Goal: Task Accomplishment & Management: Manage account settings

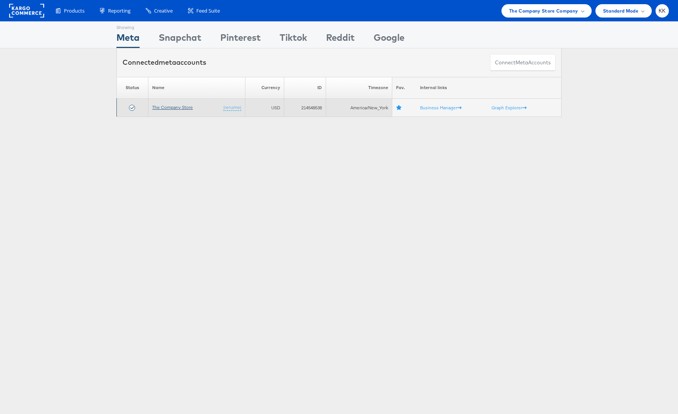
click at [179, 108] on link "The Company Store" at bounding box center [172, 107] width 41 height 6
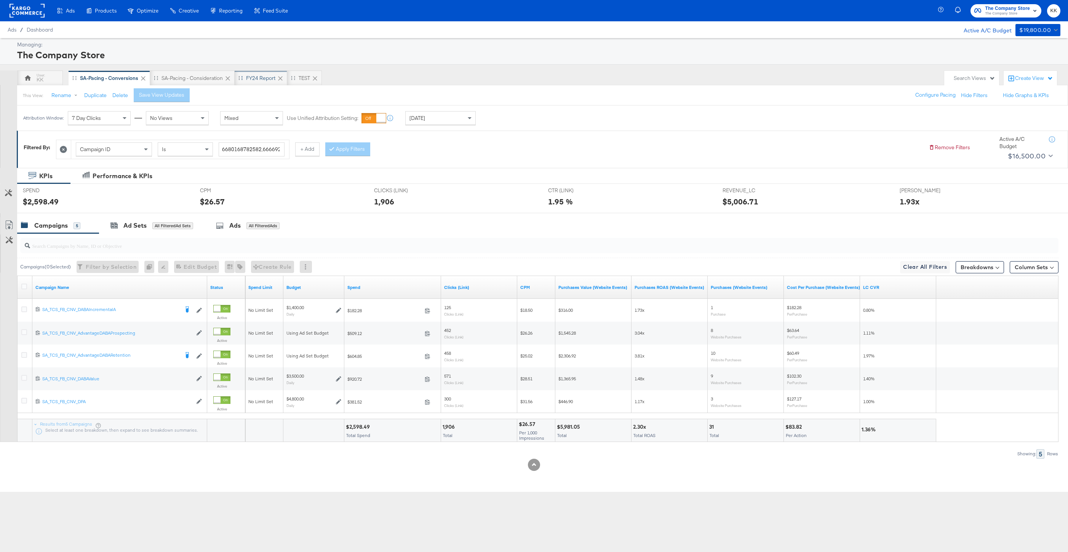
click at [262, 80] on div "FY24 Report" at bounding box center [260, 78] width 29 height 7
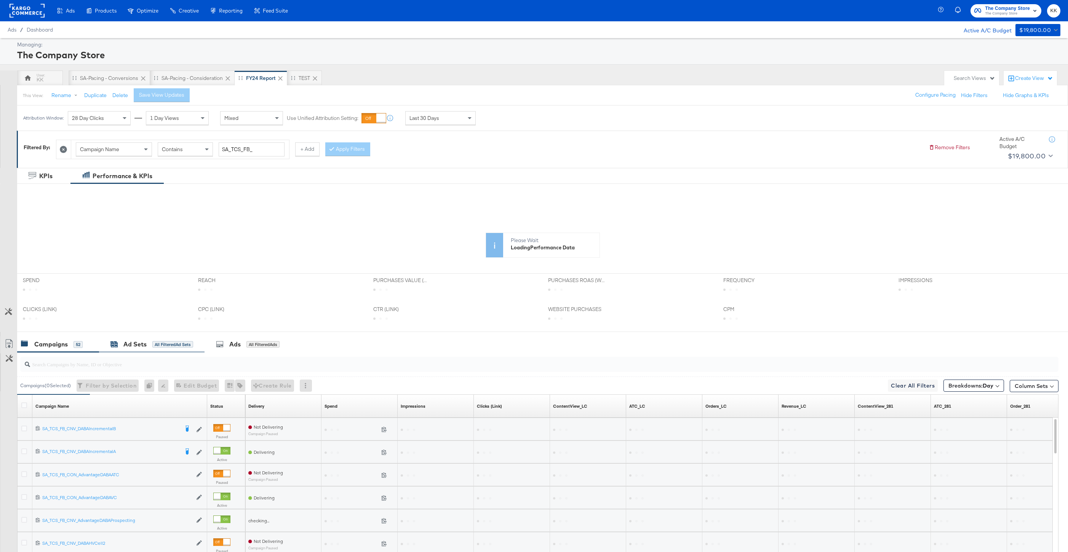
click at [142, 348] on div "Ad Sets" at bounding box center [134, 344] width 23 height 9
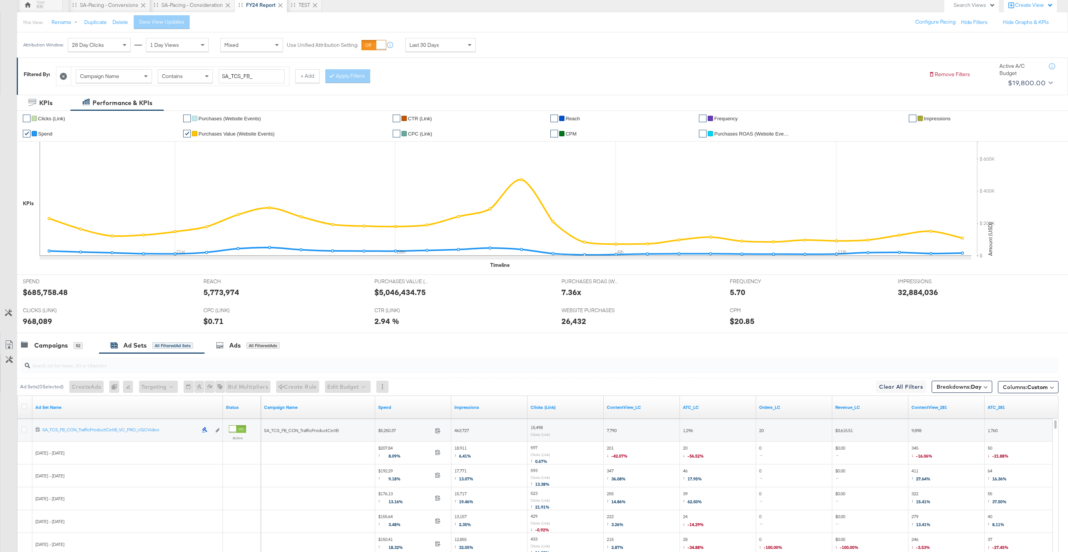
scroll to position [179, 0]
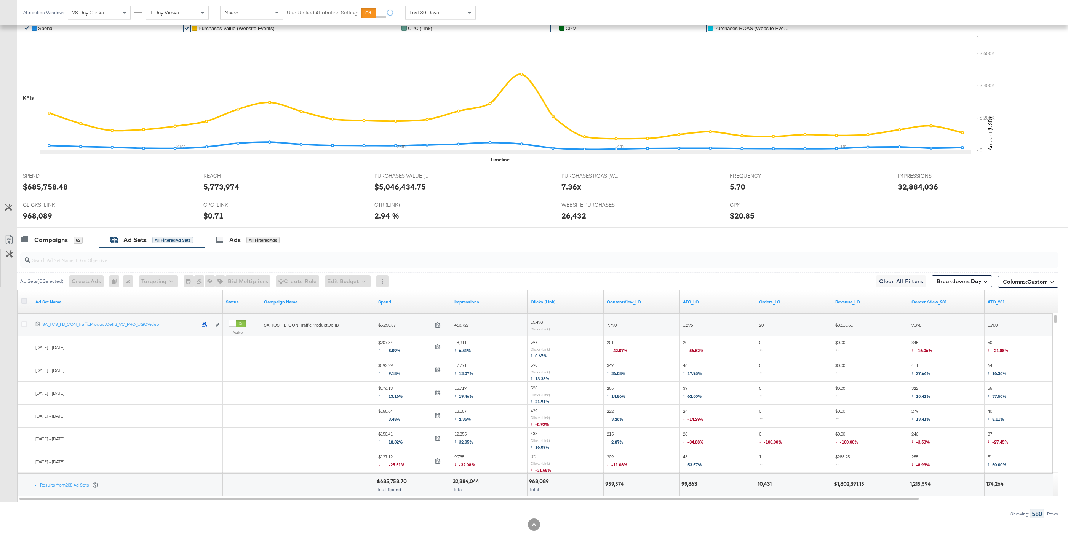
click at [26, 300] on icon at bounding box center [24, 301] width 6 height 6
click at [0, 0] on input "checkbox" at bounding box center [0, 0] width 0 height 0
click at [11, 236] on icon at bounding box center [8, 239] width 7 height 9
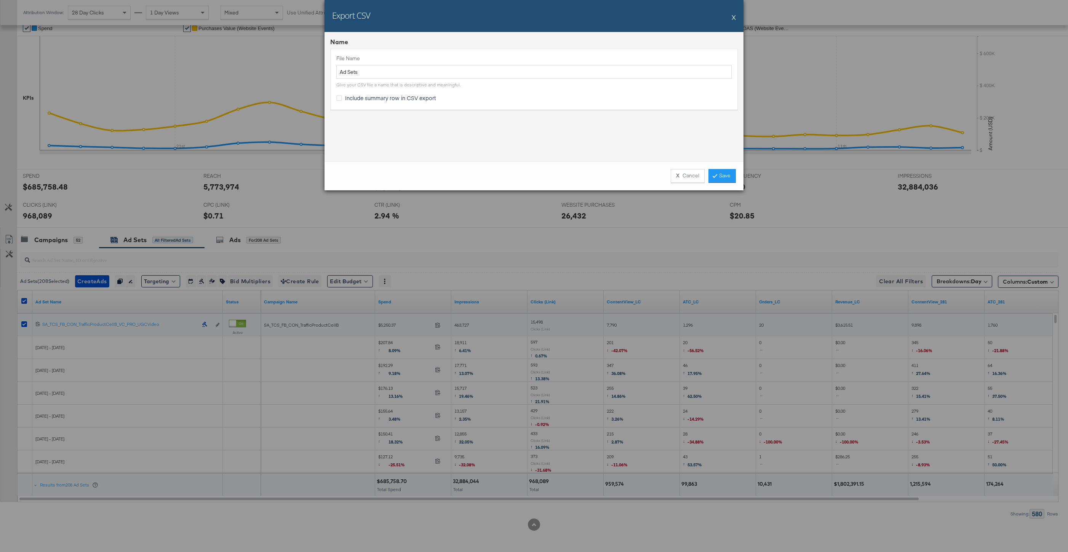
click at [720, 169] on div "X Cancel Save" at bounding box center [700, 176] width 71 height 14
click at [729, 178] on link "Save" at bounding box center [721, 176] width 27 height 14
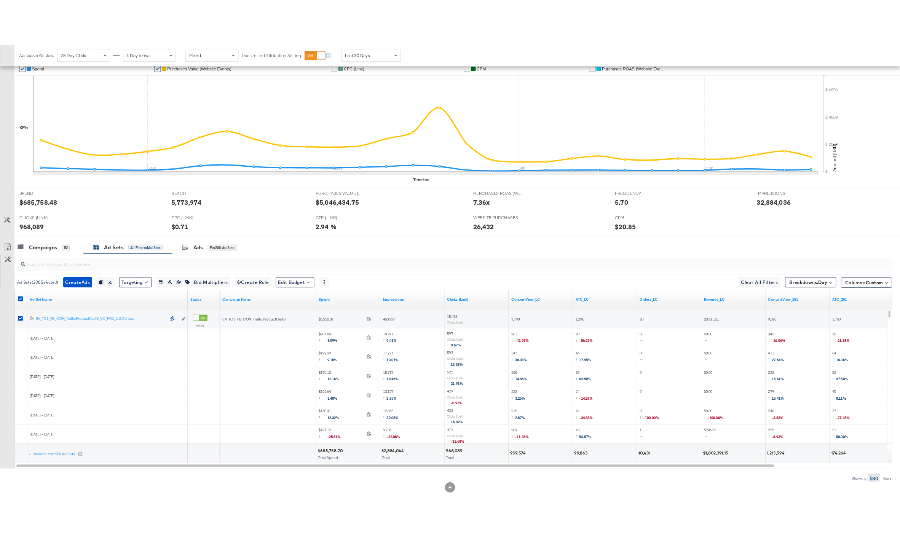
scroll to position [0, 0]
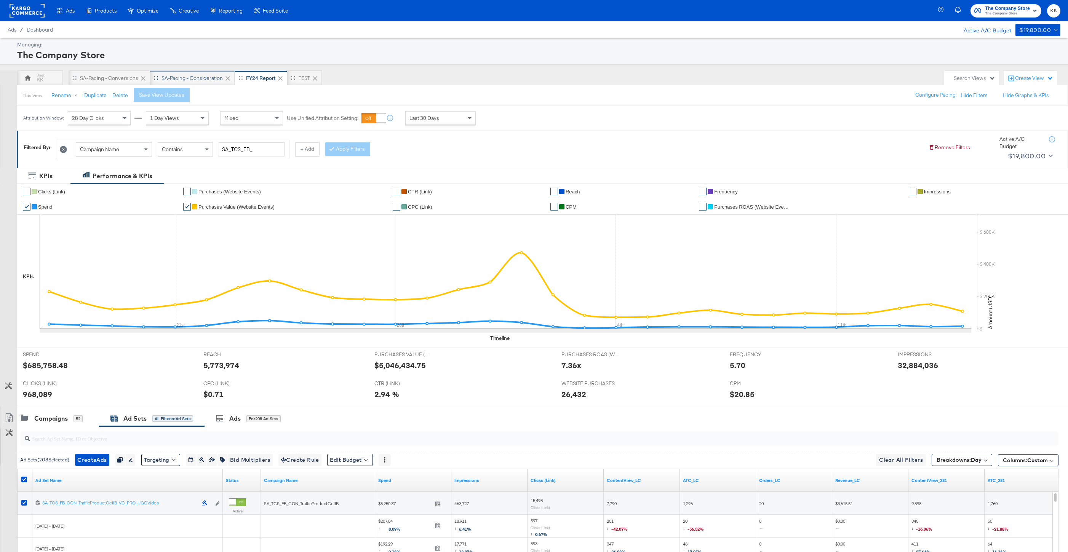
click at [198, 82] on div "SA-Pacing - Consideration" at bounding box center [192, 77] width 85 height 15
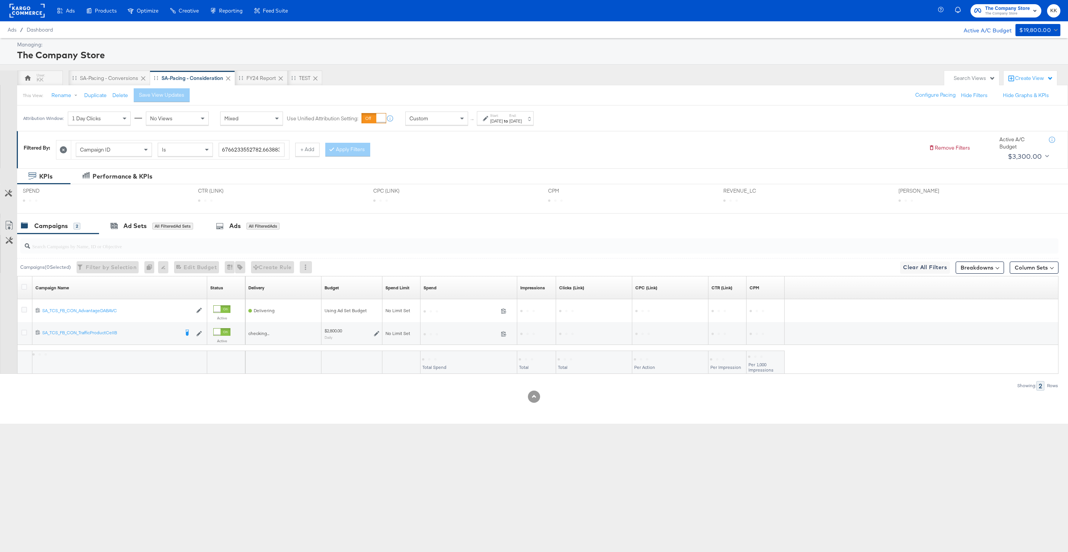
click at [438, 121] on div "Custom" at bounding box center [436, 118] width 62 height 13
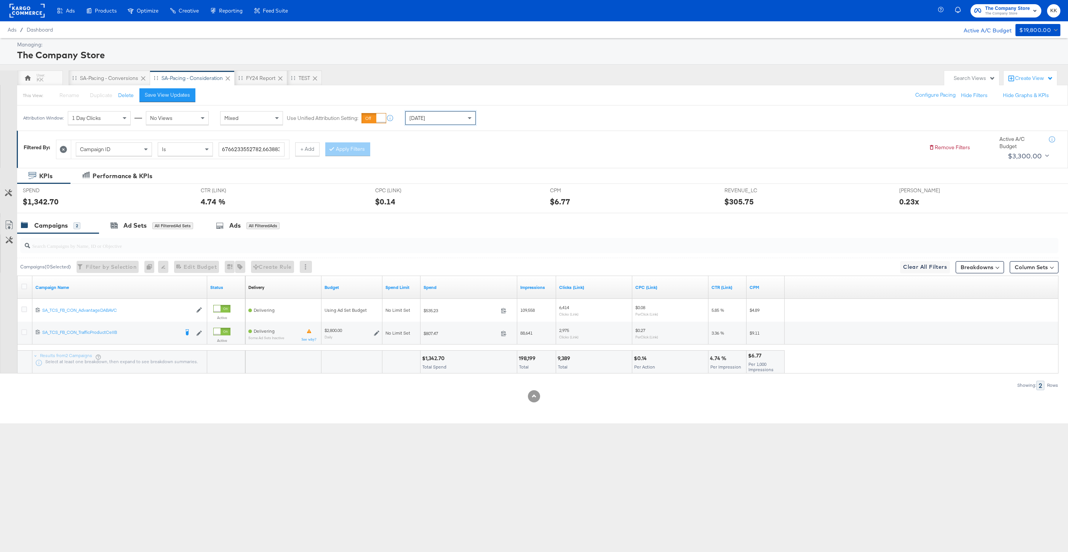
click at [261, 70] on div "Managing: The Company Store KK SA-Pacing - Conversions SA-Pacing - Consideratio…" at bounding box center [534, 230] width 1068 height 385
click at [261, 81] on div "FY24 Report" at bounding box center [260, 78] width 29 height 7
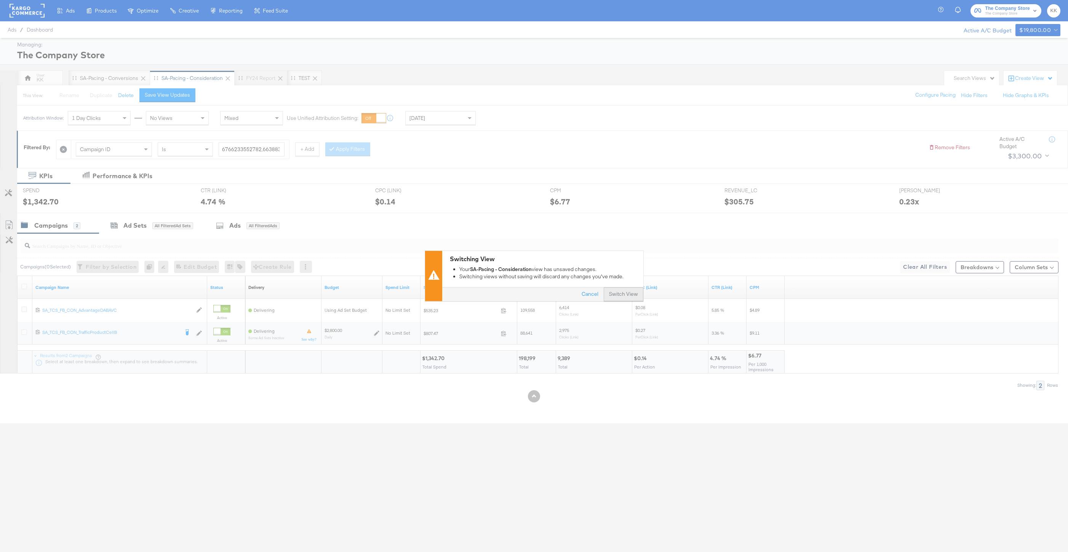
click at [625, 296] on button "Switch View" at bounding box center [623, 295] width 40 height 14
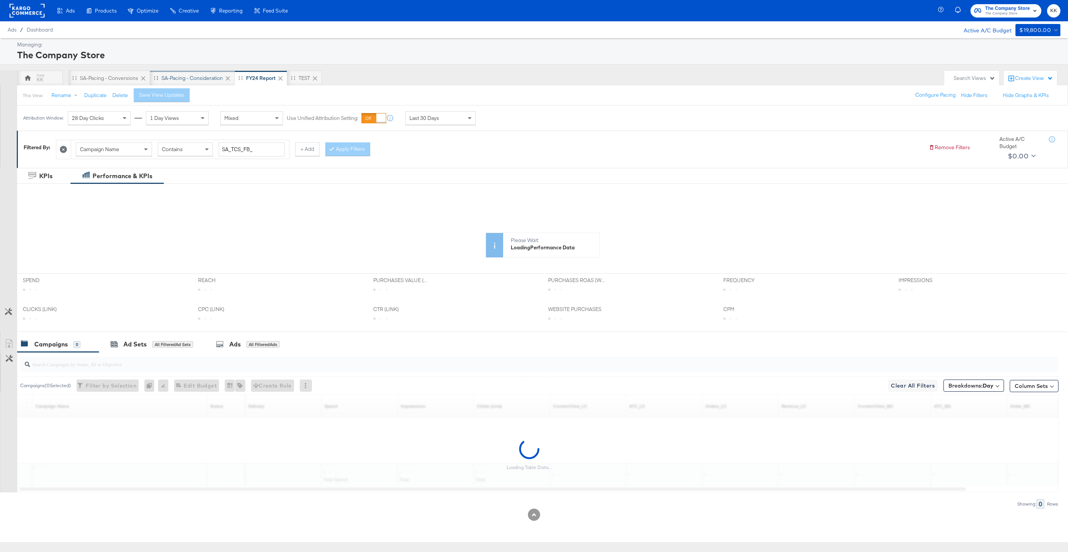
click at [187, 80] on div "SA-Pacing - Consideration" at bounding box center [191, 78] width 61 height 7
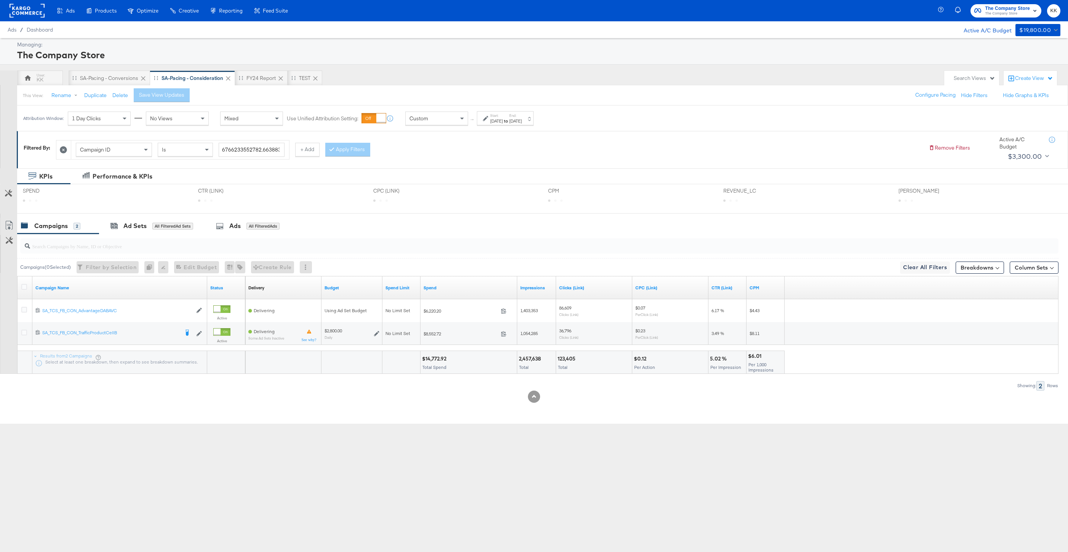
click at [522, 119] on div "Sep 14th 2025" at bounding box center [515, 121] width 13 height 6
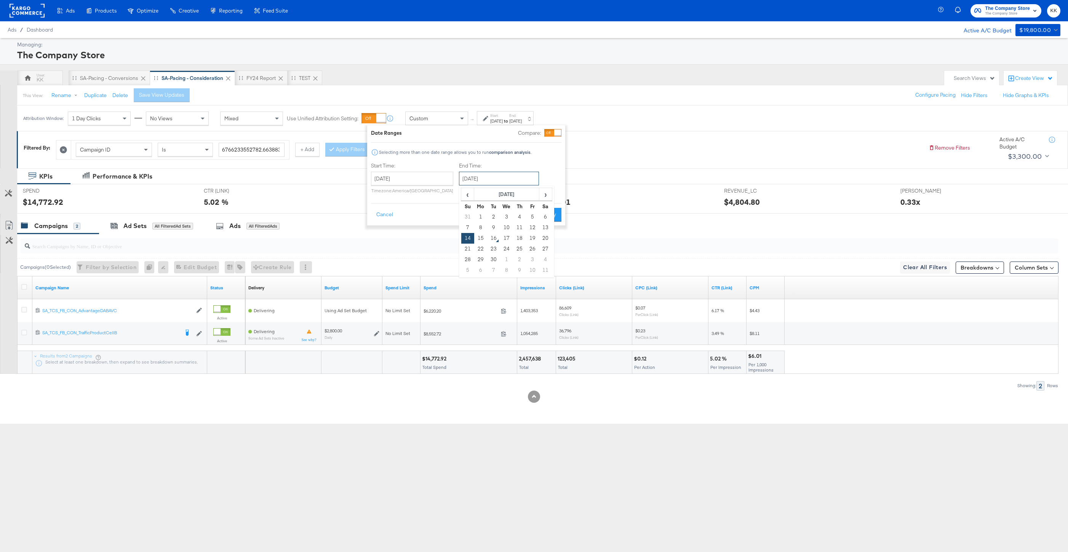
click at [497, 180] on input "September 14th 2025" at bounding box center [499, 179] width 80 height 14
click at [477, 238] on td "15" at bounding box center [480, 238] width 13 height 11
type input "[DATE]"
click at [557, 219] on button "Apply" at bounding box center [549, 215] width 24 height 14
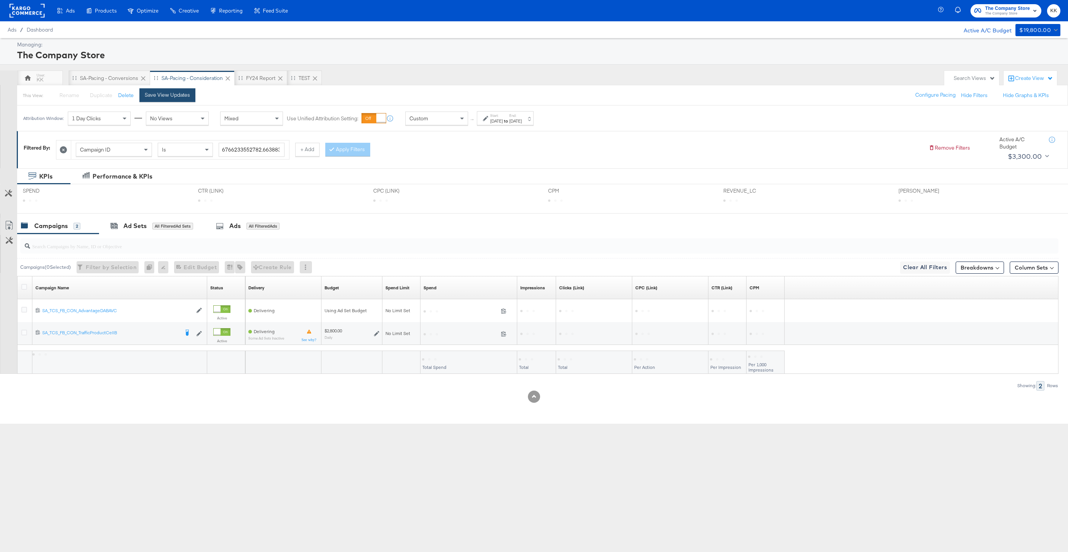
click at [175, 96] on div "Save View Updates" at bounding box center [167, 94] width 45 height 7
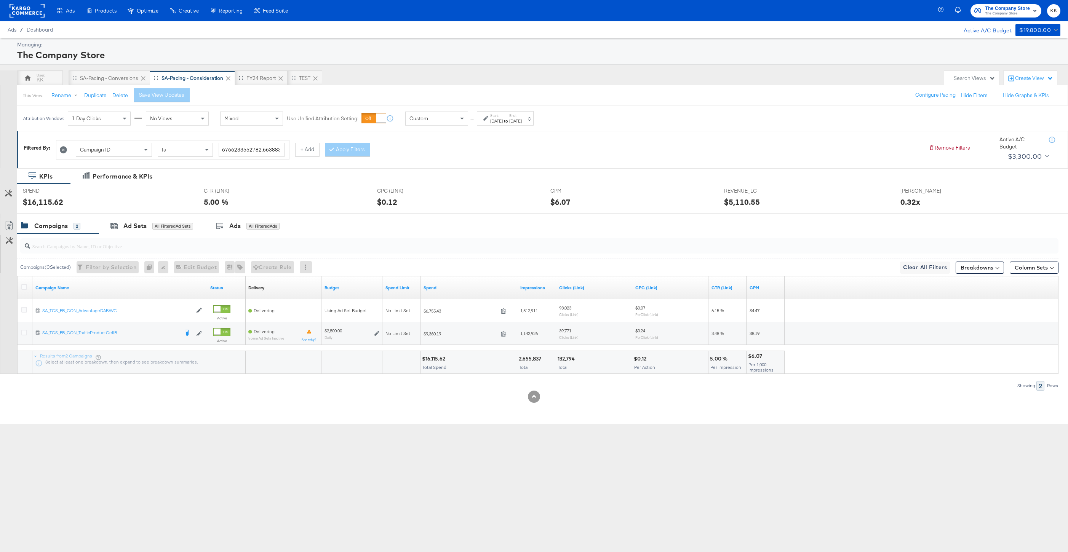
click at [436, 360] on div "$16,115.62" at bounding box center [435, 358] width 26 height 7
copy div "16,115.62"
click at [117, 231] on div "Ad Sets All Filtered Ad Sets" at bounding box center [151, 226] width 105 height 16
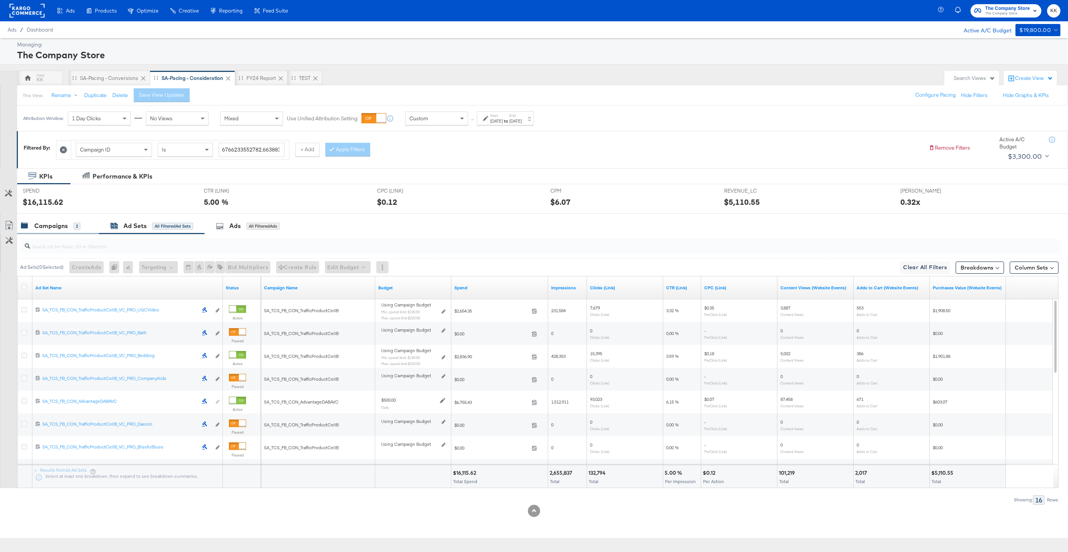
click at [68, 224] on div "Campaigns 2" at bounding box center [50, 226] width 59 height 9
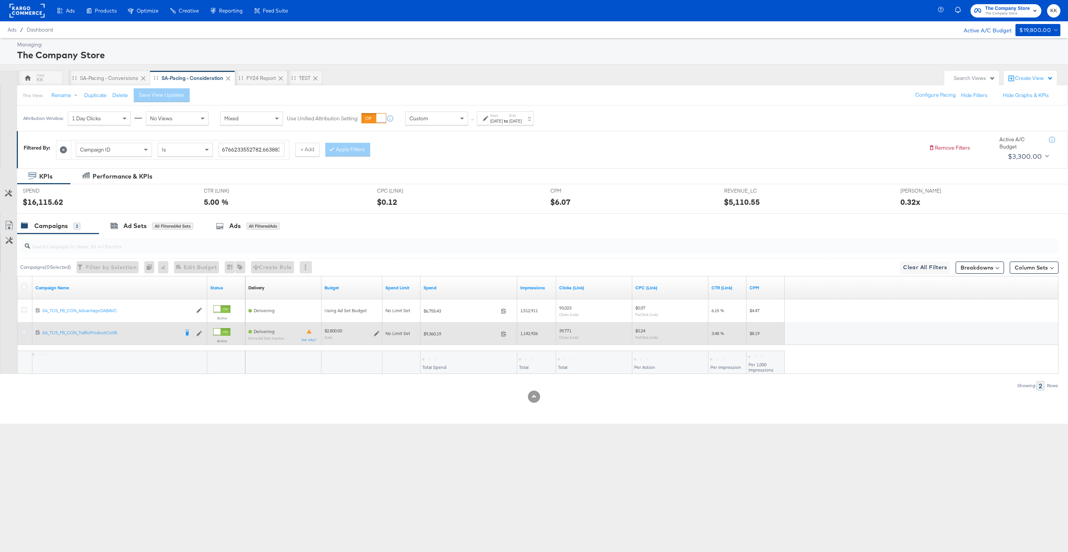
click at [23, 332] on icon at bounding box center [24, 333] width 6 height 6
click at [0, 0] on input "checkbox" at bounding box center [0, 0] width 0 height 0
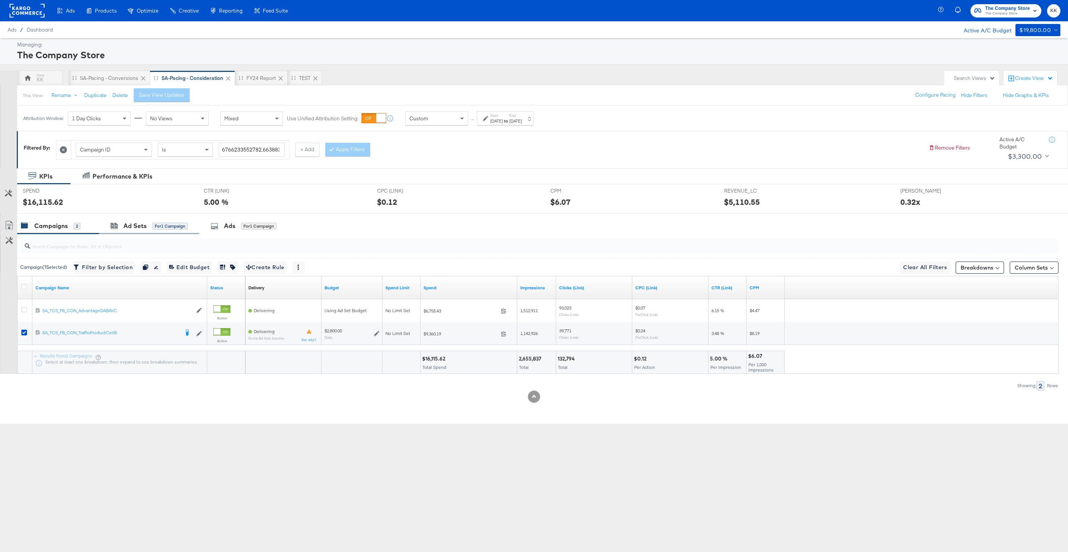
click at [139, 232] on div "Ad Sets for 1 Campaign" at bounding box center [149, 226] width 100 height 16
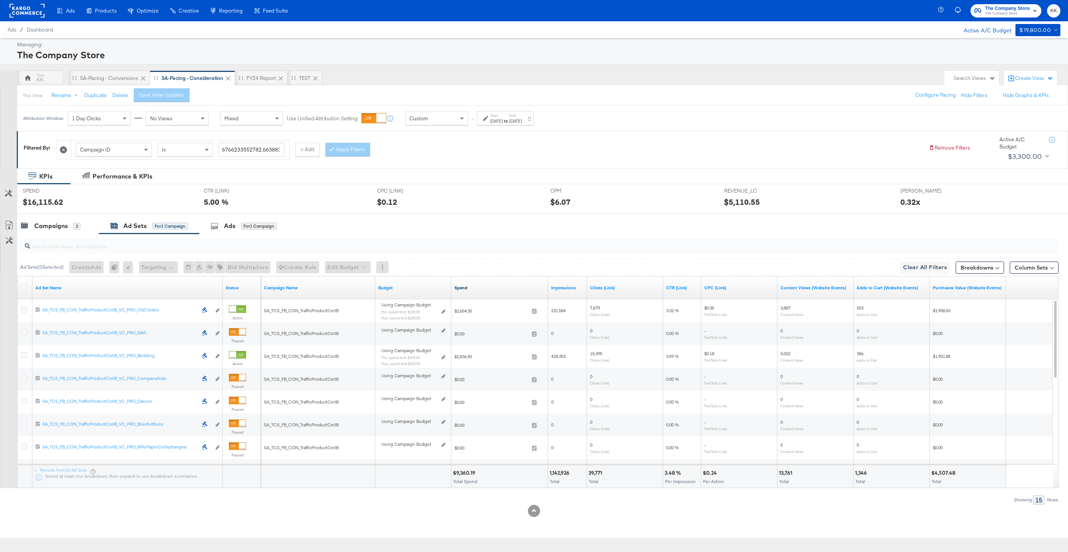
click at [461, 288] on link "Spend" at bounding box center [499, 288] width 91 height 6
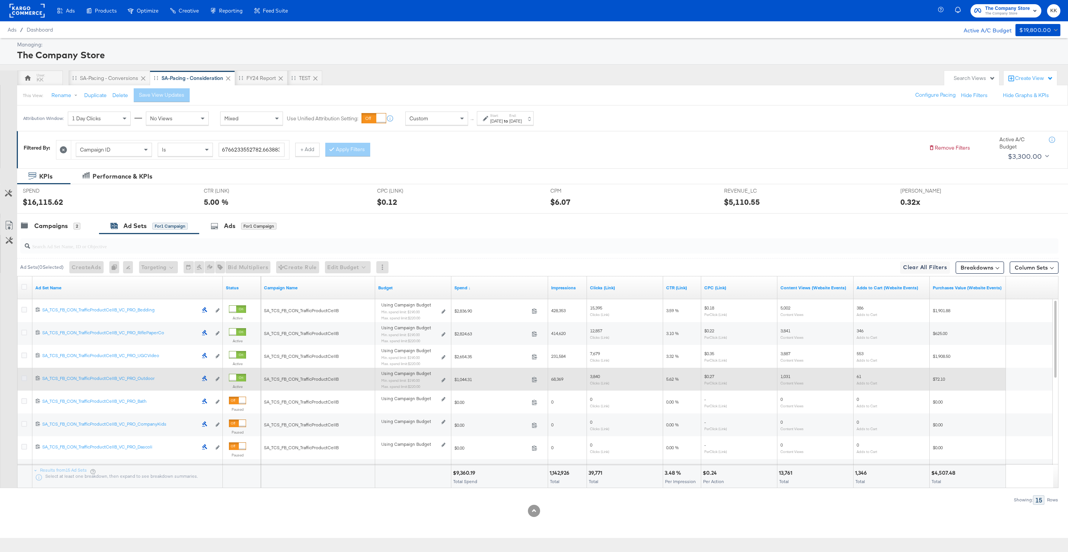
click at [23, 378] on icon at bounding box center [24, 378] width 6 height 6
click at [0, 0] on input "checkbox" at bounding box center [0, 0] width 0 height 0
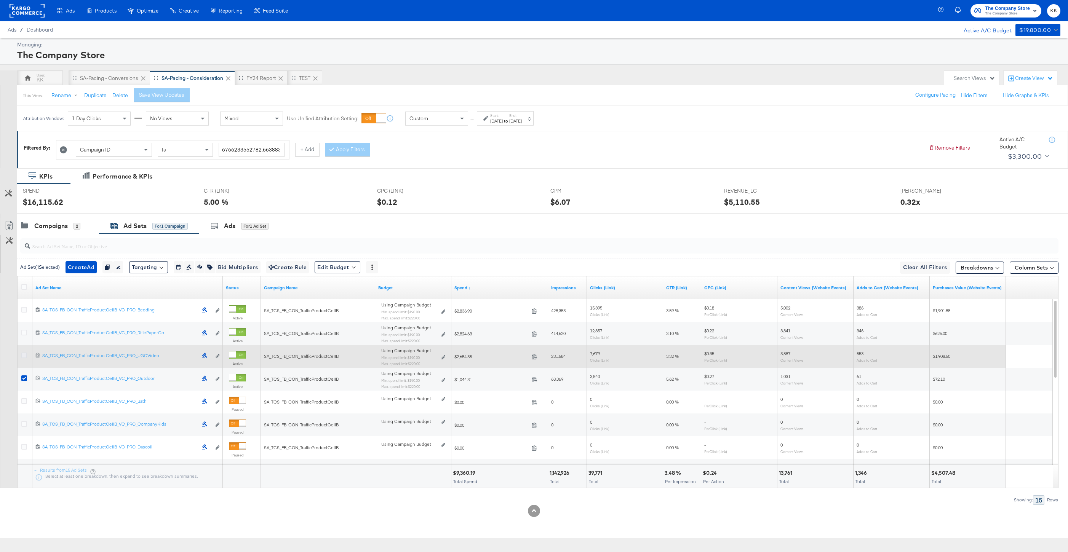
click at [24, 353] on icon at bounding box center [24, 356] width 6 height 6
click at [0, 0] on input "checkbox" at bounding box center [0, 0] width 0 height 0
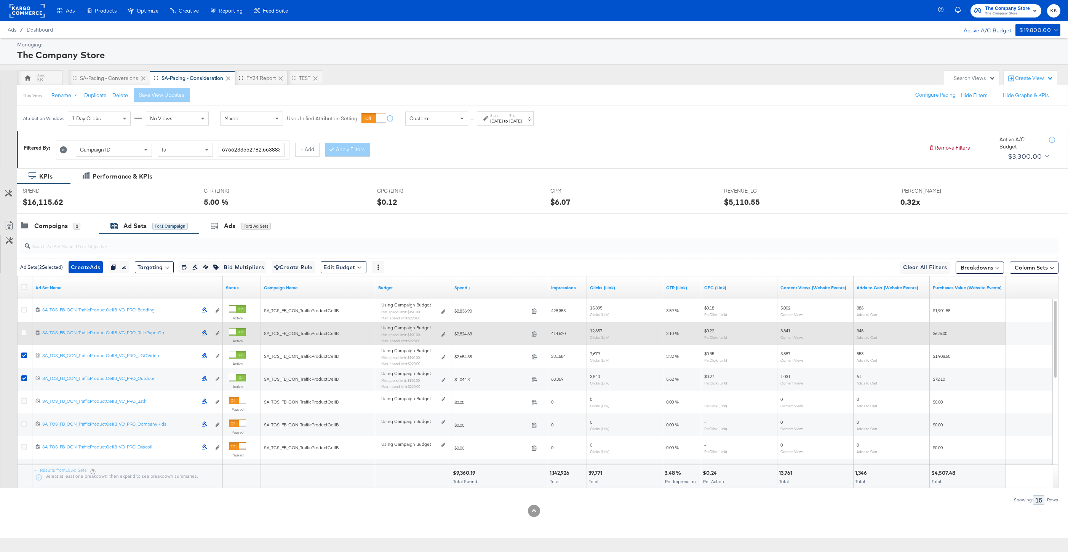
click at [24, 327] on div at bounding box center [25, 334] width 14 height 14
click at [24, 333] on icon at bounding box center [24, 333] width 6 height 6
click at [0, 0] on input "checkbox" at bounding box center [0, 0] width 0 height 0
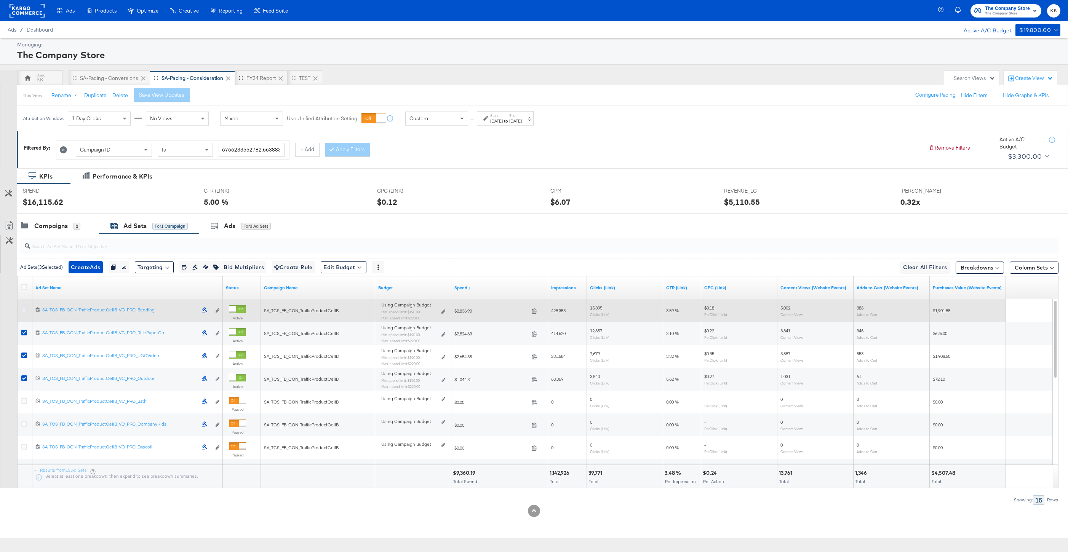
click at [24, 307] on icon at bounding box center [24, 310] width 6 height 6
click at [0, 0] on input "checkbox" at bounding box center [0, 0] width 0 height 0
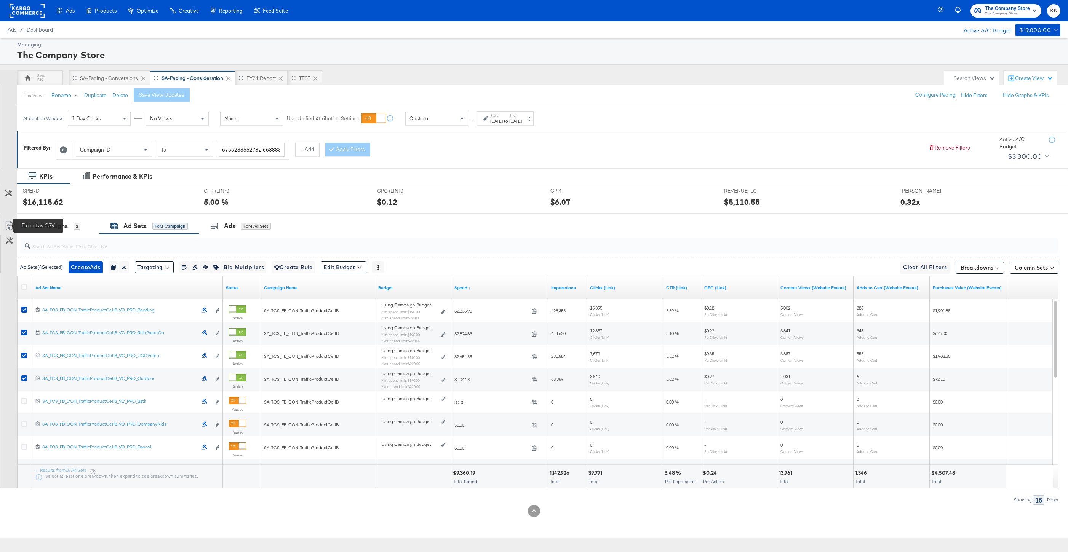
click at [10, 225] on icon at bounding box center [8, 227] width 5 height 6
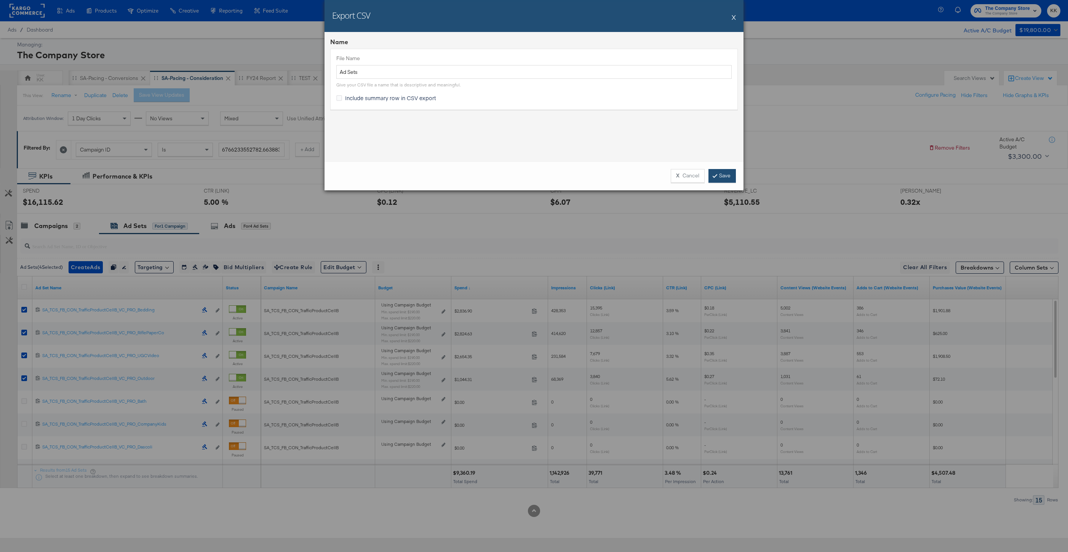
click at [723, 176] on link "Save" at bounding box center [721, 176] width 27 height 14
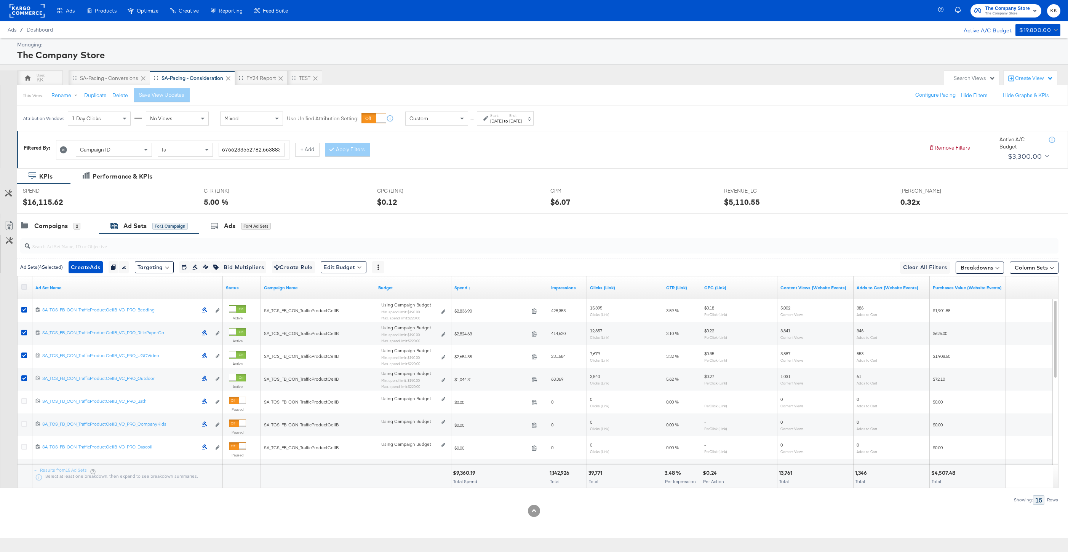
click at [22, 285] on icon at bounding box center [24, 287] width 6 height 6
click at [0, 0] on input "checkbox" at bounding box center [0, 0] width 0 height 0
click at [22, 285] on icon at bounding box center [24, 287] width 6 height 6
click at [0, 0] on input "checkbox" at bounding box center [0, 0] width 0 height 0
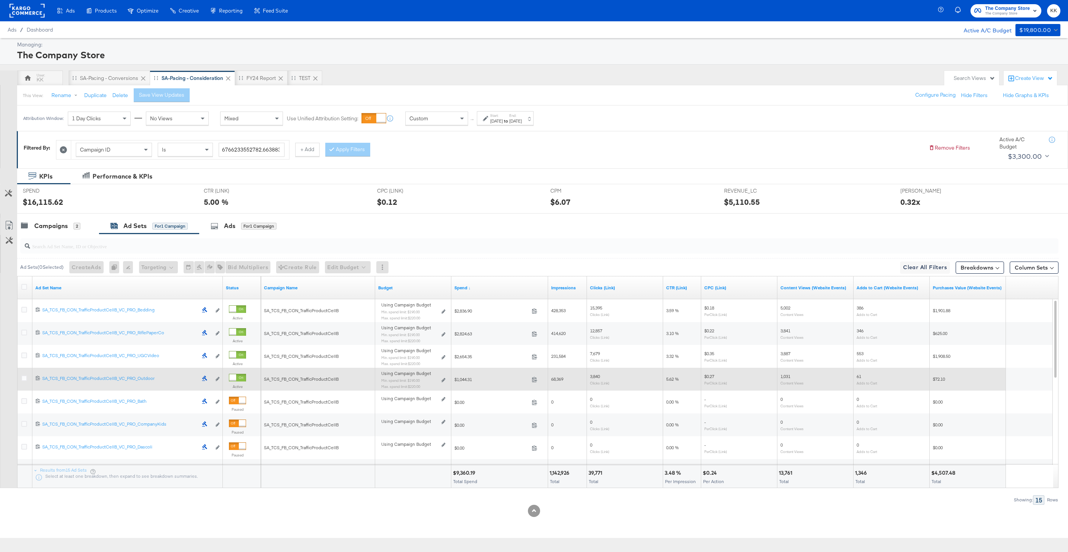
click at [29, 379] on div at bounding box center [25, 379] width 8 height 8
click at [24, 379] on icon at bounding box center [24, 378] width 6 height 6
click at [0, 0] on input "checkbox" at bounding box center [0, 0] width 0 height 0
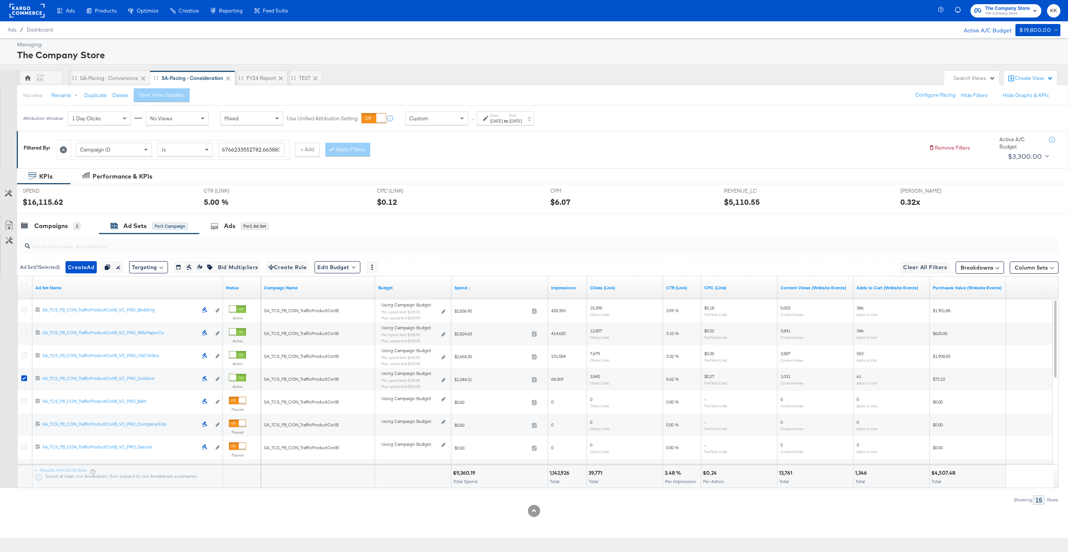
click at [160, 217] on div at bounding box center [534, 217] width 1068 height 6
click at [254, 225] on div "for 1 Ad Set" at bounding box center [254, 226] width 27 height 7
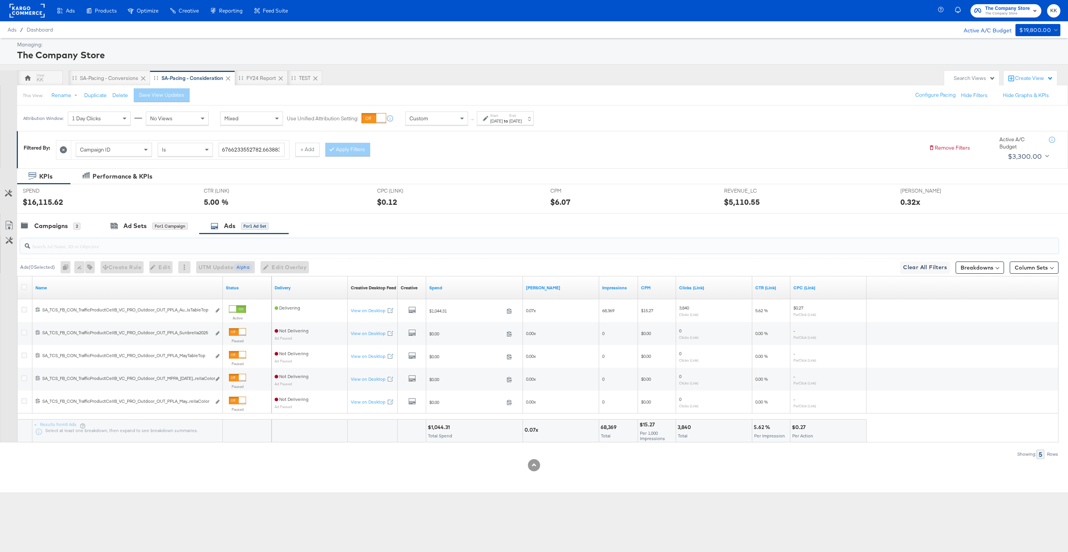
click at [132, 236] on input "search" at bounding box center [495, 243] width 930 height 15
click at [131, 225] on div "Ad Sets" at bounding box center [134, 226] width 23 height 9
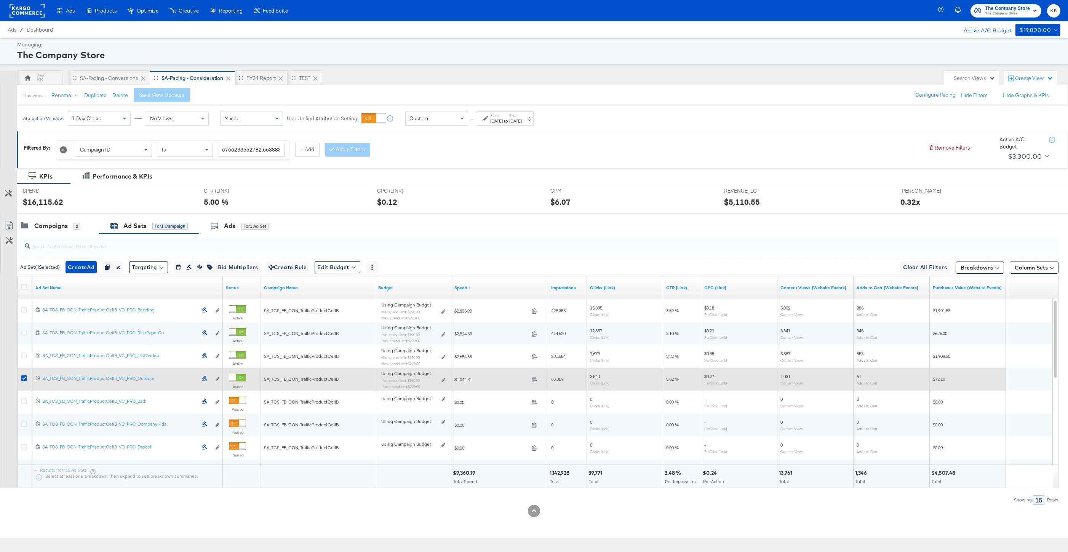
click at [236, 375] on div at bounding box center [232, 377] width 7 height 7
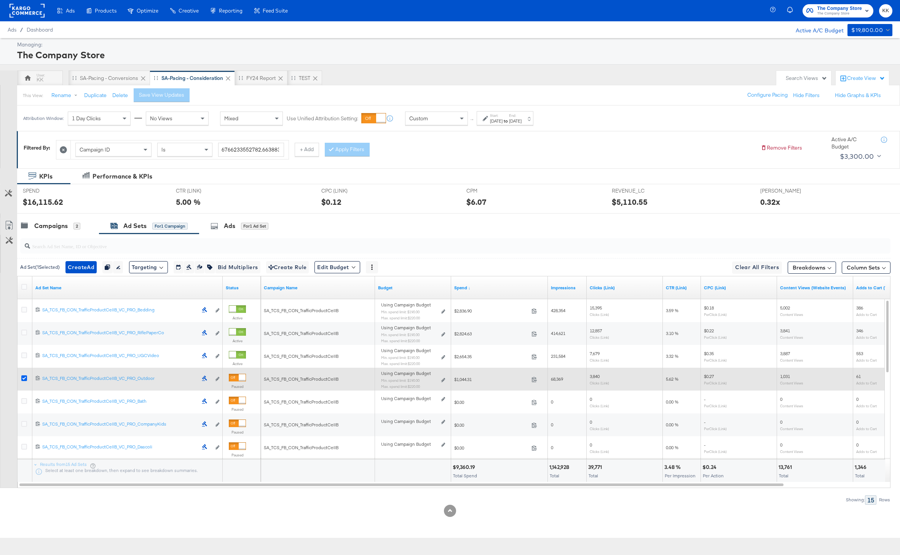
click at [22, 378] on icon at bounding box center [24, 378] width 6 height 6
click at [0, 0] on input "checkbox" at bounding box center [0, 0] width 0 height 0
click at [441, 378] on div "Using Campaign Budget Min. spend limit: $190.00 Max. spend limit : $220.00 Edit…" at bounding box center [413, 383] width 64 height 18
click at [442, 378] on icon at bounding box center [443, 380] width 4 height 4
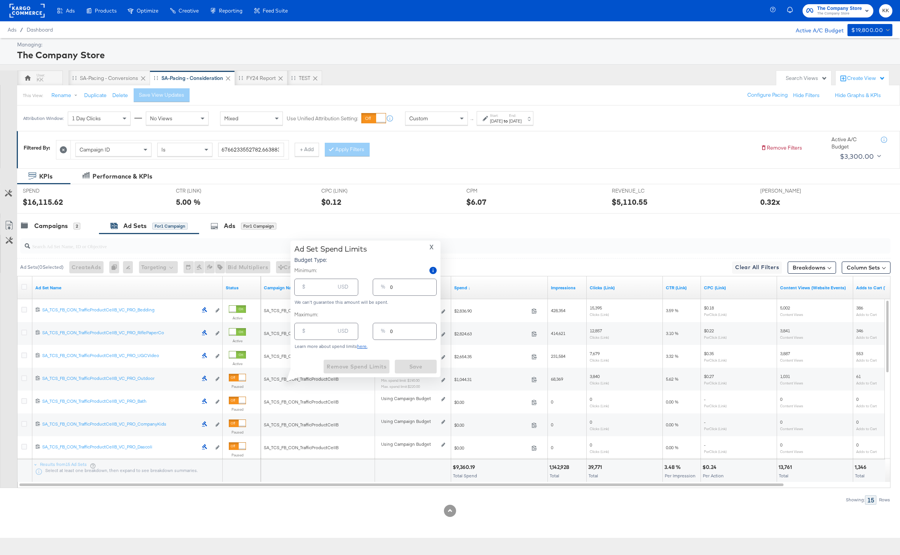
type input "190.00"
type input "7"
type input "220.00"
type input "8"
click at [370, 368] on span "Remove Spend Limits" at bounding box center [357, 367] width 60 height 10
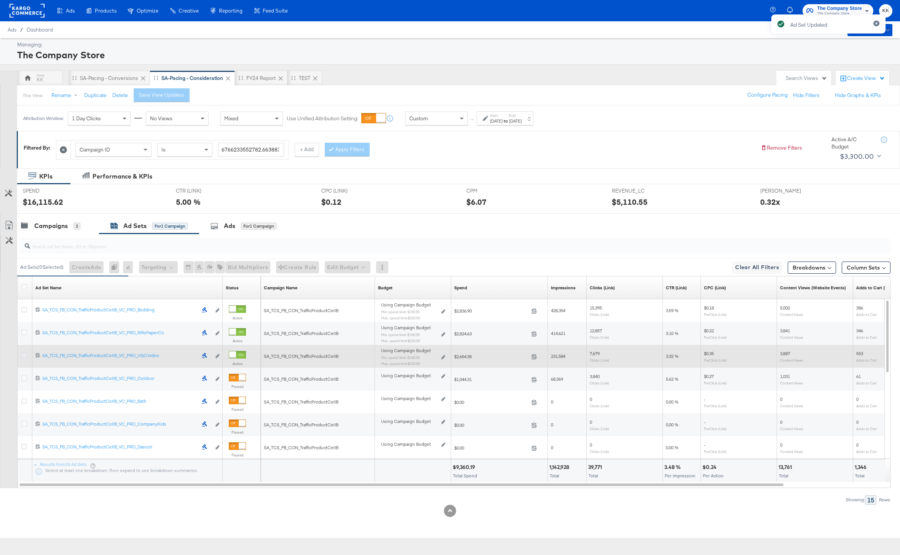
click at [25, 358] on icon at bounding box center [24, 356] width 6 height 6
click at [0, 0] on input "checkbox" at bounding box center [0, 0] width 0 height 0
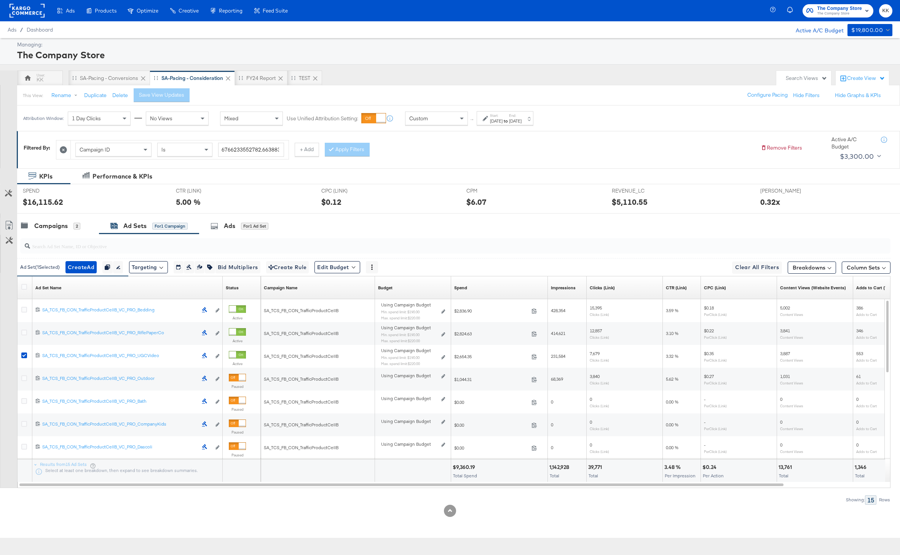
click at [249, 236] on input "search" at bounding box center [419, 243] width 779 height 15
click at [264, 222] on div "Ads for 1 Ad Set" at bounding box center [240, 226] width 58 height 9
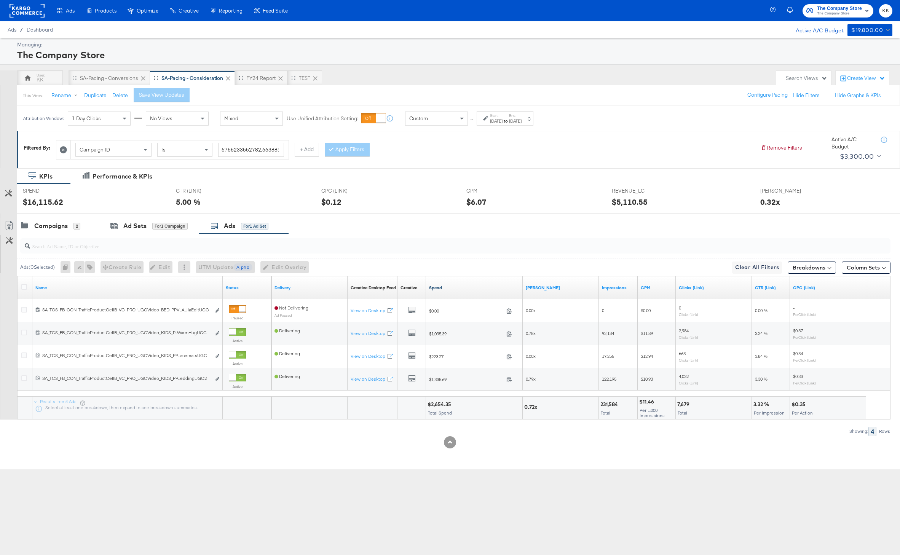
click at [441, 289] on link "Spend" at bounding box center [474, 288] width 91 height 6
click at [849, 271] on button "Column Sets" at bounding box center [866, 268] width 49 height 12
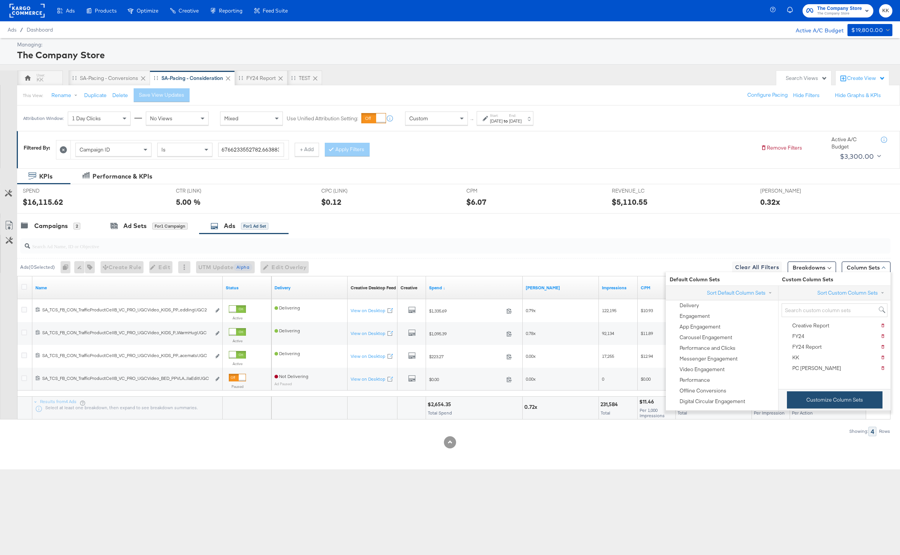
click at [817, 404] on button "Customize Column Sets" at bounding box center [835, 399] width 96 height 17
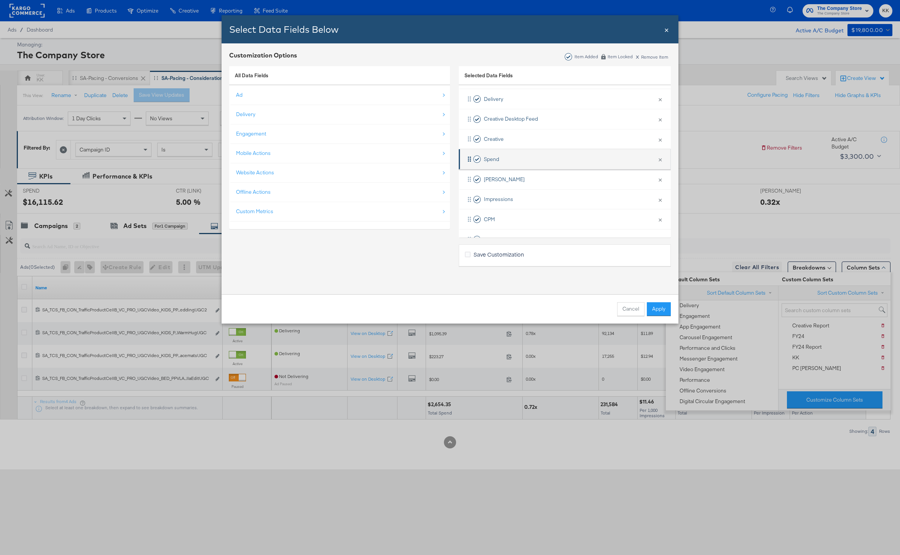
scroll to position [34, 0]
click at [660, 177] on button "×" at bounding box center [660, 177] width 10 height 16
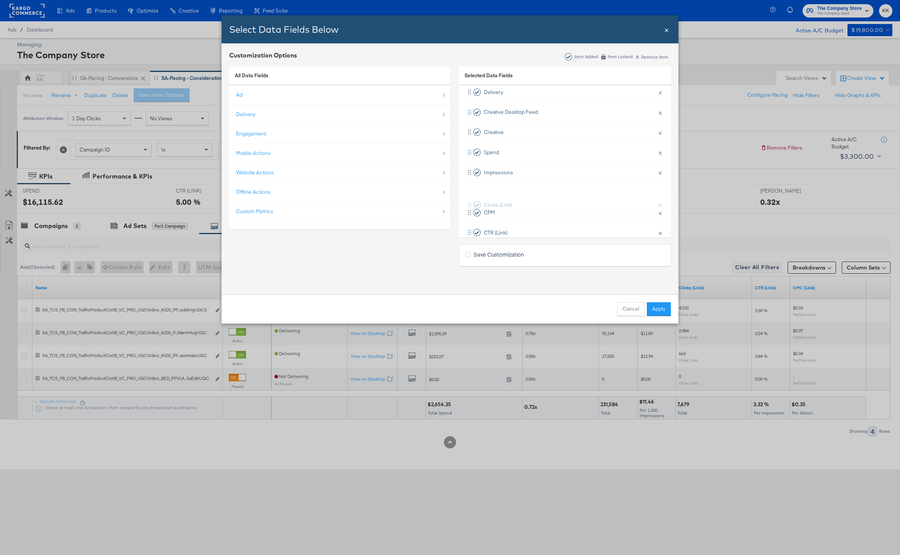
drag, startPoint x: 607, startPoint y: 214, endPoint x: 607, endPoint y: 196, distance: 17.9
click at [607, 196] on div "Delivery × Remove from KPIs Creative Desktop Feed × Remove from KPIs Creative ×…" at bounding box center [565, 172] width 212 height 180
drag, startPoint x: 597, startPoint y: 203, endPoint x: 605, endPoint y: 161, distance: 42.3
click at [605, 161] on div "Delivery × Remove from KPIs Creative Desktop Feed × Remove from KPIs Creative ×…" at bounding box center [565, 147] width 212 height 180
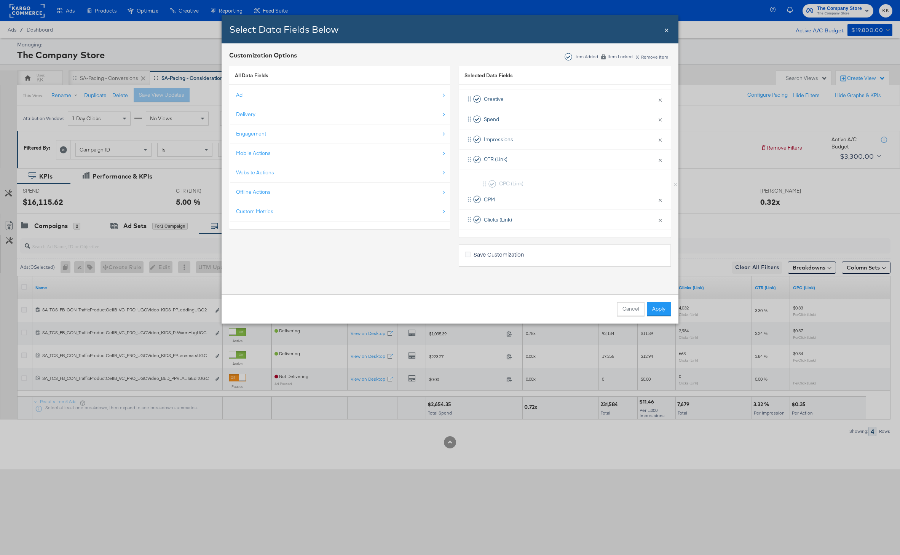
drag, startPoint x: 552, startPoint y: 224, endPoint x: 567, endPoint y: 179, distance: 47.8
click at [567, 179] on div "Delivery × Remove from KPIs Creative Desktop Feed × Remove from KPIs Creative ×…" at bounding box center [565, 139] width 212 height 180
drag, startPoint x: 540, startPoint y: 216, endPoint x: 552, endPoint y: 156, distance: 61.3
click at [552, 156] on div "Delivery × Remove from KPIs Creative Desktop Feed × Remove from KPIs Creative ×…" at bounding box center [565, 139] width 212 height 180
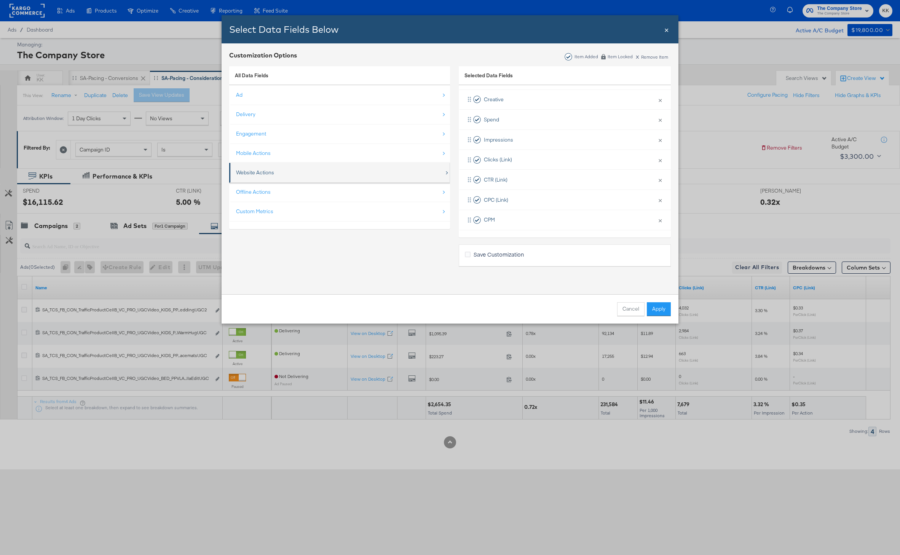
click at [320, 168] on div "Website Actions" at bounding box center [340, 173] width 208 height 16
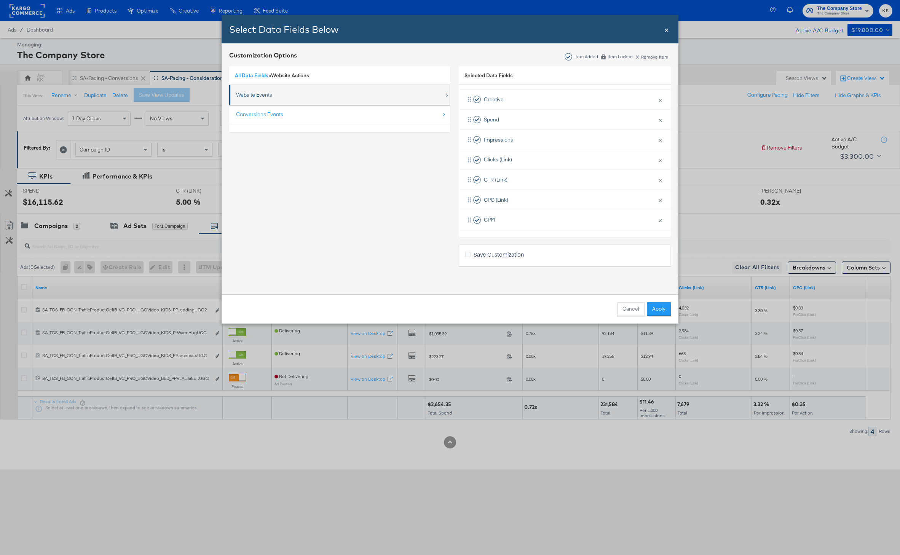
click at [269, 98] on div "Website Events" at bounding box center [254, 94] width 36 height 7
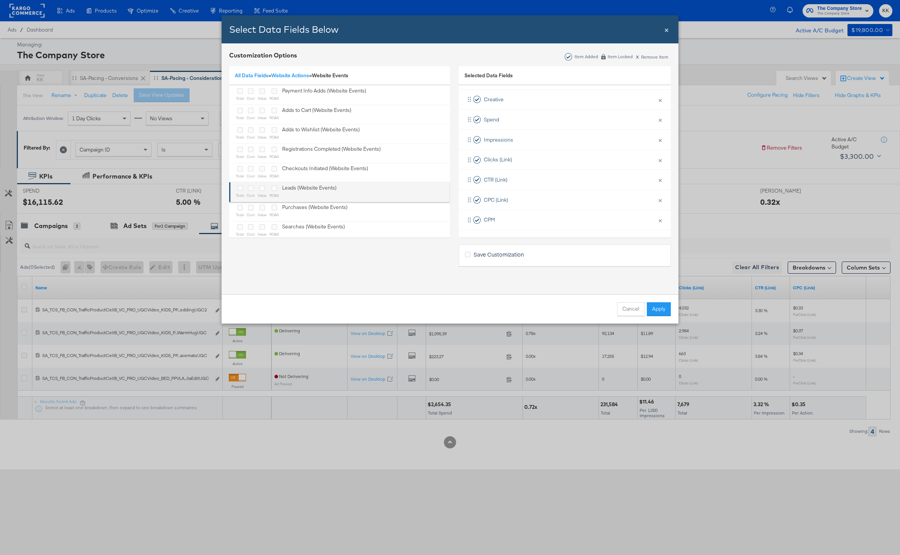
scroll to position [5, 0]
click at [262, 201] on icon "Bulk Add Locations Modal" at bounding box center [262, 203] width 6 height 6
click at [0, 0] on input "Bulk Add Locations Modal" at bounding box center [0, 0] width 0 height 0
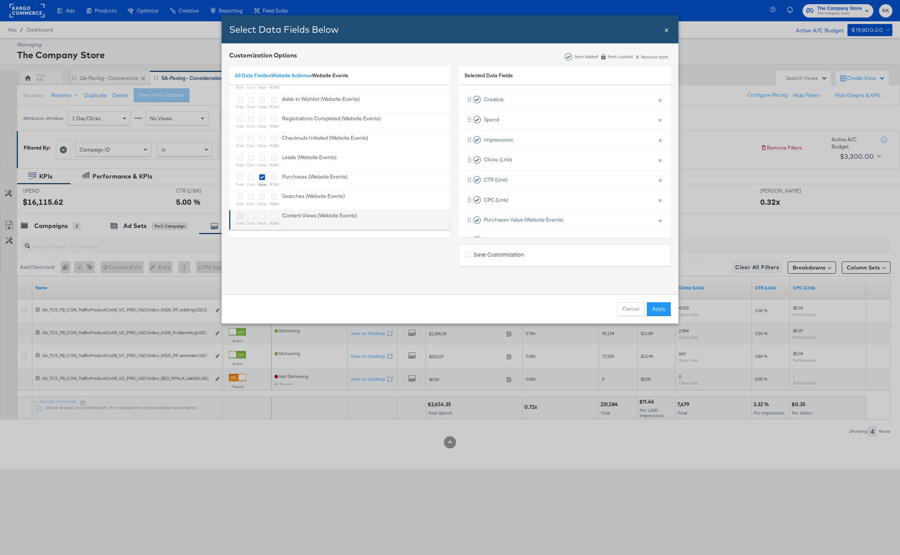
click at [238, 217] on icon "Bulk Add Locations Modal" at bounding box center [240, 216] width 6 height 6
click at [0, 0] on input "Bulk Add Locations Modal" at bounding box center [0, 0] width 0 height 0
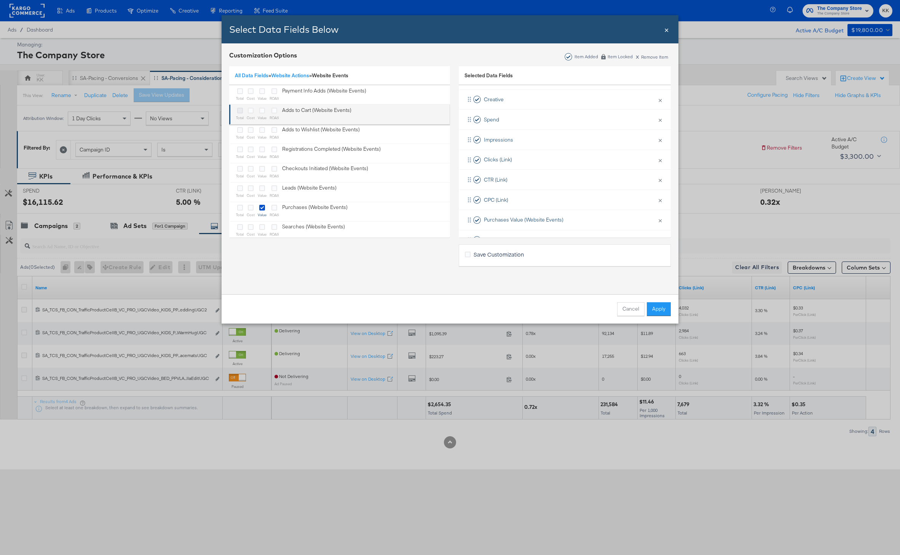
click at [240, 112] on icon "Bulk Add Locations Modal" at bounding box center [240, 111] width 6 height 6
click at [0, 0] on input "Bulk Add Locations Modal" at bounding box center [0, 0] width 0 height 0
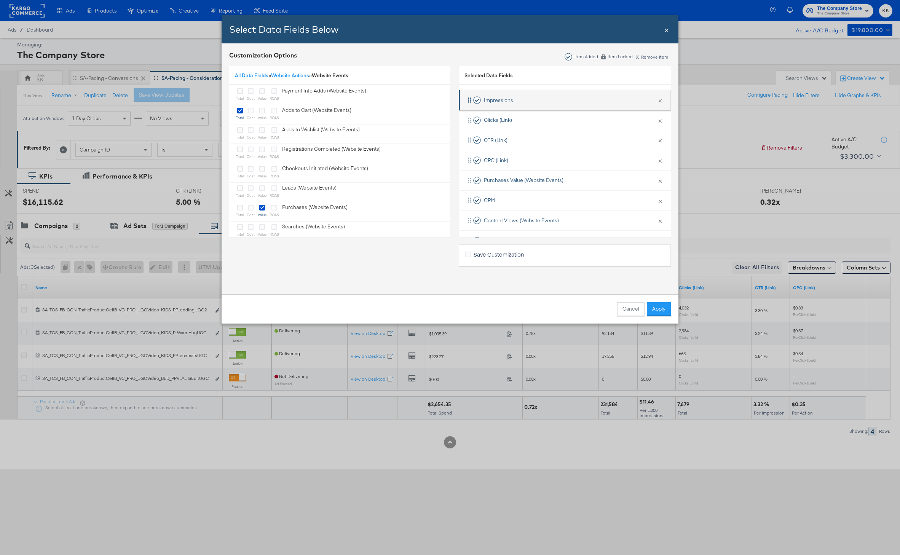
scroll to position [132, 0]
drag, startPoint x: 544, startPoint y: 155, endPoint x: 544, endPoint y: 227, distance: 72.0
click at [544, 227] on div "Delivery × Remove from KPIs Creative Desktop Feed × Remove from KPIs Creative ×…" at bounding box center [565, 109] width 212 height 241
click at [654, 307] on button "Apply" at bounding box center [659, 309] width 24 height 14
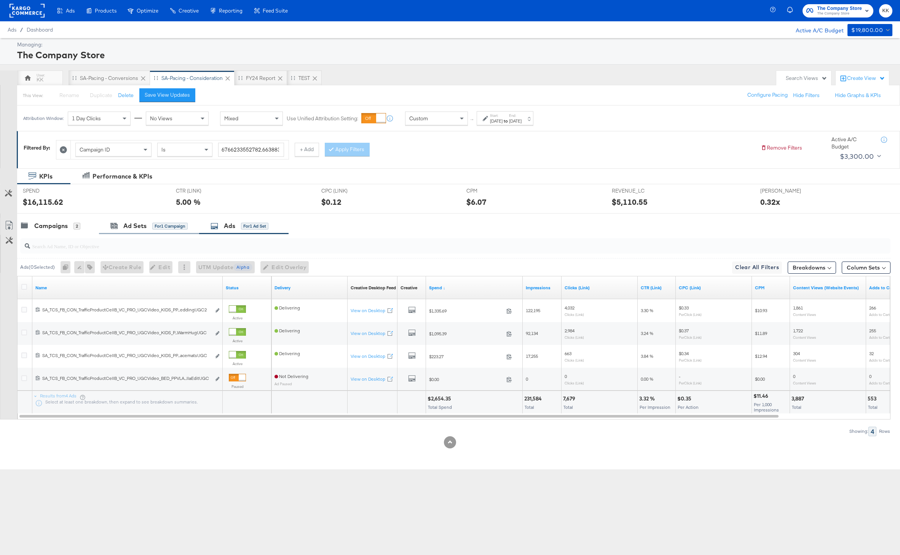
click at [129, 231] on div "Ad Sets for 1 Campaign" at bounding box center [149, 226] width 100 height 16
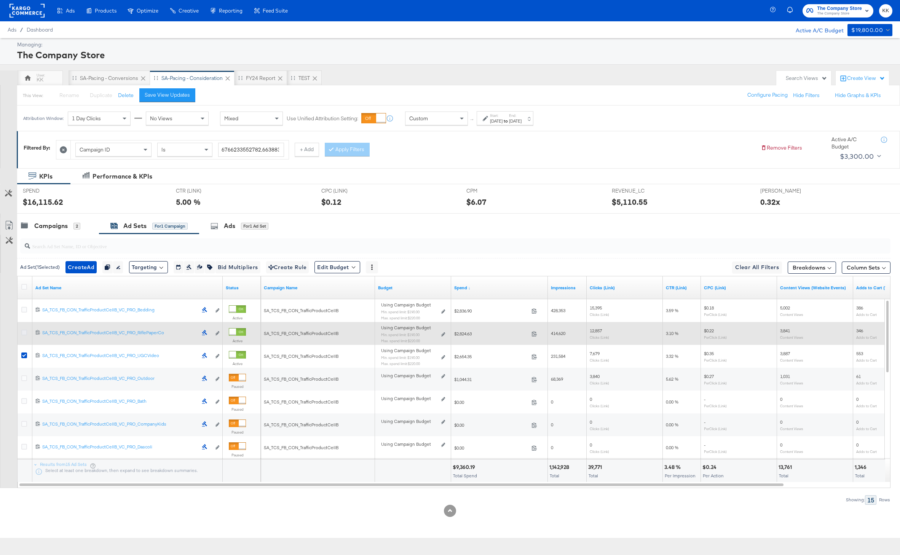
click at [25, 333] on icon at bounding box center [24, 333] width 6 height 6
click at [0, 0] on input "checkbox" at bounding box center [0, 0] width 0 height 0
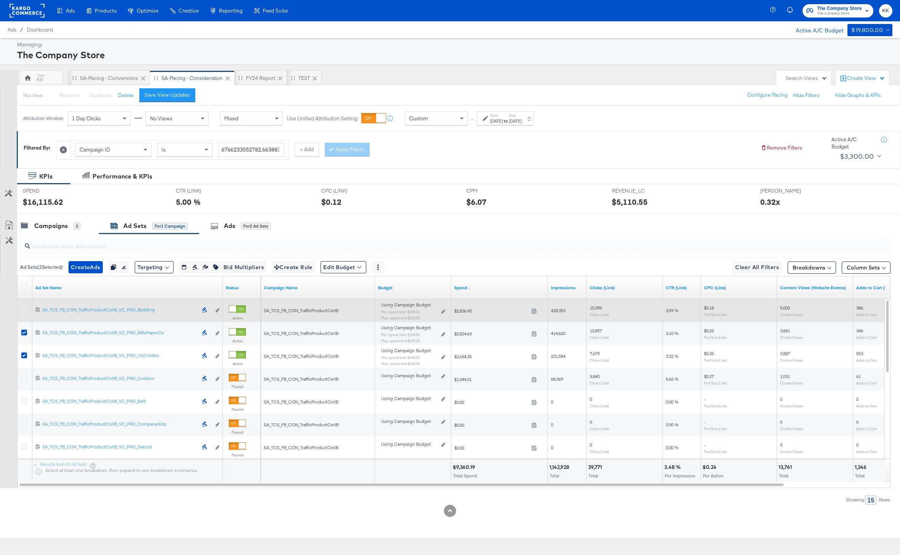
click at [25, 309] on icon at bounding box center [24, 310] width 6 height 6
click at [0, 0] on input "checkbox" at bounding box center [0, 0] width 0 height 0
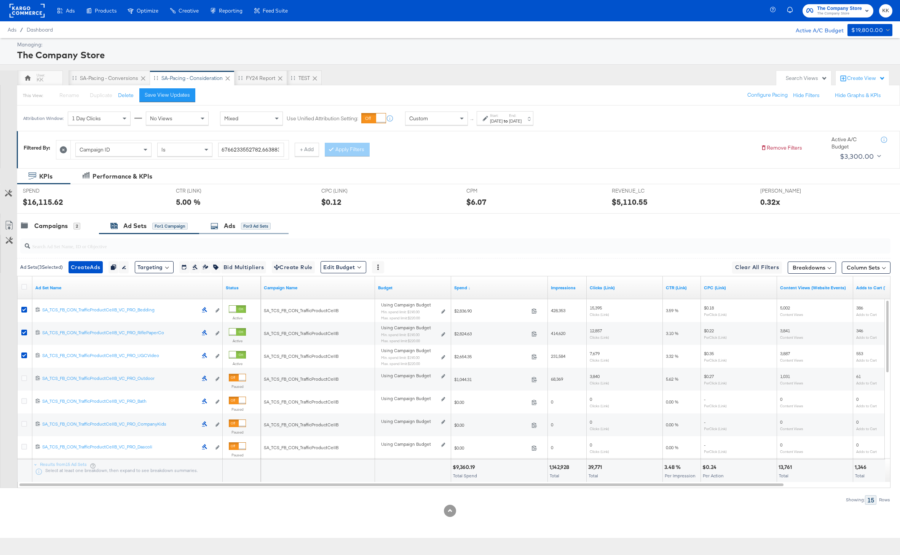
click at [255, 220] on div "Ads for 3 Ad Sets" at bounding box center [243, 226] width 89 height 16
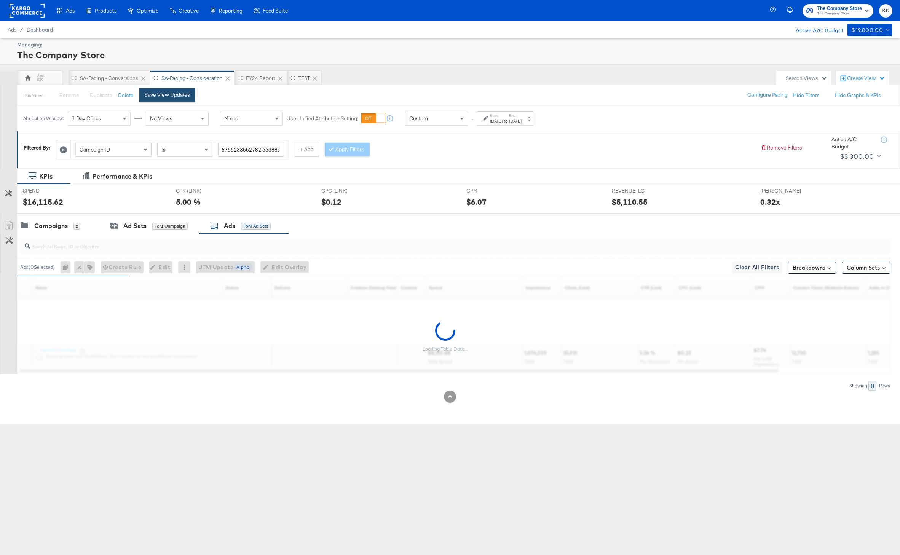
click at [186, 99] on button "Save View Updates" at bounding box center [167, 95] width 56 height 14
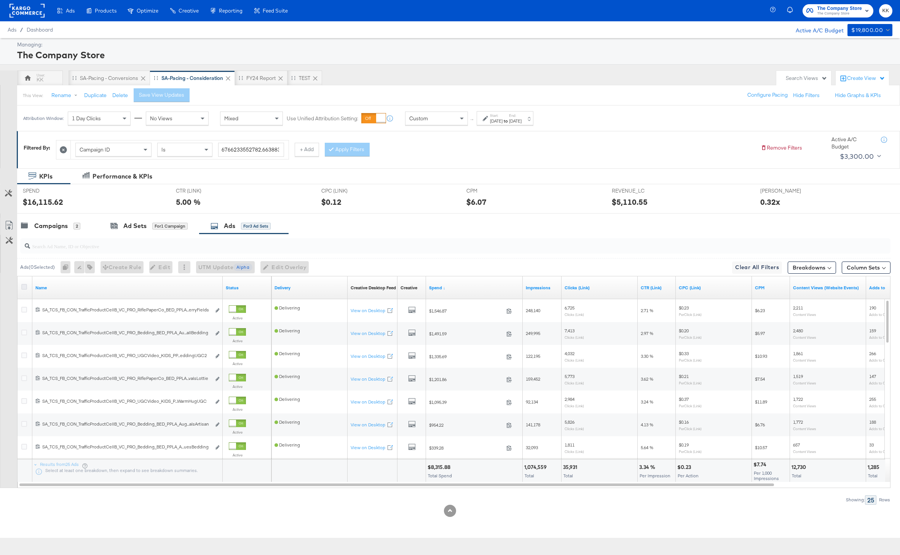
click at [26, 287] on icon at bounding box center [24, 287] width 6 height 6
click at [0, 0] on input "checkbox" at bounding box center [0, 0] width 0 height 0
click at [9, 227] on icon at bounding box center [9, 225] width 9 height 9
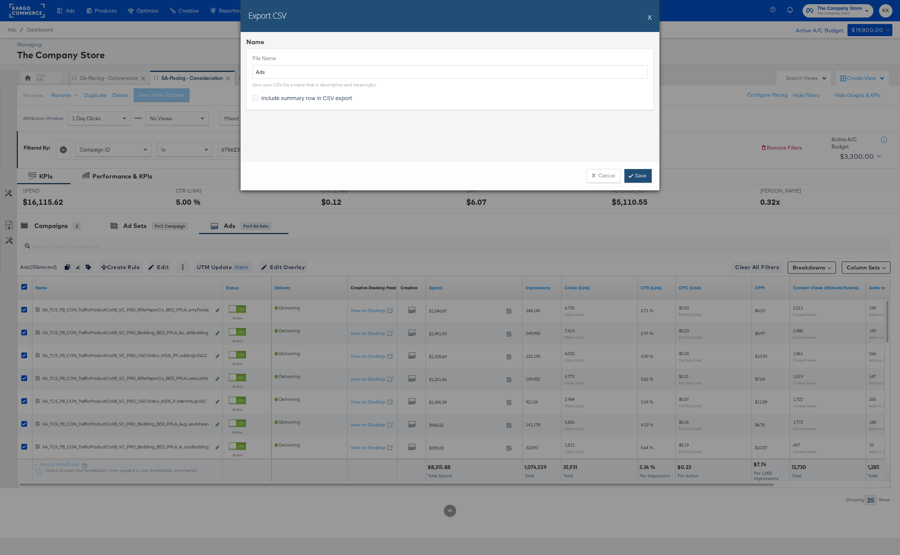
click at [635, 175] on link "Save" at bounding box center [637, 176] width 27 height 14
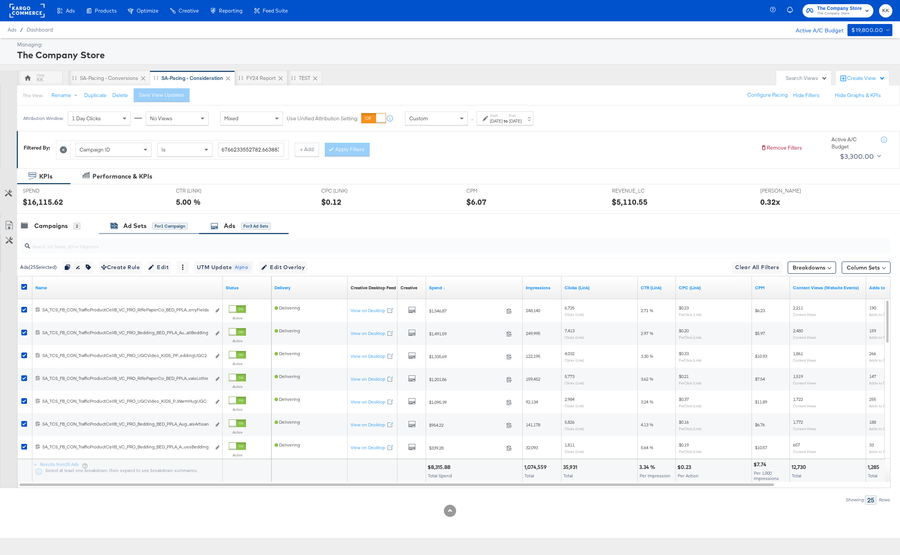
click at [135, 223] on div "Ad Sets" at bounding box center [134, 226] width 23 height 9
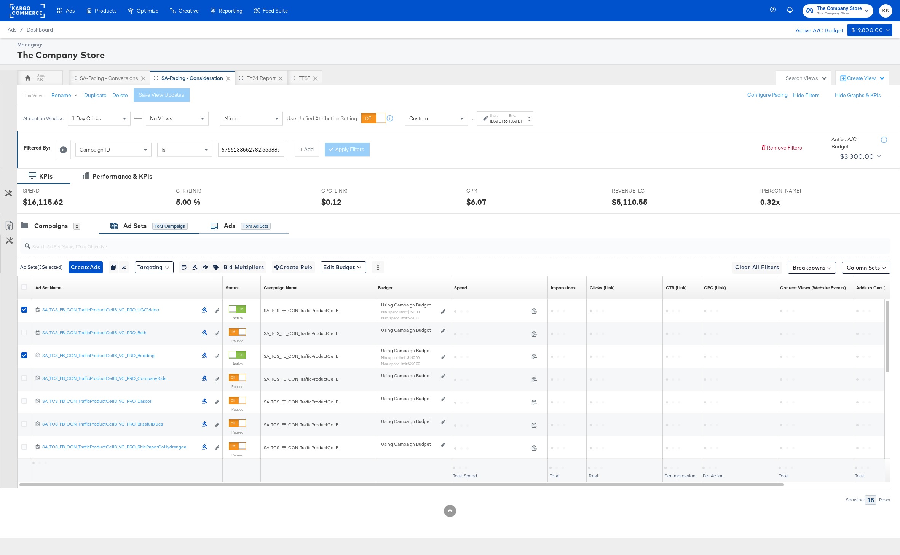
click at [248, 222] on span "for 3 Ad Sets" at bounding box center [256, 225] width 30 height 7
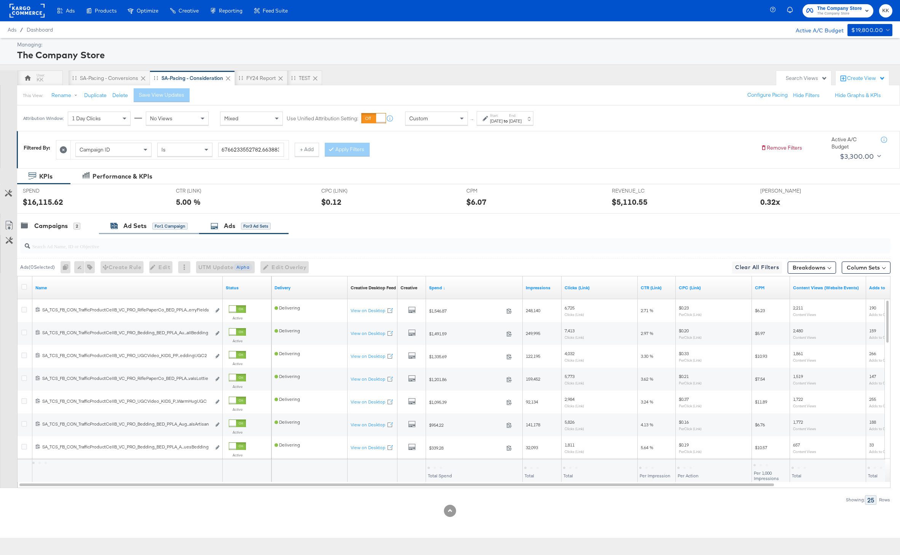
click at [143, 225] on div "Ad Sets" at bounding box center [134, 226] width 23 height 9
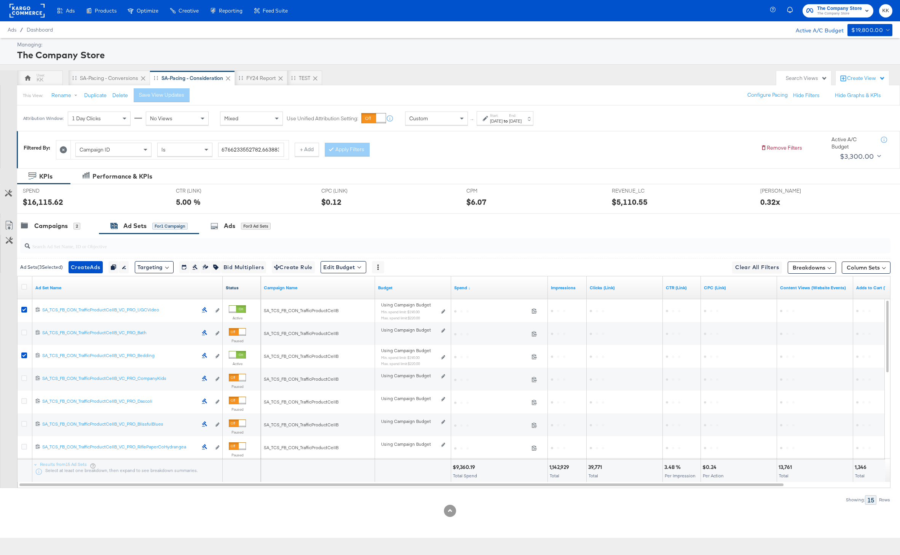
click at [232, 287] on link "Status" at bounding box center [242, 288] width 32 height 6
click at [252, 233] on div "Ads for 3 Ad Sets" at bounding box center [243, 226] width 89 height 16
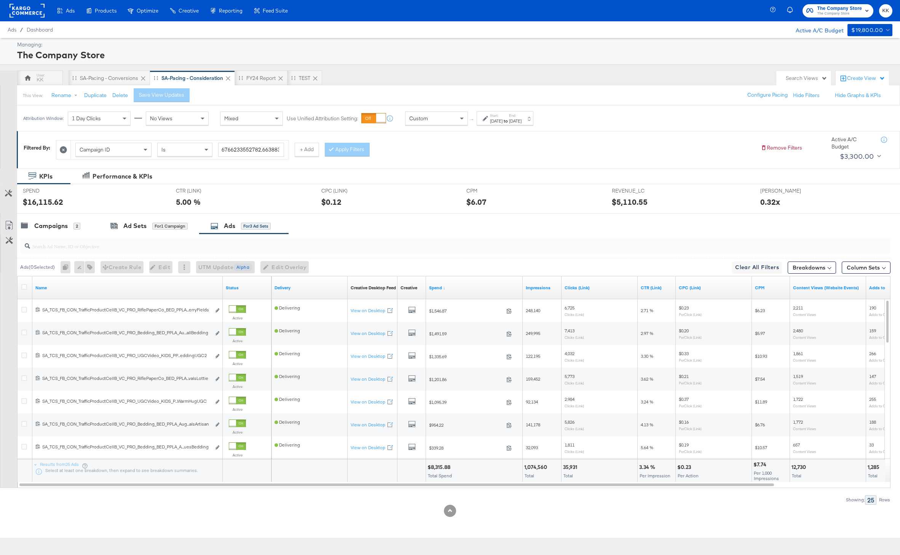
click at [109, 246] on input "search" at bounding box center [419, 243] width 779 height 15
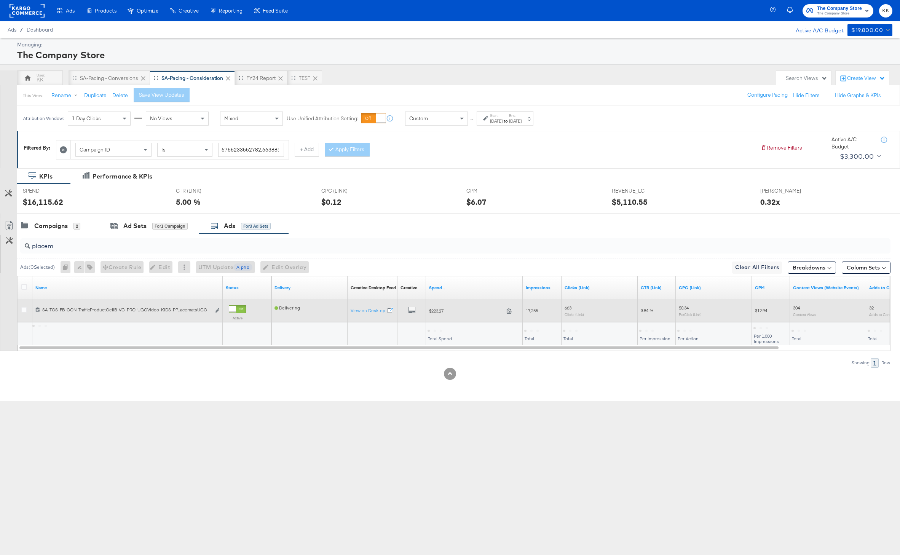
click at [242, 313] on div "Active" at bounding box center [237, 314] width 17 height 18
click at [236, 311] on div at bounding box center [232, 309] width 7 height 7
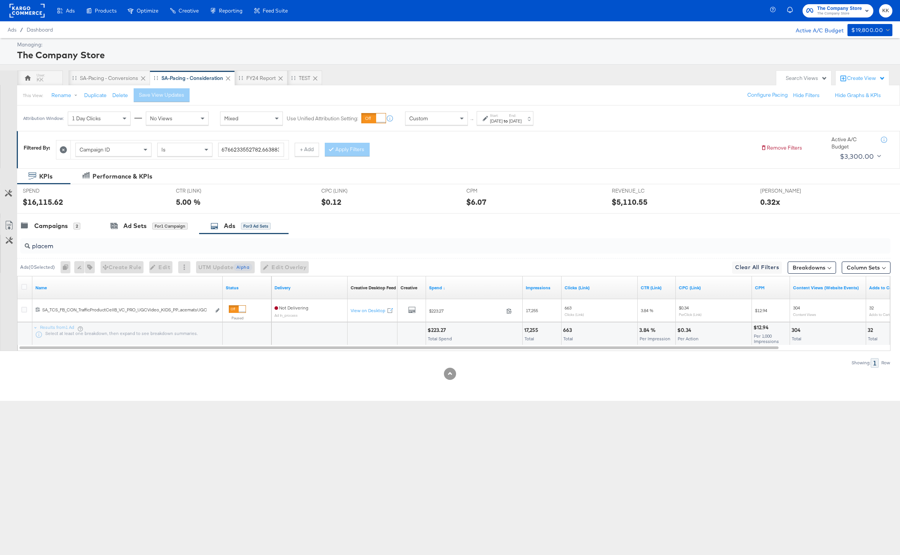
click at [77, 248] on input "placem" at bounding box center [419, 243] width 779 height 15
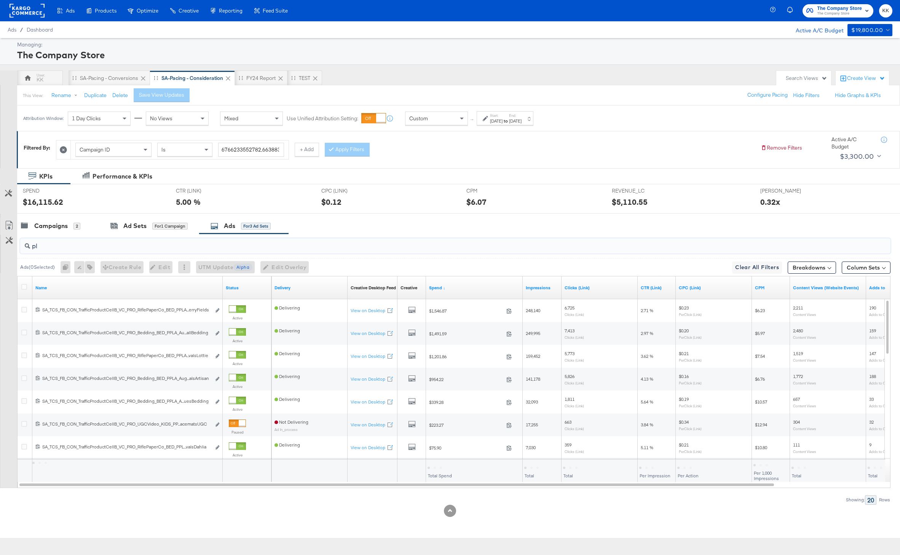
type input "p"
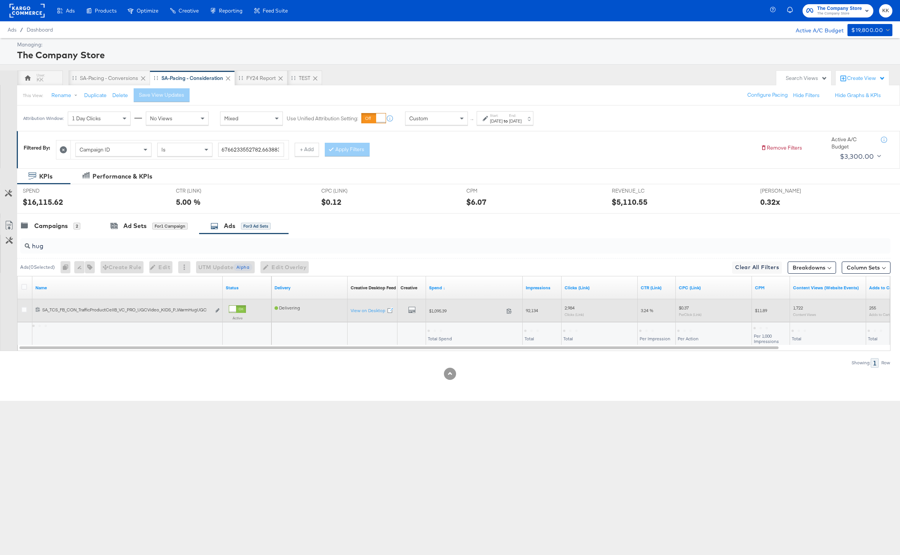
click at [236, 306] on div at bounding box center [232, 309] width 7 height 7
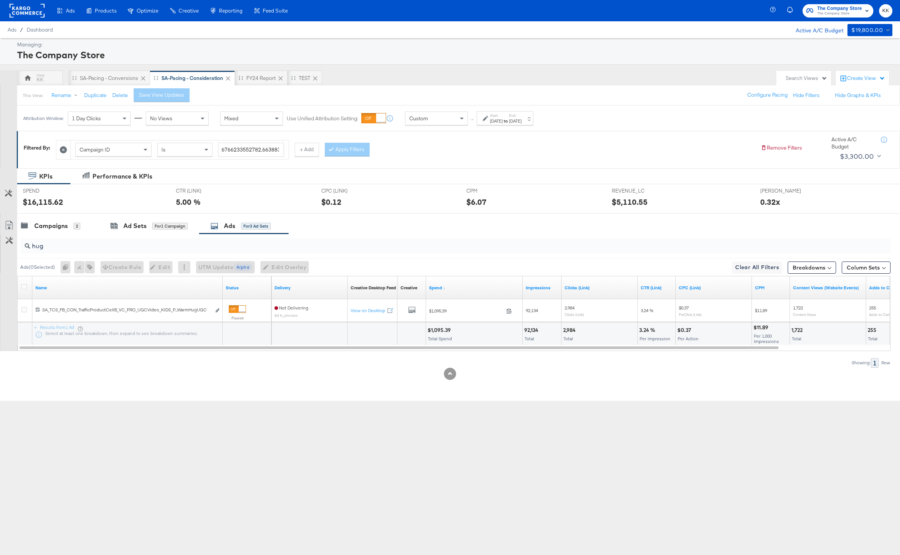
click at [88, 236] on input "hug" at bounding box center [419, 243] width 779 height 15
drag, startPoint x: 80, startPoint y: 243, endPoint x: -2, endPoint y: 243, distance: 82.2
click at [0, 243] on html "Ads Ads Dashboard Main dashboard for Media Buying. New Campaign Create a new ca…" at bounding box center [450, 277] width 900 height 555
paste input "SA_TCS_FB_CON_TrafficProductCellB_VC_PRO_RiflePaperCo_BED_PPLA_RifleNewArrivals…"
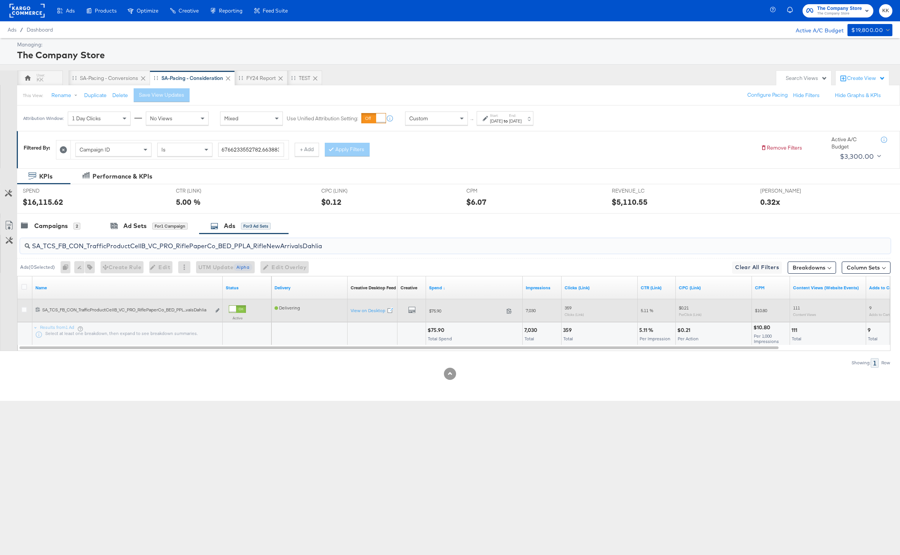
click at [238, 306] on div at bounding box center [237, 309] width 17 height 8
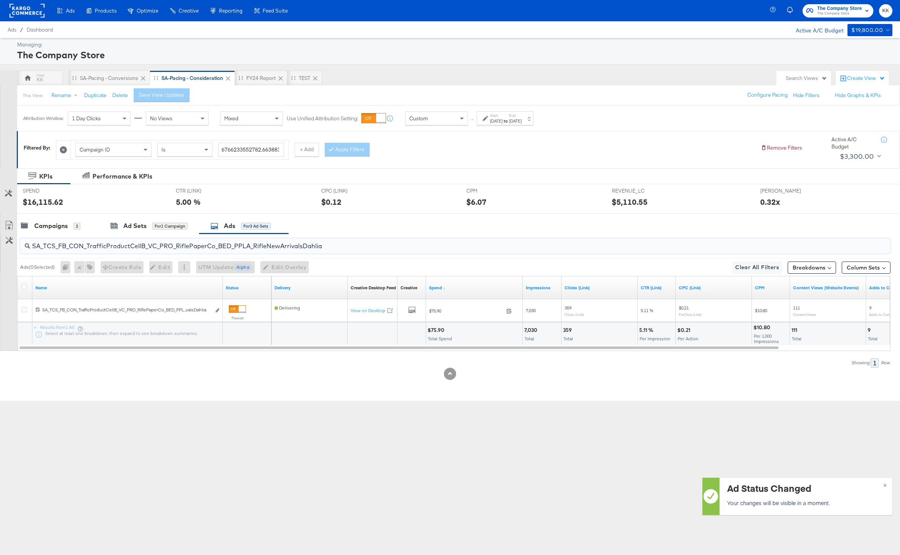
click at [195, 249] on input "SA_TCS_FB_CON_TrafficProductCellB_VC_PRO_RiflePaperCo_BED_PPLA_RifleNewArrivals…" at bounding box center [419, 243] width 779 height 15
paste input "Bedding_BED_PPLA_AugustNewArrivalsMoodyHuesBedding"
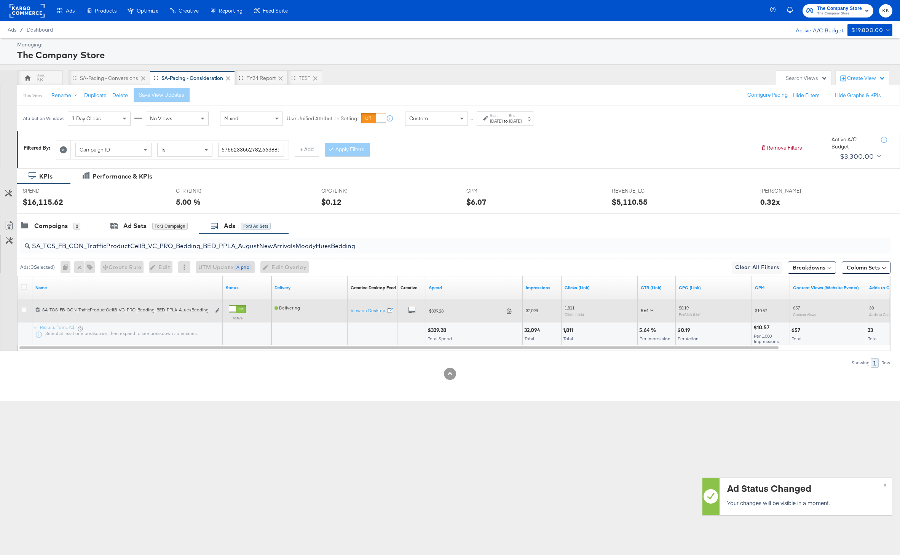
click at [244, 308] on div at bounding box center [237, 309] width 17 height 8
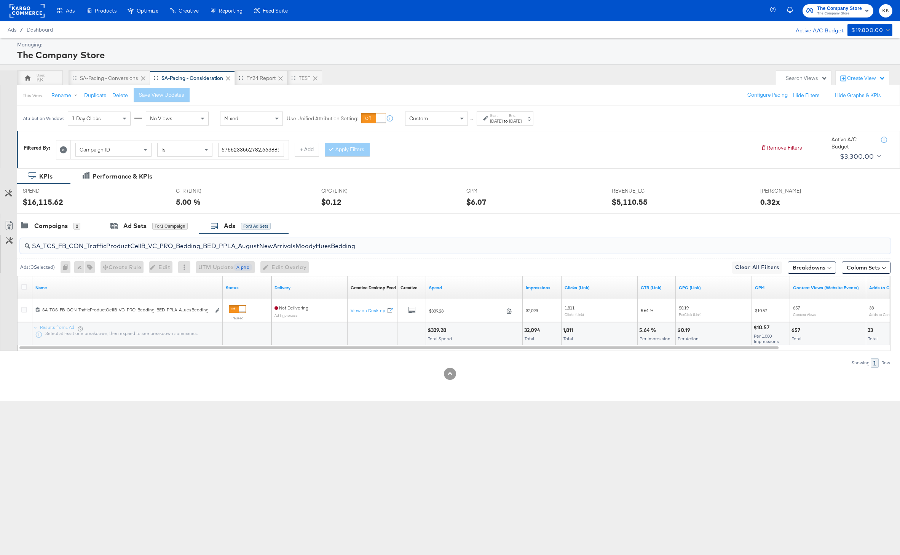
click at [140, 244] on input "SA_TCS_FB_CON_TrafficProductCellB_VC_PRO_Bedding_BED_PPLA_AugustNewArrivalsMood…" at bounding box center [419, 243] width 779 height 15
paste input "CottageCharm"
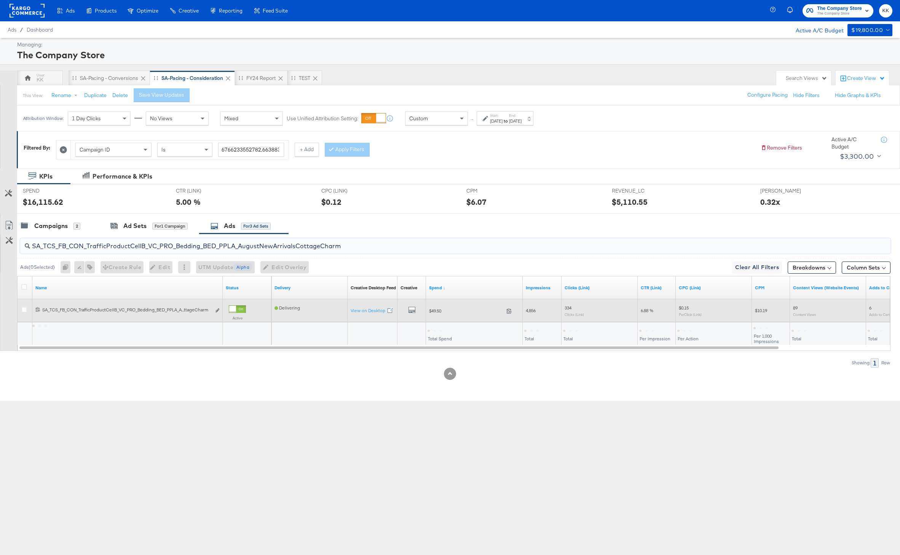
click at [235, 308] on div at bounding box center [232, 309] width 7 height 7
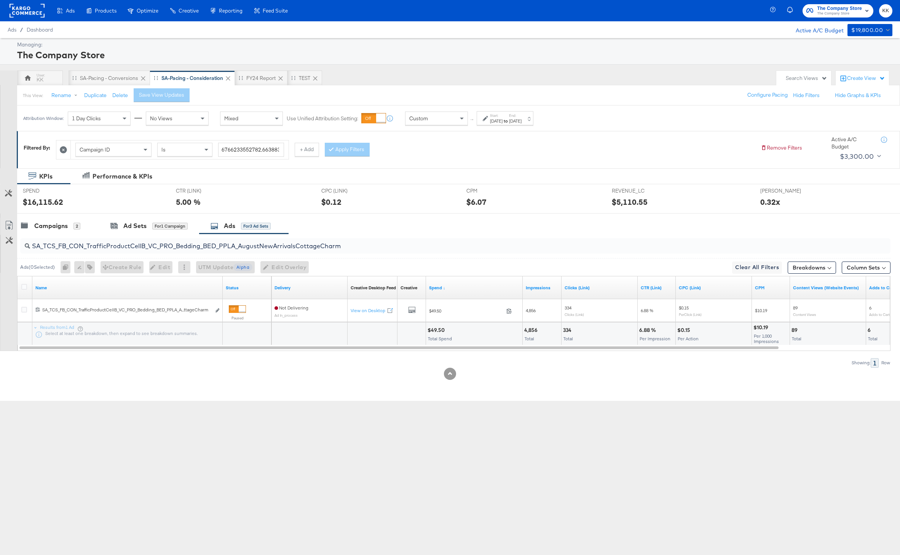
click at [231, 241] on input "SA_TCS_FB_CON_TrafficProductCellB_VC_PRO_Bedding_BED_PPLA_AugustNewArrivalsCott…" at bounding box center [419, 243] width 779 height 15
paste input "lassicComfort"
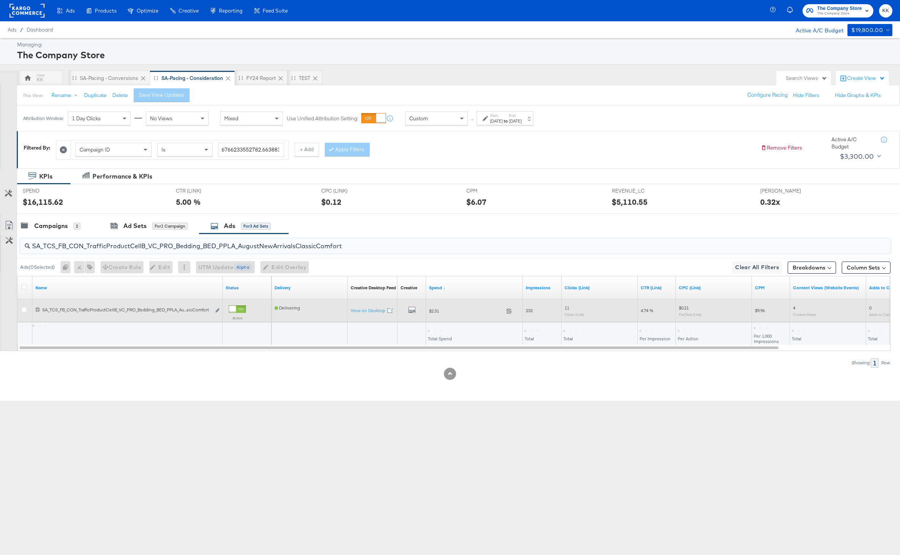
type input "SA_TCS_FB_CON_TrafficProductCellB_VC_PRO_Bedding_BED_PPLA_AugustNewArrivalsClas…"
click at [238, 309] on div at bounding box center [237, 309] width 17 height 8
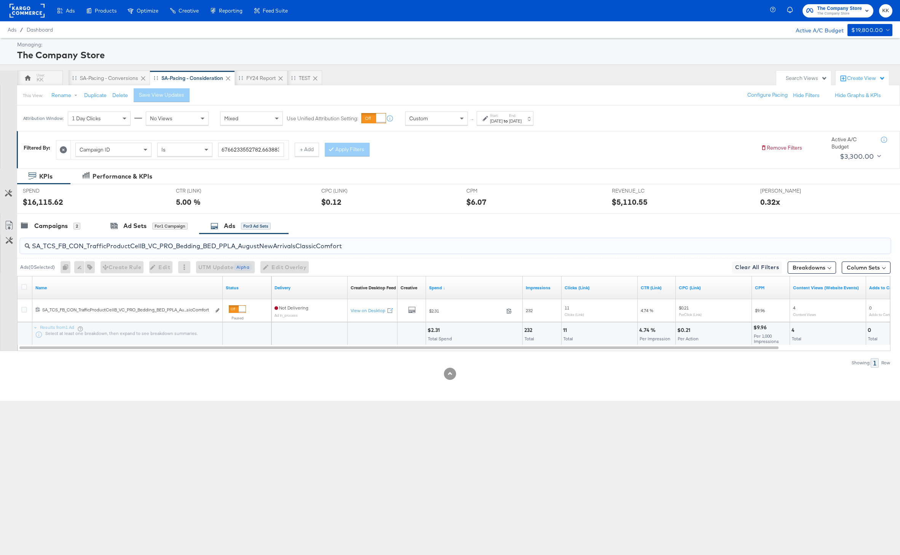
click at [111, 250] on input "SA_TCS_FB_CON_TrafficProductCellB_VC_PRO_Bedding_BED_PPLA_AugustNewArrivalsClas…" at bounding box center [419, 243] width 779 height 15
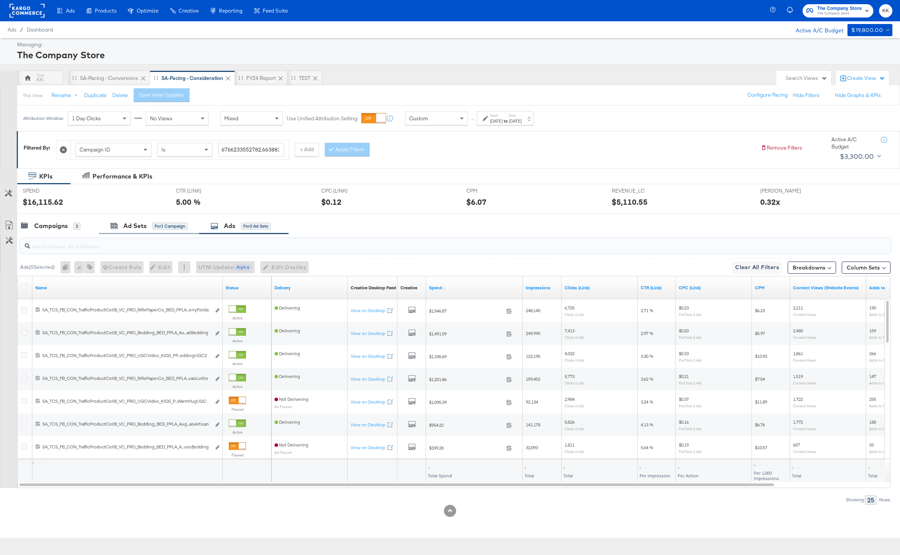
click at [149, 233] on div "Ad Sets for 1 Campaign" at bounding box center [149, 226] width 100 height 16
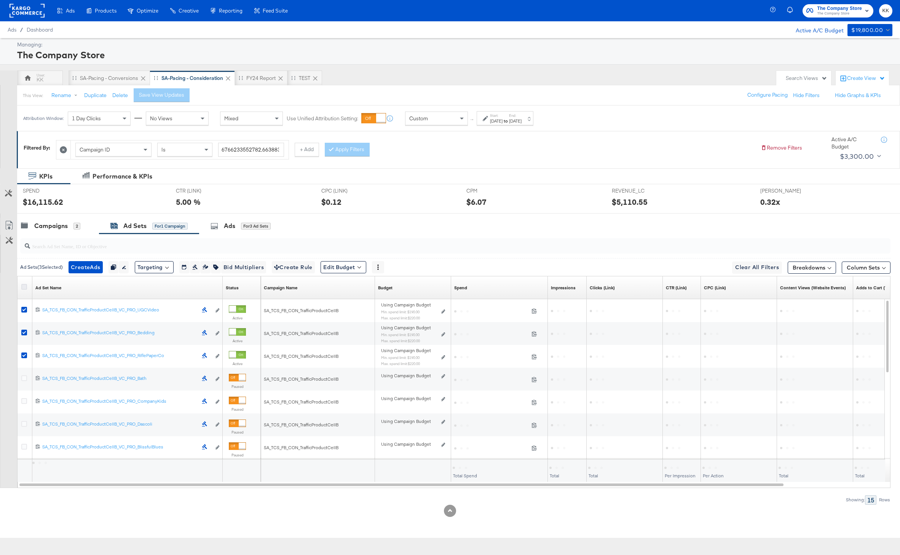
click at [24, 288] on icon at bounding box center [24, 287] width 6 height 6
click at [0, 0] on input "checkbox" at bounding box center [0, 0] width 0 height 0
click at [24, 288] on icon at bounding box center [24, 287] width 6 height 6
click at [0, 0] on input "checkbox" at bounding box center [0, 0] width 0 height 0
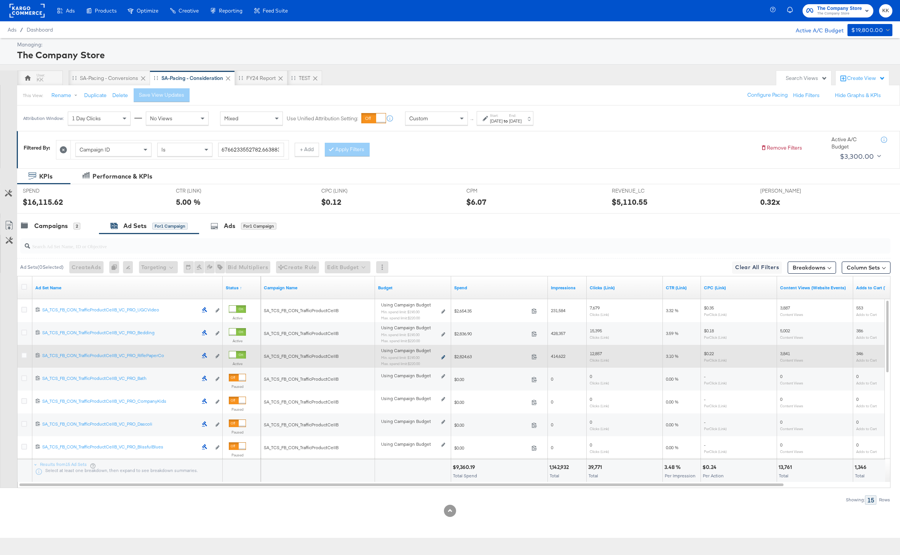
click at [445, 357] on icon at bounding box center [443, 357] width 4 height 4
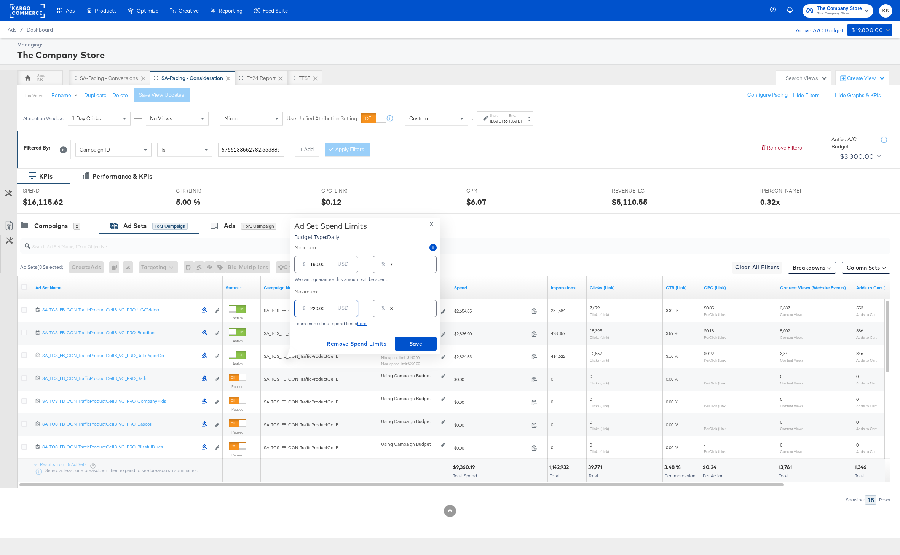
click at [315, 310] on input "220.00" at bounding box center [322, 305] width 24 height 16
type input "20.00"
type input "1"
type input "250.00"
type input "9"
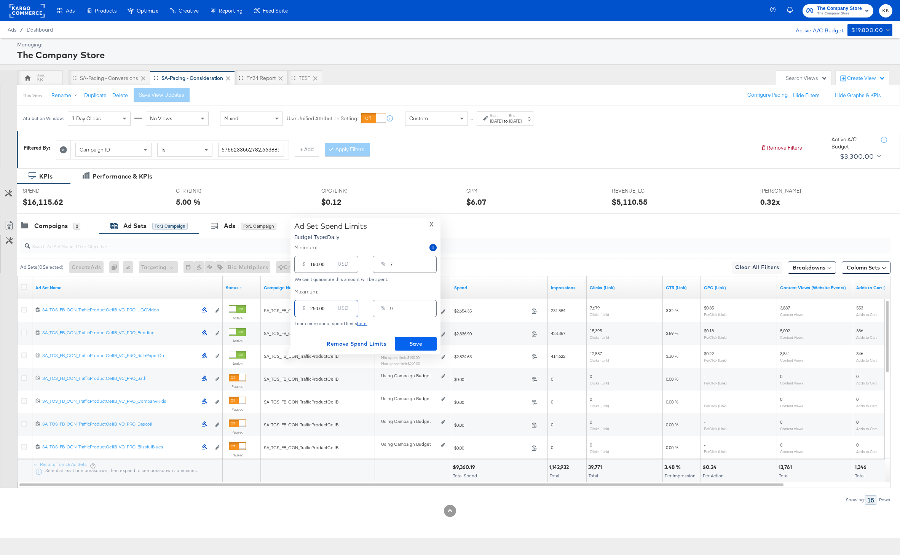
type input "250.00"
click at [412, 341] on span "Save" at bounding box center [416, 344] width 36 height 10
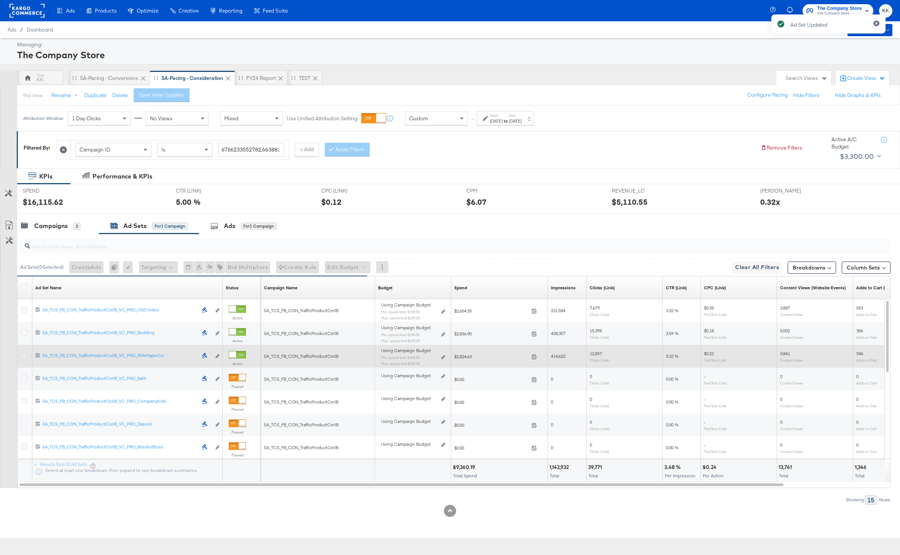
click at [22, 354] on icon at bounding box center [24, 356] width 6 height 6
click at [0, 0] on input "checkbox" at bounding box center [0, 0] width 0 height 0
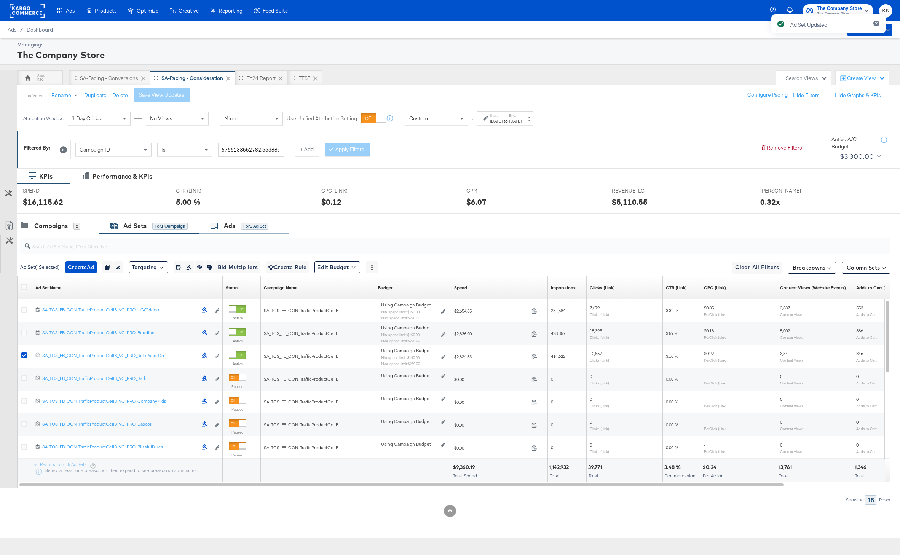
click at [213, 228] on icon at bounding box center [215, 226] width 8 height 8
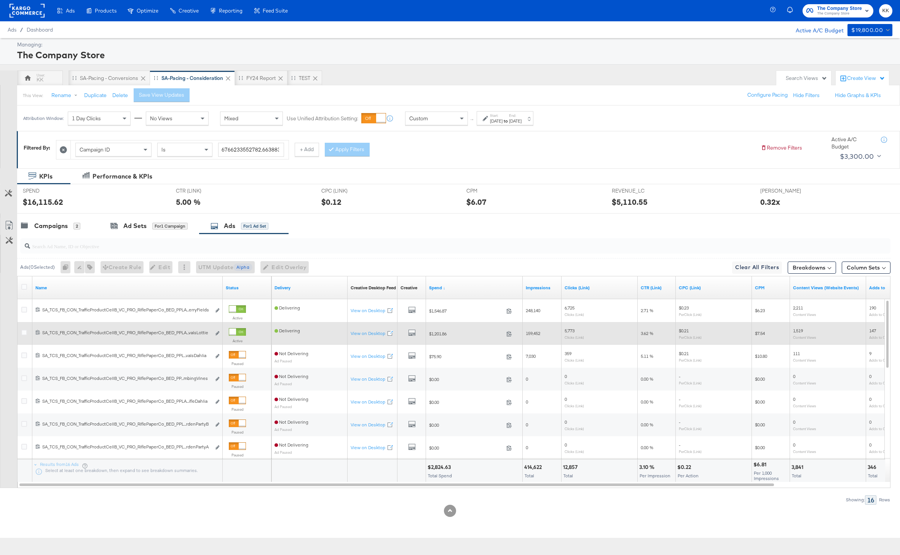
click at [236, 331] on div at bounding box center [237, 332] width 17 height 8
click at [115, 226] on icon at bounding box center [114, 226] width 7 height 5
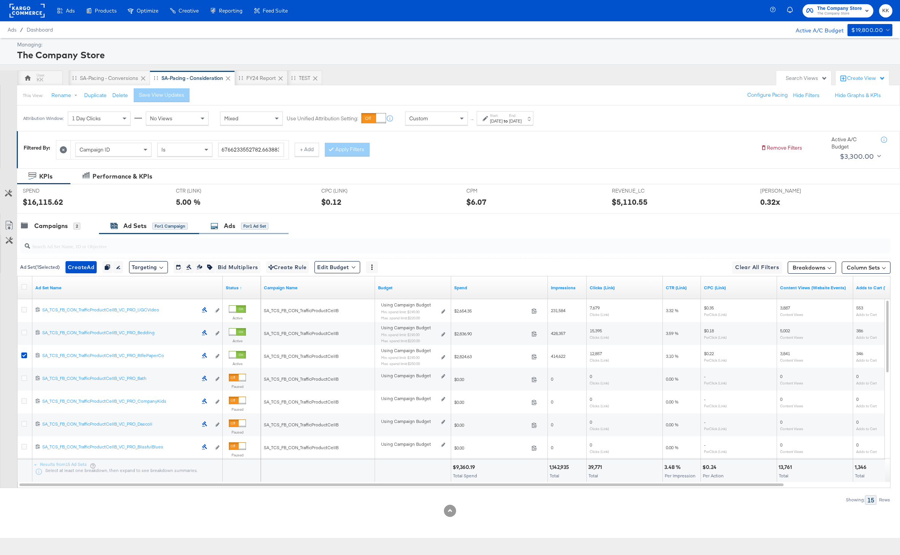
click at [249, 231] on div "Ads for 1 Ad Set" at bounding box center [243, 226] width 89 height 16
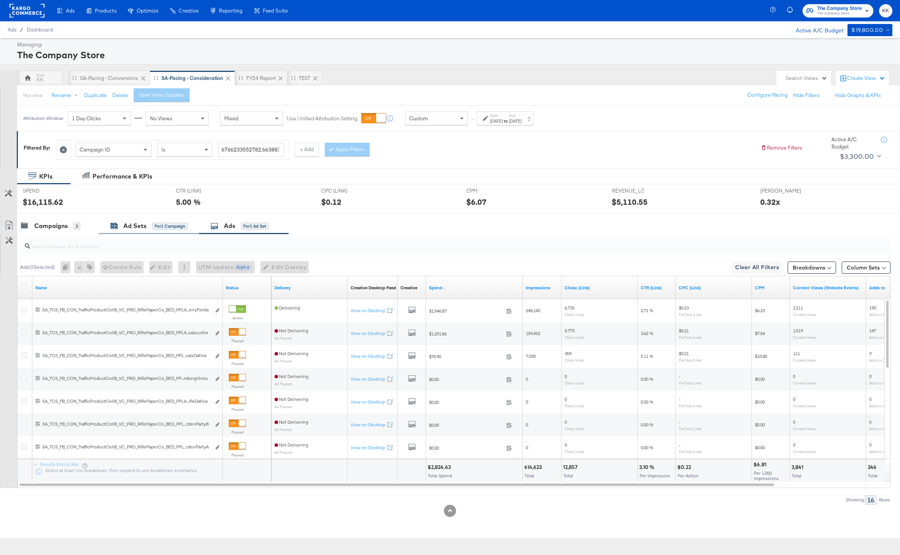
click at [169, 224] on div "for 1 Campaign" at bounding box center [169, 226] width 35 height 7
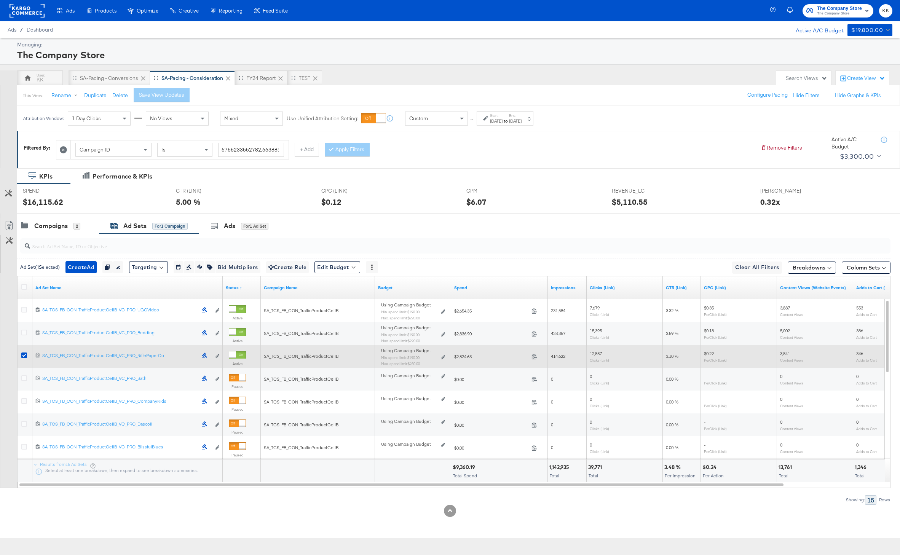
click at [26, 332] on icon at bounding box center [24, 333] width 6 height 6
click at [0, 0] on input "checkbox" at bounding box center [0, 0] width 0 height 0
click at [25, 354] on icon at bounding box center [24, 356] width 6 height 6
click at [0, 0] on input "checkbox" at bounding box center [0, 0] width 0 height 0
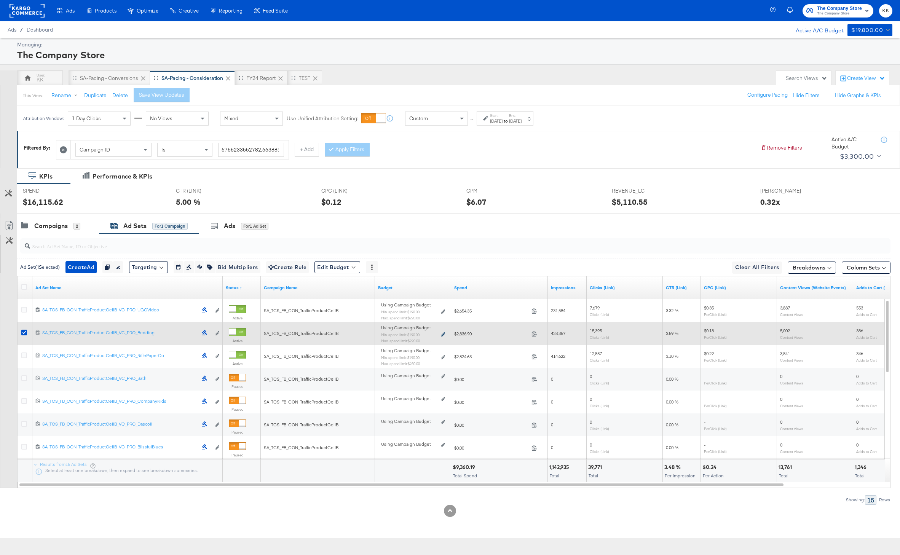
click at [442, 334] on icon at bounding box center [443, 334] width 4 height 4
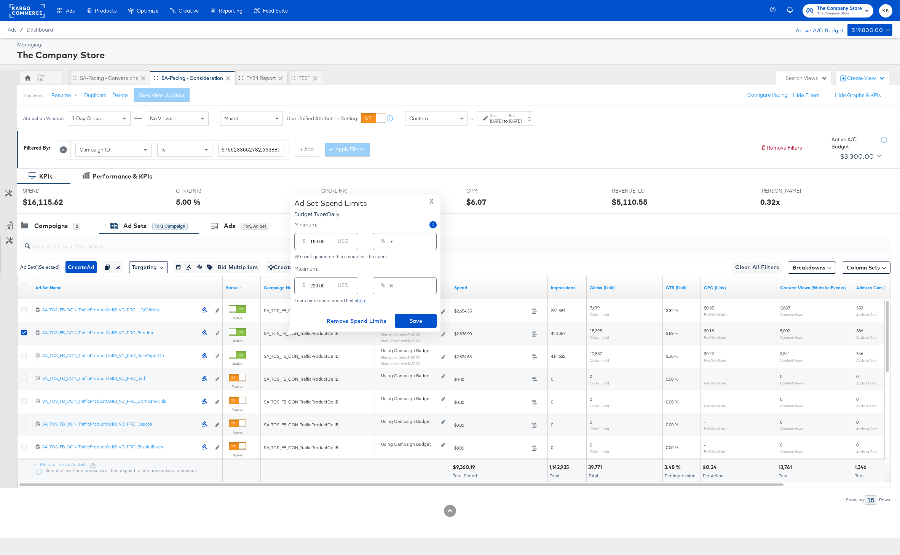
click at [313, 285] on input "220.00" at bounding box center [322, 283] width 24 height 16
type input "20.00"
type input "1"
type input "250.00"
type input "9"
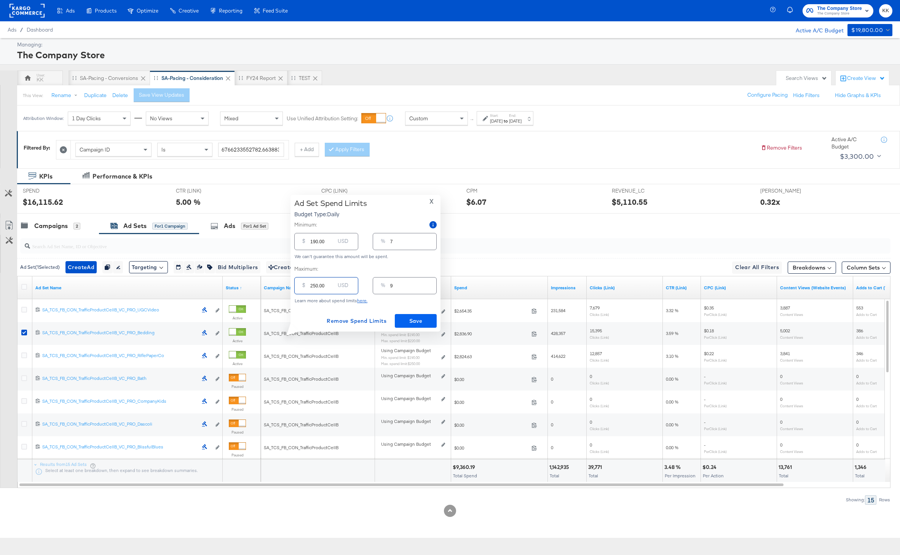
type input "250.00"
click at [420, 318] on span "Save" at bounding box center [416, 321] width 36 height 10
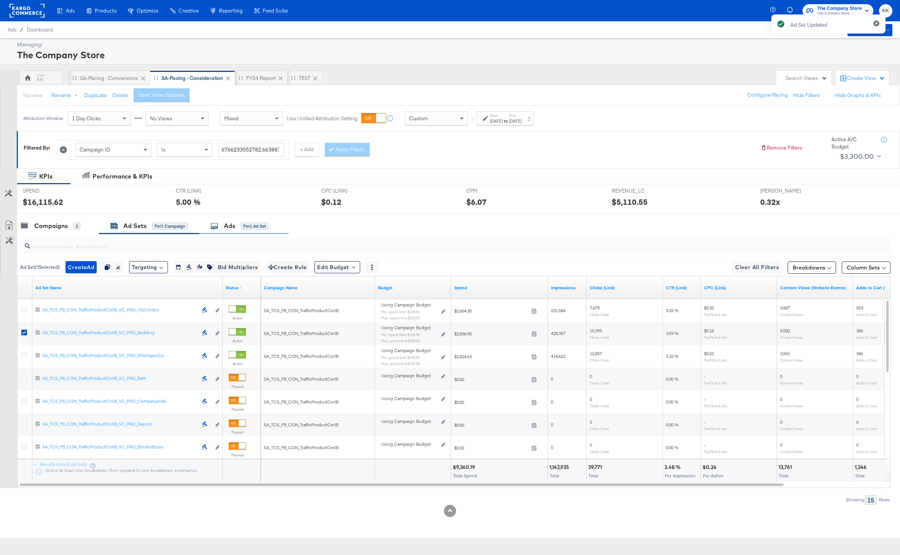
click at [240, 223] on div "Ads for 1 Ad Set" at bounding box center [240, 226] width 58 height 9
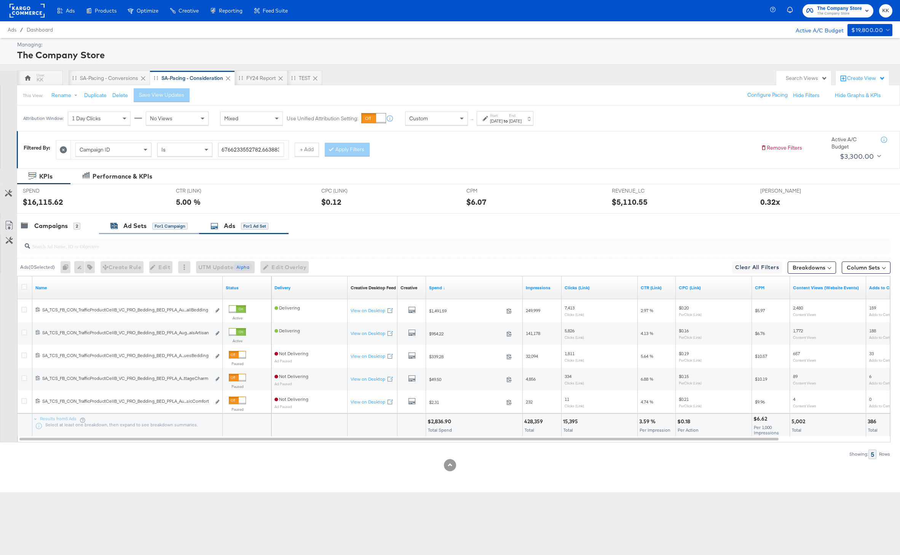
click at [150, 228] on div "Ad Sets for 1 Campaign" at bounding box center [148, 226] width 77 height 9
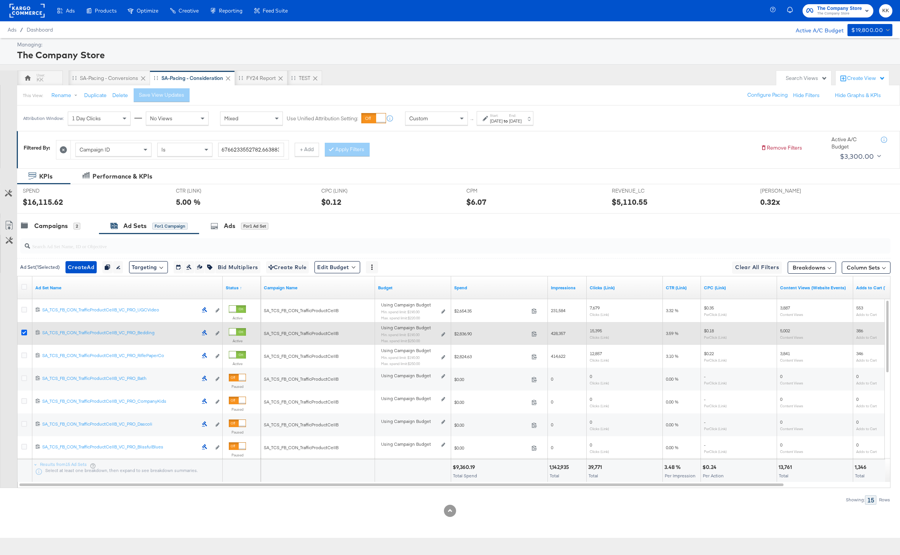
click at [24, 332] on icon at bounding box center [24, 333] width 6 height 6
click at [0, 0] on input "checkbox" at bounding box center [0, 0] width 0 height 0
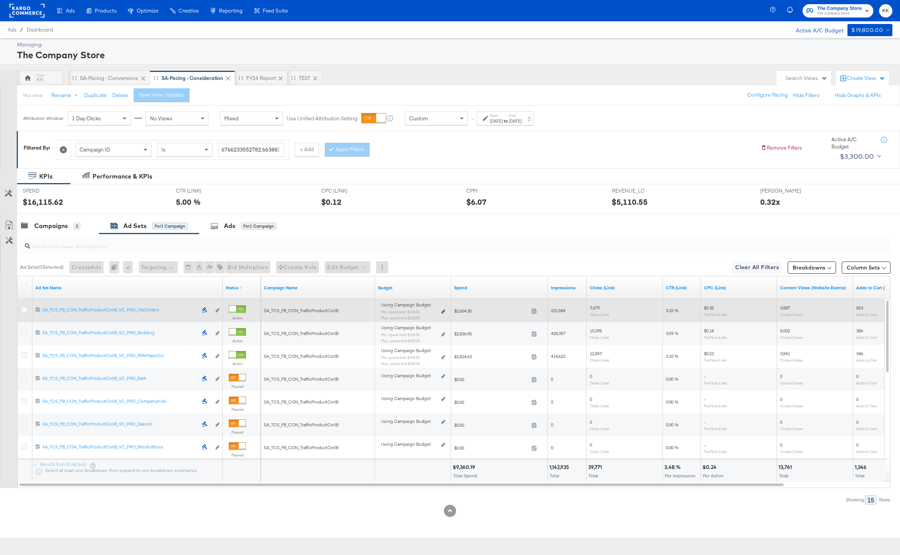
click at [441, 312] on icon at bounding box center [443, 312] width 4 height 4
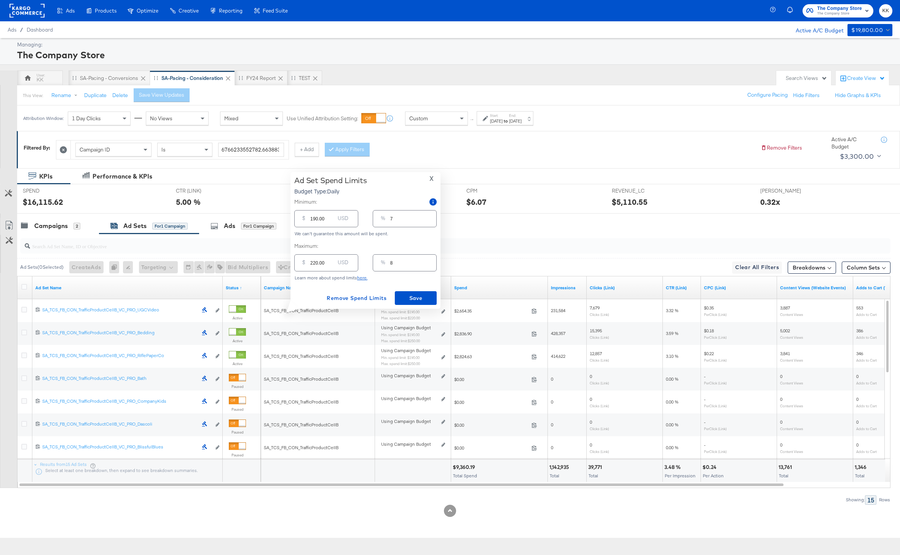
click at [315, 263] on input "220.00" at bounding box center [322, 260] width 24 height 16
type input "20.00"
type input "1"
type input "250.00"
type input "9"
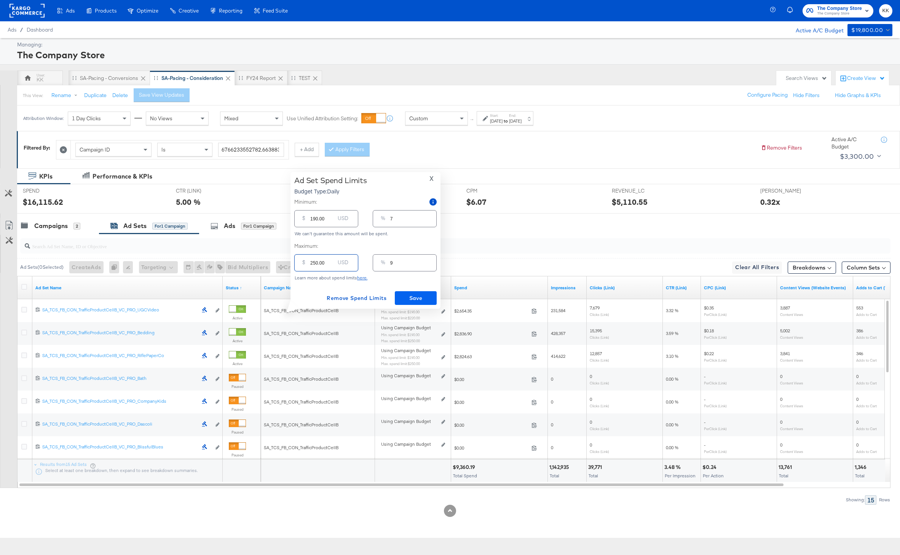
type input "250.00"
click at [417, 294] on span "Save" at bounding box center [416, 299] width 36 height 10
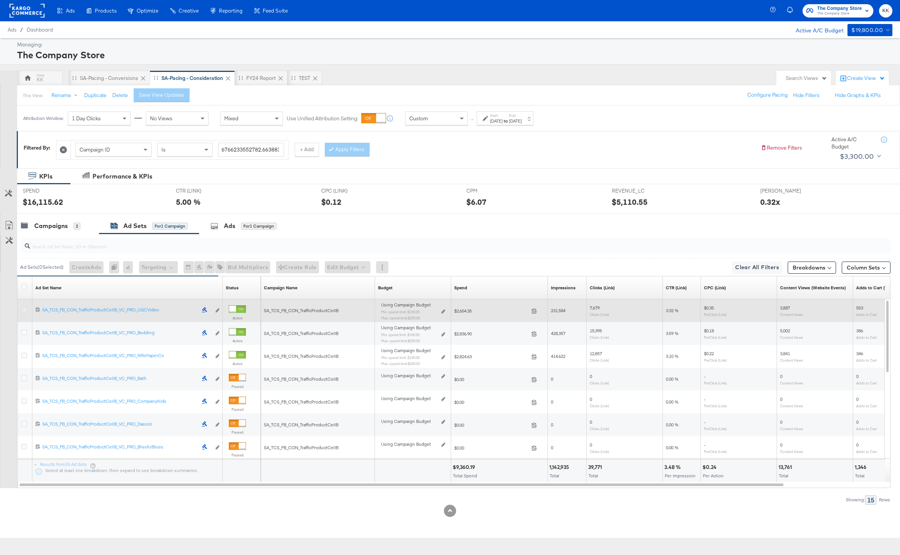
click at [24, 308] on icon at bounding box center [24, 310] width 6 height 6
click at [0, 0] on input "checkbox" at bounding box center [0, 0] width 0 height 0
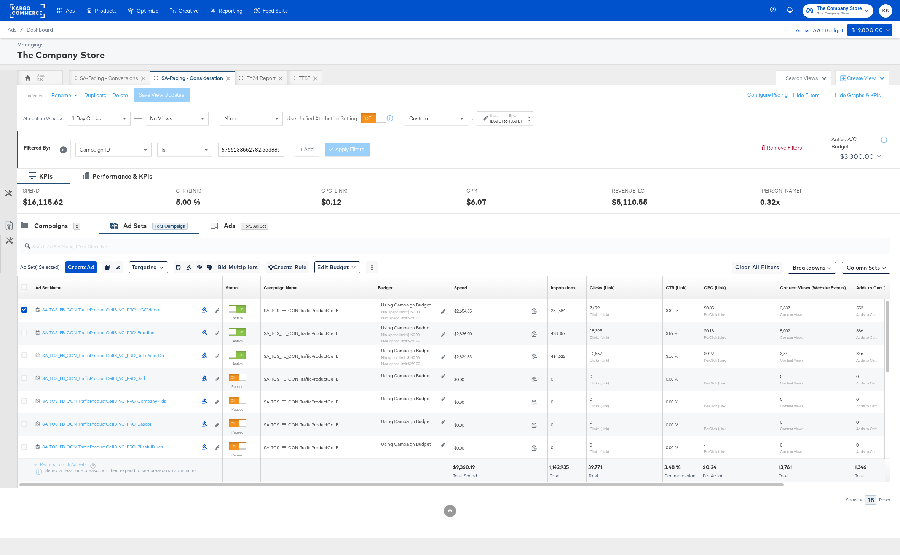
click at [264, 212] on div "CTR (LINK) CTR (LINK) 5.00 %" at bounding box center [242, 198] width 145 height 29
click at [263, 223] on div "for 1 Ad Set" at bounding box center [254, 226] width 27 height 7
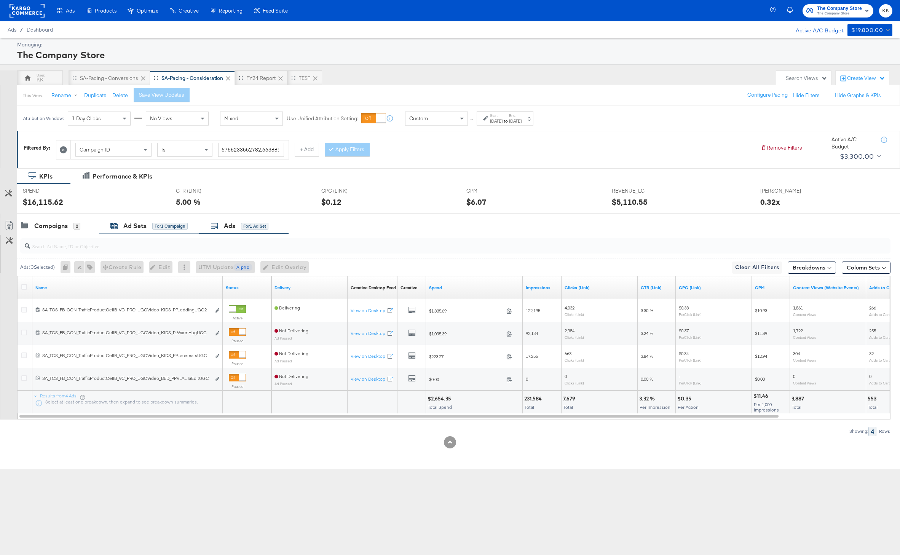
click at [137, 227] on div "Ad Sets" at bounding box center [134, 226] width 23 height 9
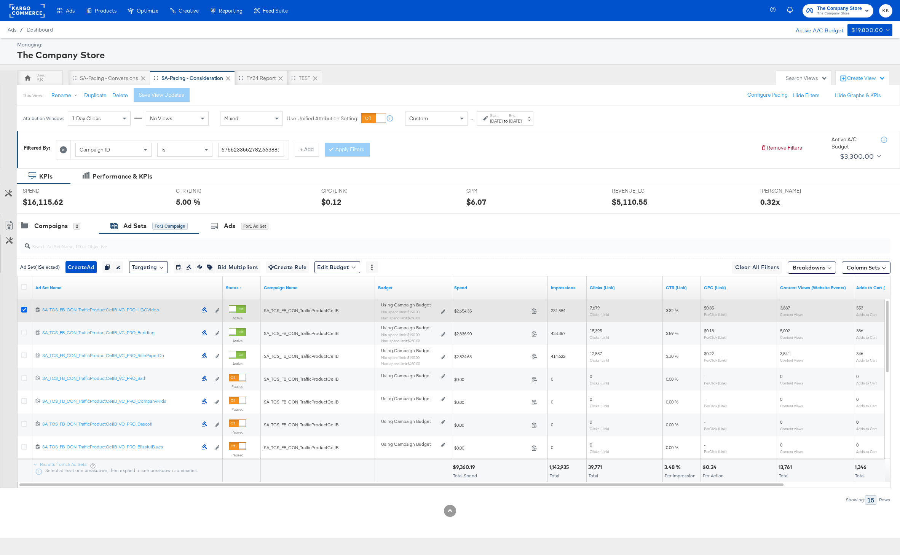
click at [24, 310] on icon at bounding box center [24, 310] width 6 height 6
click at [0, 0] on input "checkbox" at bounding box center [0, 0] width 0 height 0
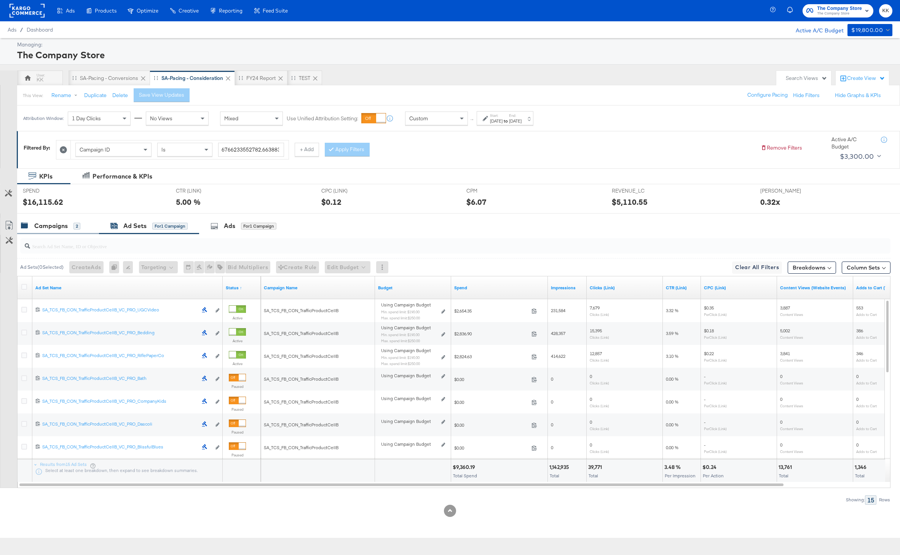
click at [68, 232] on div "Campaigns 2" at bounding box center [58, 226] width 82 height 16
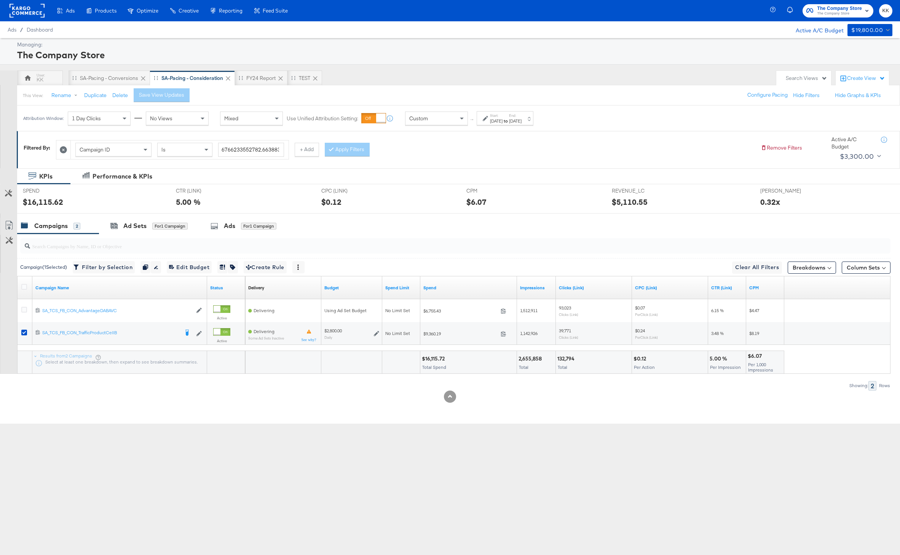
click at [453, 118] on div "Custom" at bounding box center [436, 118] width 62 height 13
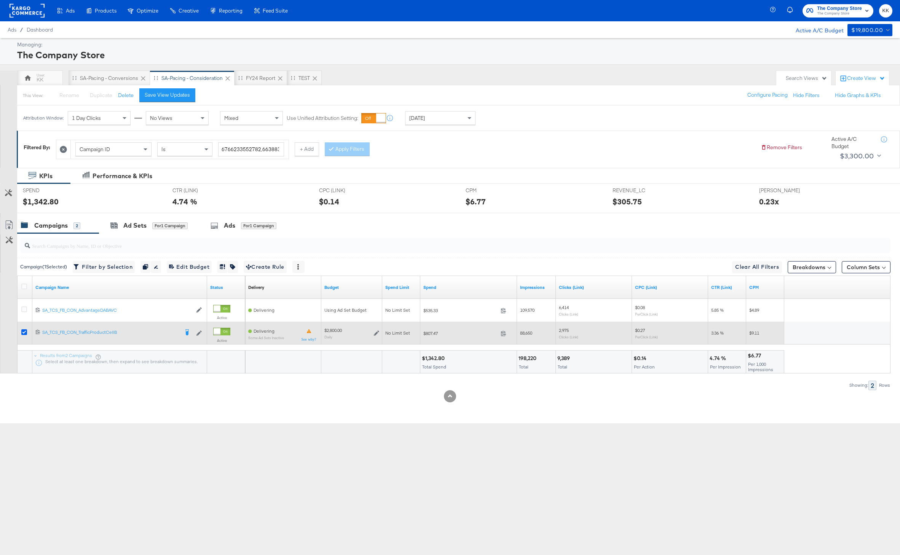
click at [23, 335] on icon at bounding box center [24, 332] width 6 height 6
click at [0, 0] on input "checkbox" at bounding box center [0, 0] width 0 height 0
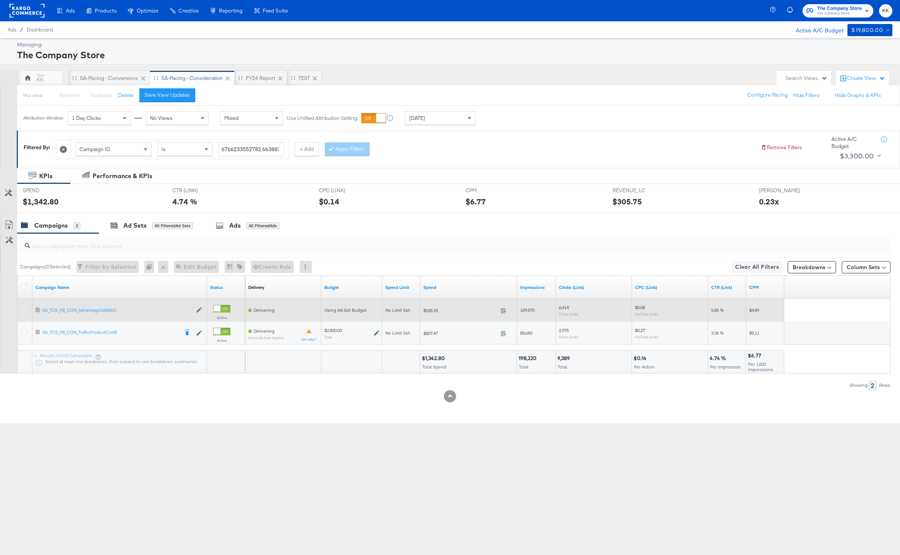
click at [23, 310] on icon at bounding box center [24, 309] width 6 height 6
click at [0, 0] on input "checkbox" at bounding box center [0, 0] width 0 height 0
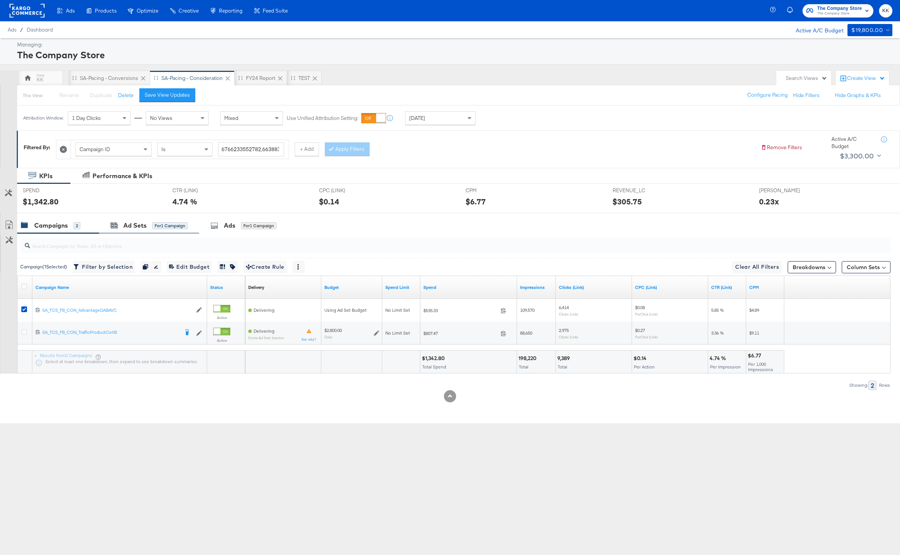
click at [128, 233] on div "Ad Sets for 1 Campaign" at bounding box center [149, 225] width 100 height 16
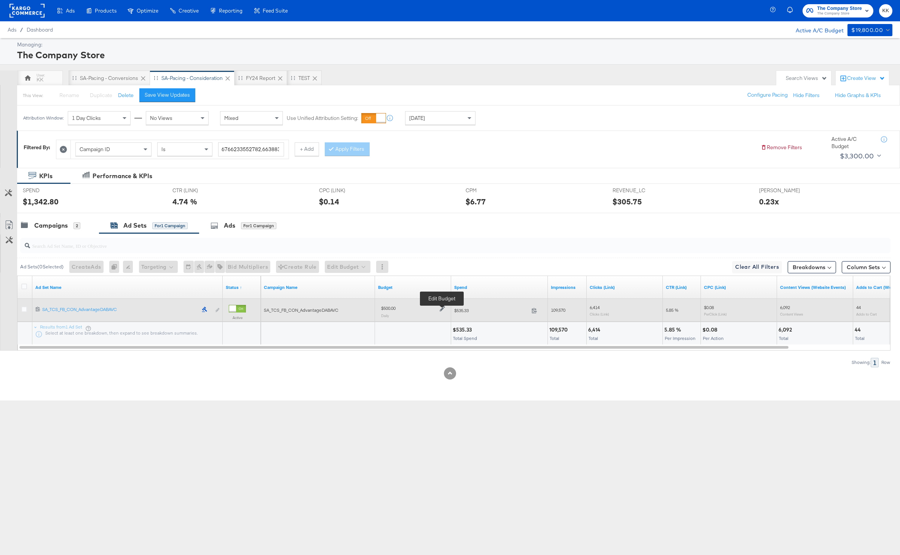
click at [441, 309] on icon at bounding box center [442, 308] width 5 height 5
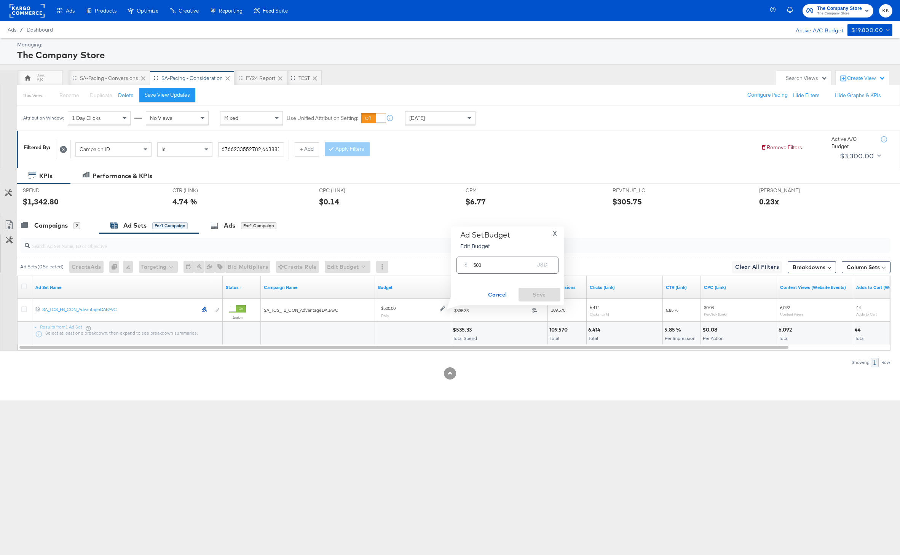
click at [476, 263] on input "500" at bounding box center [504, 262] width 60 height 16
type input "200"
click at [548, 297] on span "Save" at bounding box center [540, 295] width 36 height 10
click at [66, 223] on div "Campaigns" at bounding box center [51, 225] width 34 height 9
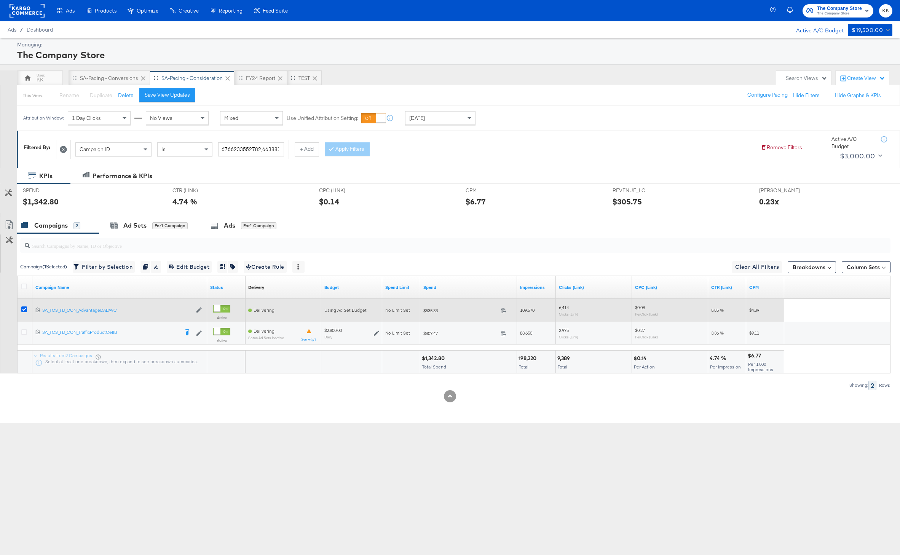
click at [24, 310] on icon at bounding box center [24, 309] width 6 height 6
click at [0, 0] on input "checkbox" at bounding box center [0, 0] width 0 height 0
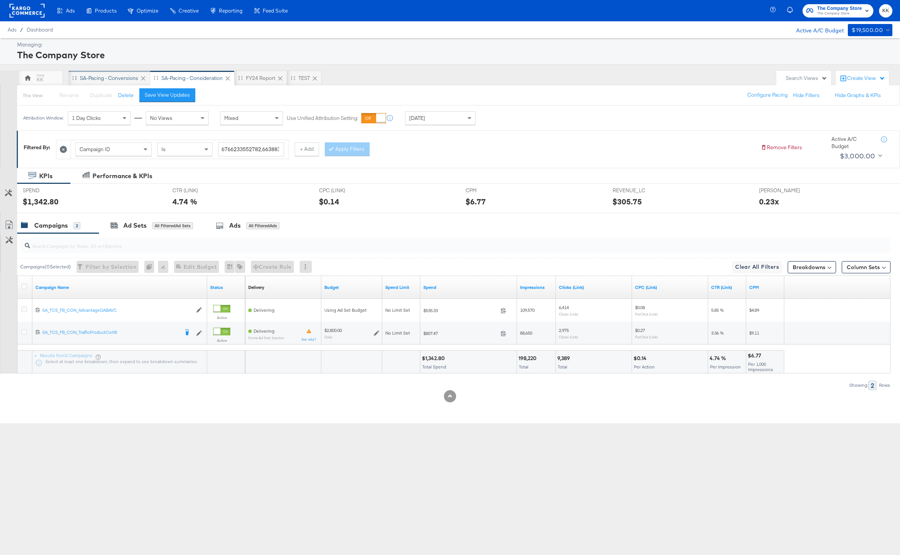
click at [107, 81] on div "SA-Pacing - Conversions" at bounding box center [109, 78] width 58 height 7
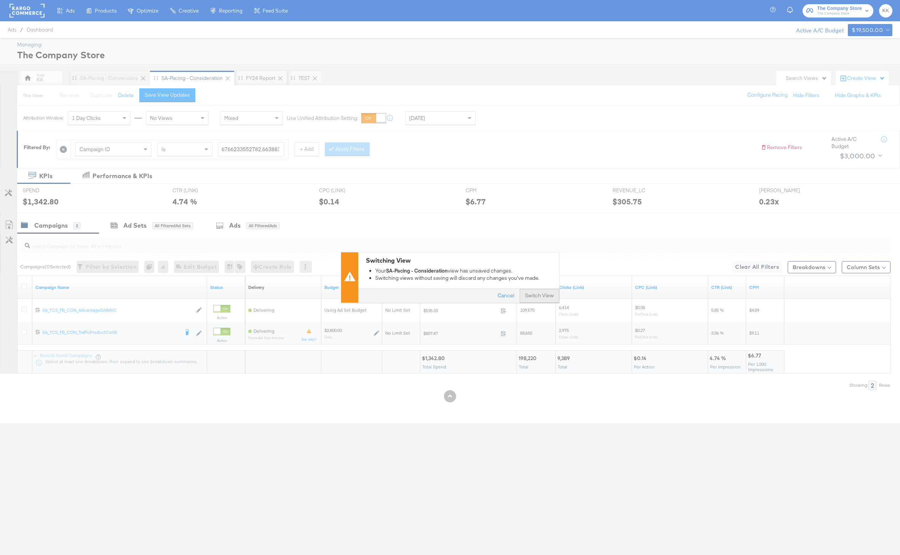
click at [532, 295] on button "Switch View" at bounding box center [540, 296] width 40 height 14
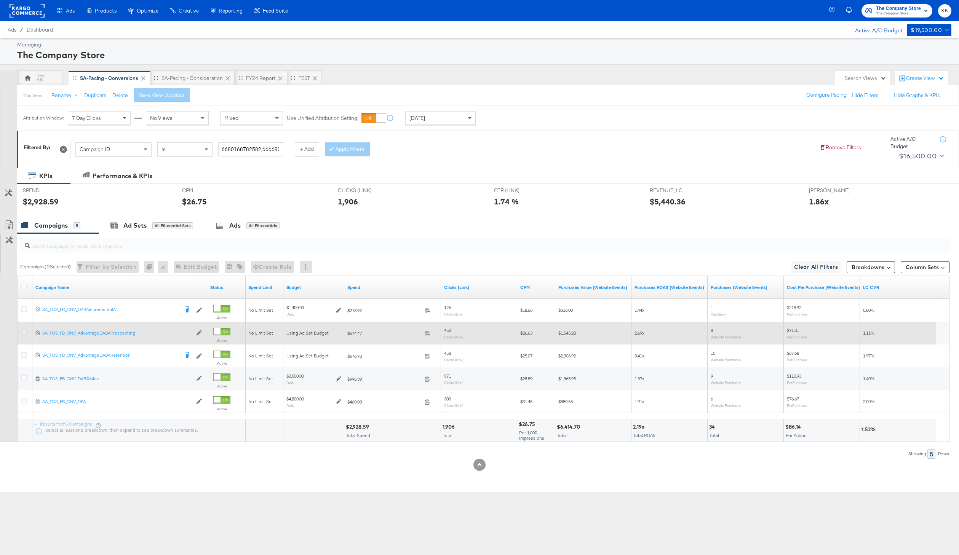
click at [27, 334] on icon at bounding box center [24, 332] width 6 height 6
click at [0, 0] on input "checkbox" at bounding box center [0, 0] width 0 height 0
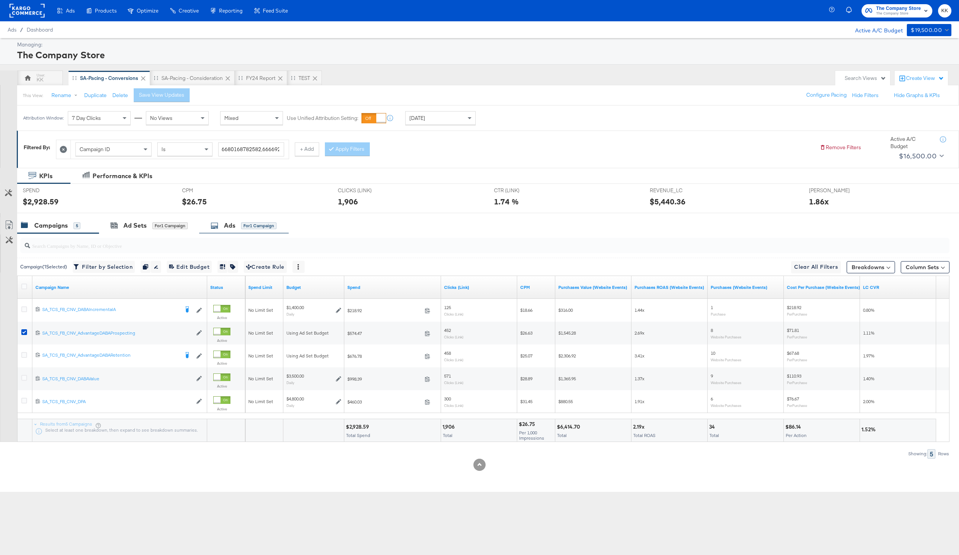
click at [222, 228] on div "Ads for 1 Campaign" at bounding box center [244, 225] width 66 height 9
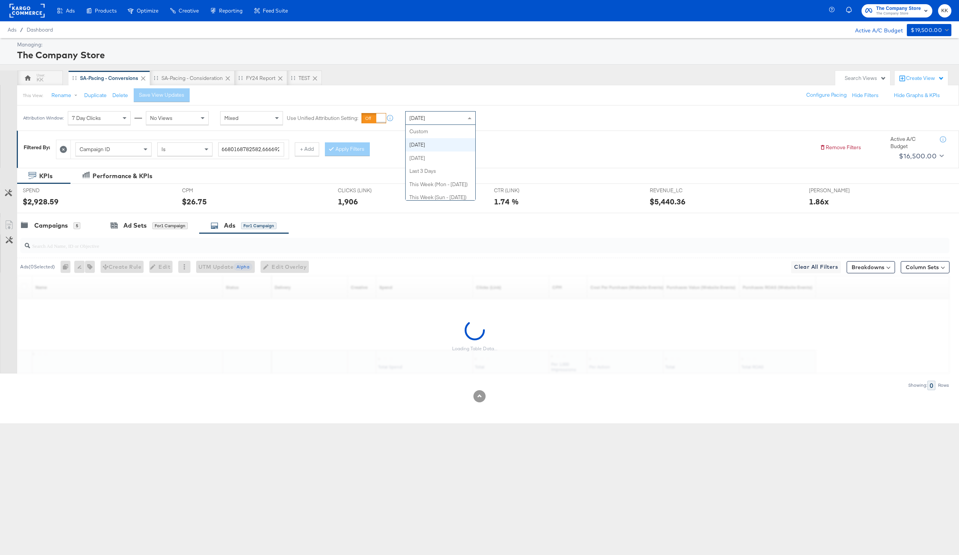
click at [442, 120] on div "[DATE]" at bounding box center [440, 118] width 70 height 13
click at [495, 116] on label "Start:" at bounding box center [496, 115] width 13 height 5
click at [421, 184] on input "[DATE]" at bounding box center [415, 179] width 82 height 14
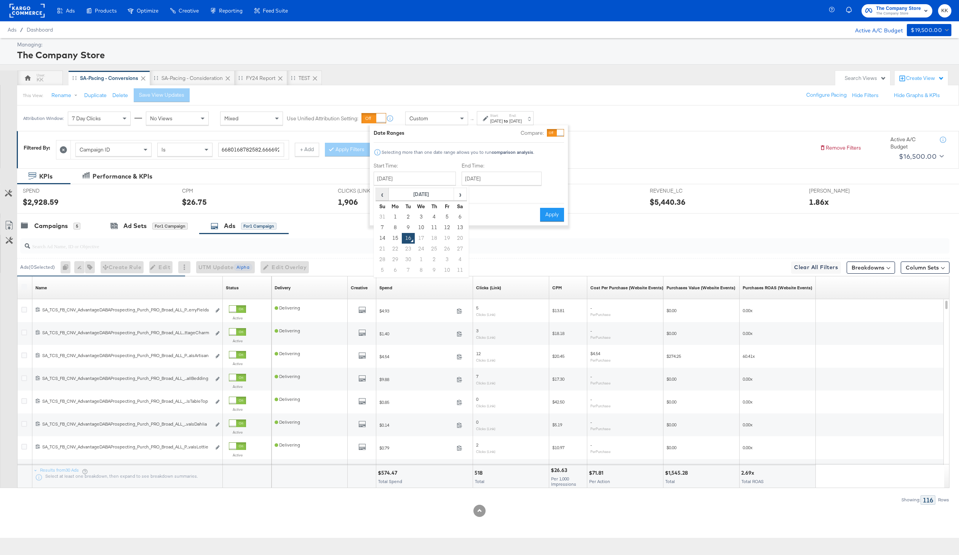
click at [383, 193] on span "‹" at bounding box center [382, 193] width 12 height 11
click at [399, 257] on td "25" at bounding box center [395, 259] width 13 height 11
type input "[DATE]"
click at [481, 182] on input "[DATE]" at bounding box center [501, 179] width 80 height 14
click at [481, 237] on td "15" at bounding box center [483, 238] width 13 height 11
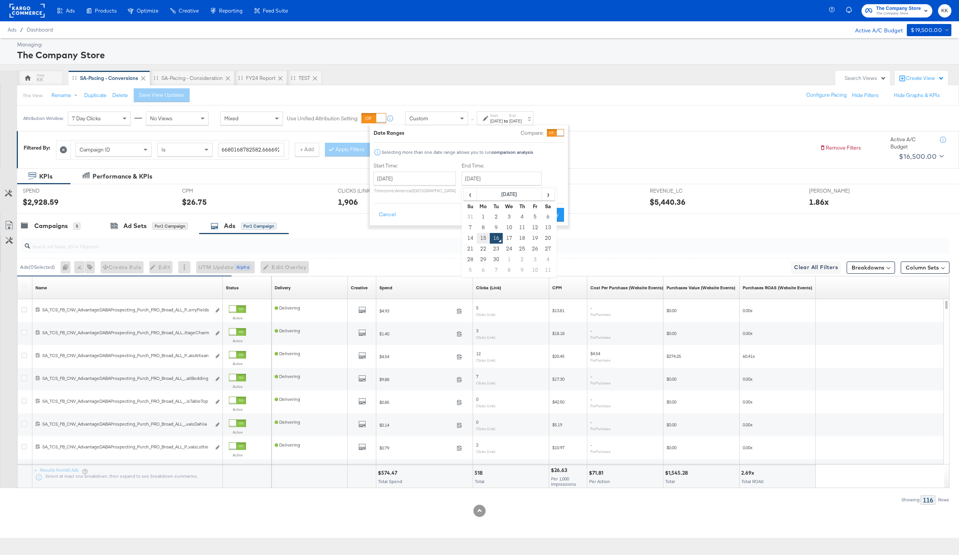
type input "[DATE]"
click at [553, 217] on button "Apply" at bounding box center [552, 215] width 24 height 14
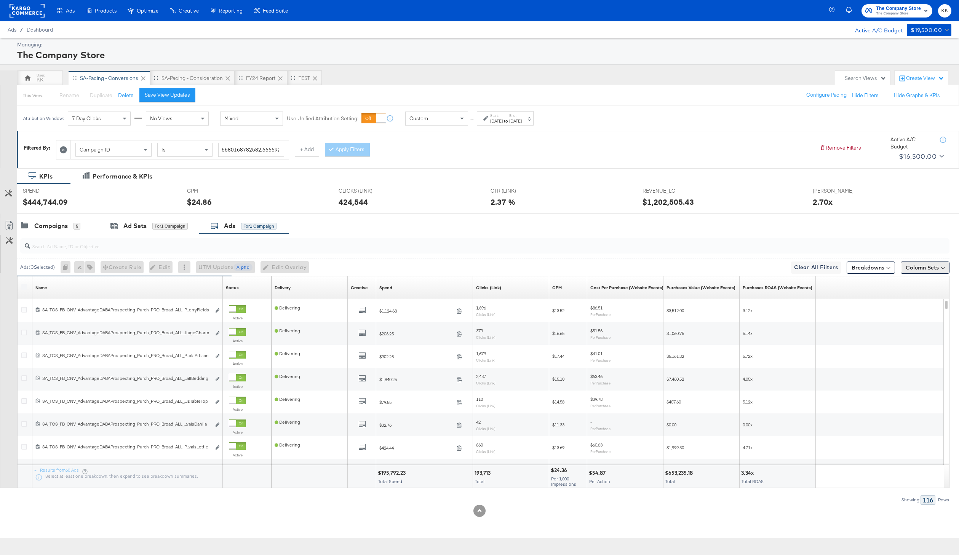
click at [900, 270] on button "Column Sets" at bounding box center [924, 268] width 49 height 12
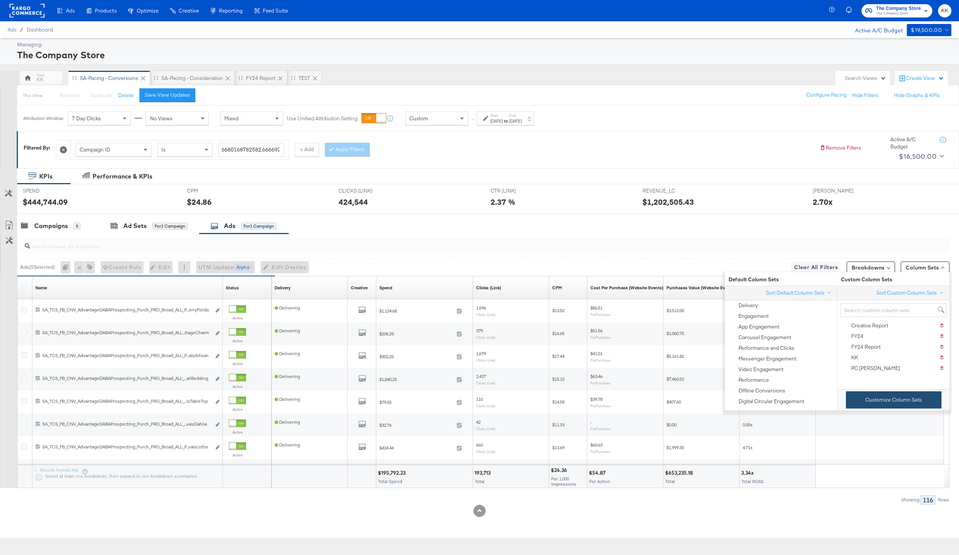
click at [875, 394] on button "Customize Column Sets" at bounding box center [894, 399] width 96 height 17
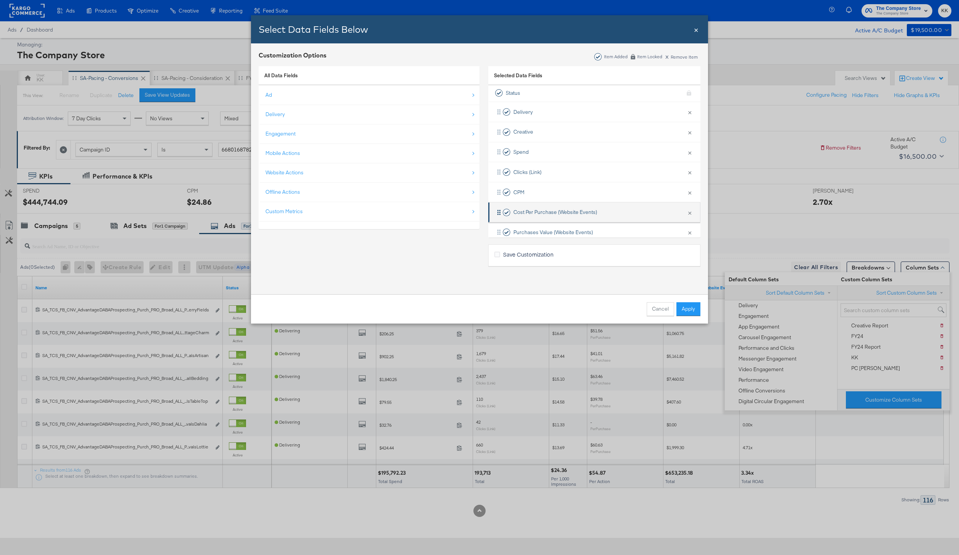
scroll to position [37, 0]
click at [691, 196] on button "×" at bounding box center [690, 195] width 10 height 16
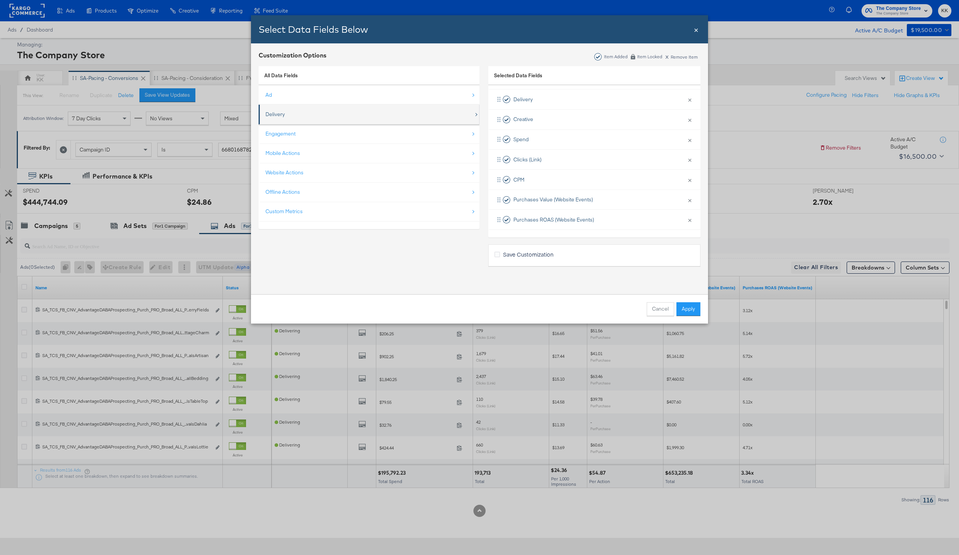
click at [348, 119] on div "Delivery" at bounding box center [369, 115] width 208 height 16
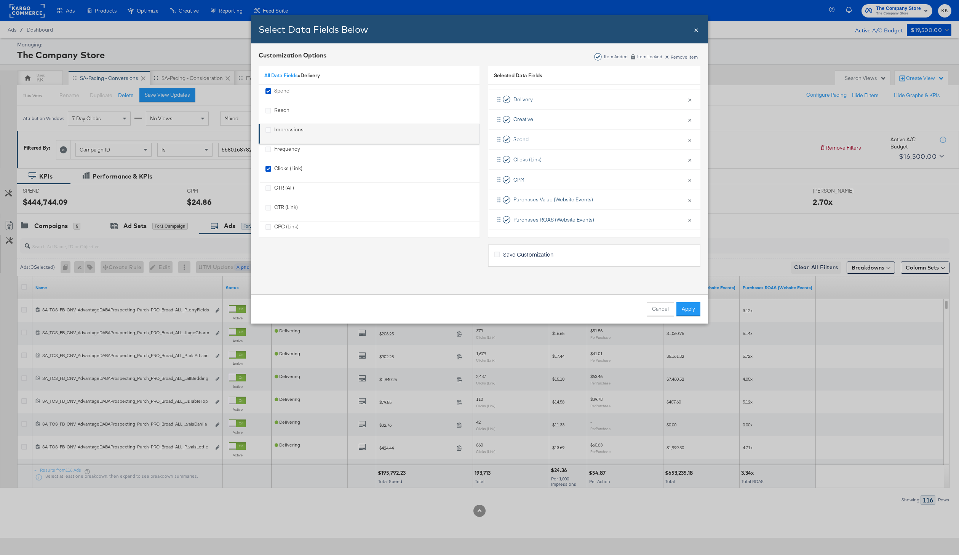
click at [282, 128] on div "Impressions" at bounding box center [288, 134] width 29 height 16
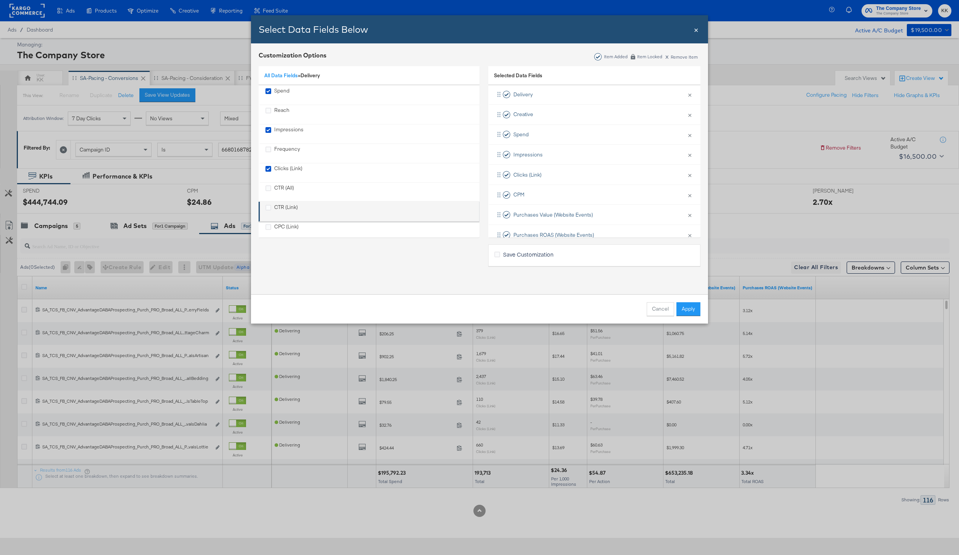
click at [286, 208] on div "CTR (Link)" at bounding box center [286, 212] width 24 height 16
click at [572, 213] on li "CPM × Remove from KPIs" at bounding box center [594, 215] width 212 height 20
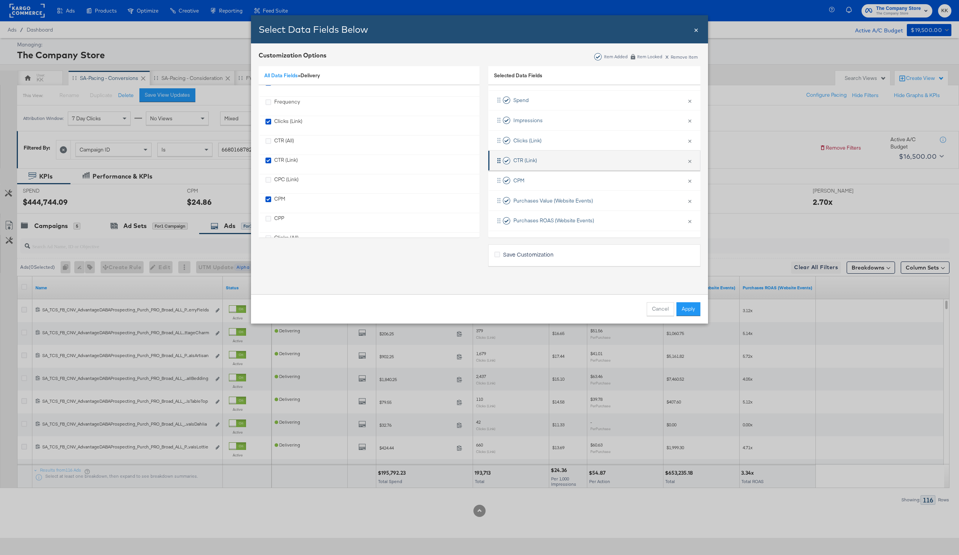
scroll to position [72, 0]
click at [286, 78] on link "All Data Fields" at bounding box center [281, 75] width 34 height 7
click at [293, 173] on div "Website Actions" at bounding box center [284, 172] width 38 height 7
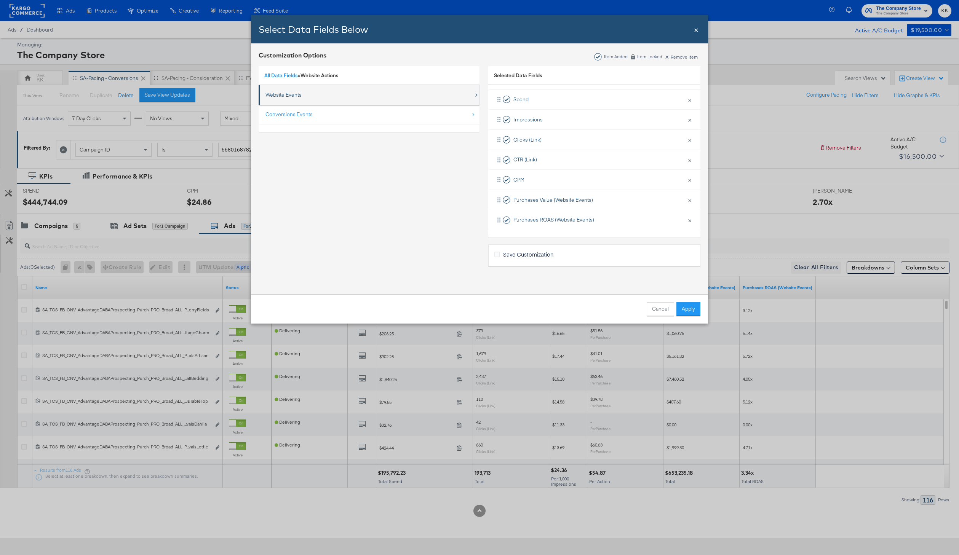
click at [304, 102] on div "Website Events" at bounding box center [369, 95] width 208 height 16
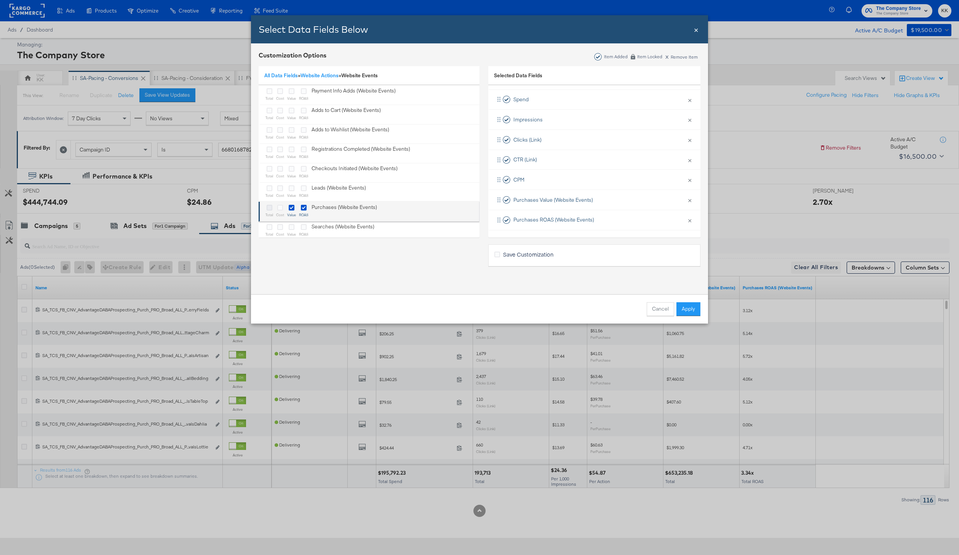
click at [271, 208] on icon "Bulk Add Locations Modal" at bounding box center [270, 208] width 6 height 6
click at [0, 0] on input "Bulk Add Locations Modal" at bounding box center [0, 0] width 0 height 0
drag, startPoint x: 564, startPoint y: 158, endPoint x: 564, endPoint y: 187, distance: 28.9
click at [564, 187] on div "Delivery × Remove from KPIs Creative × Remove from KPIs Spend × Remove from KPI…" at bounding box center [594, 130] width 212 height 201
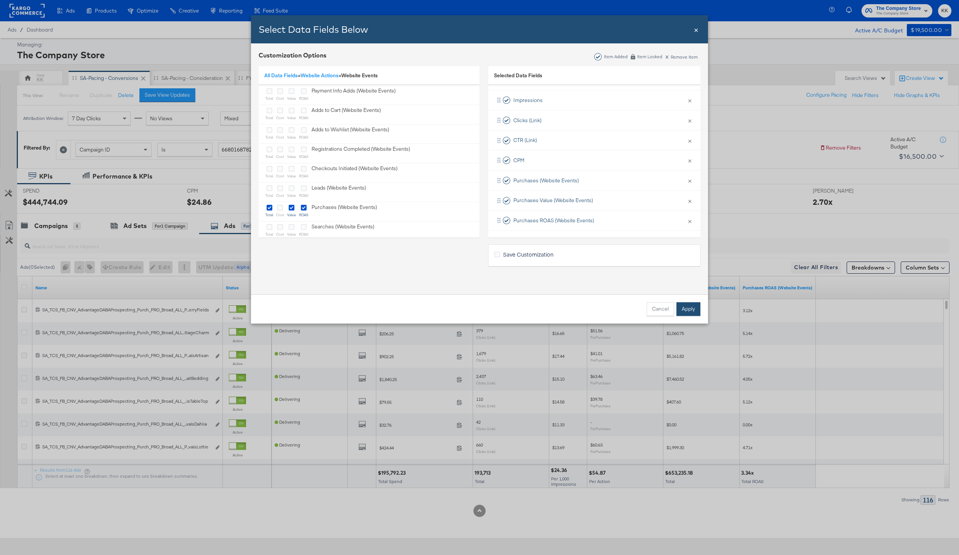
click at [688, 313] on button "Apply" at bounding box center [688, 309] width 24 height 14
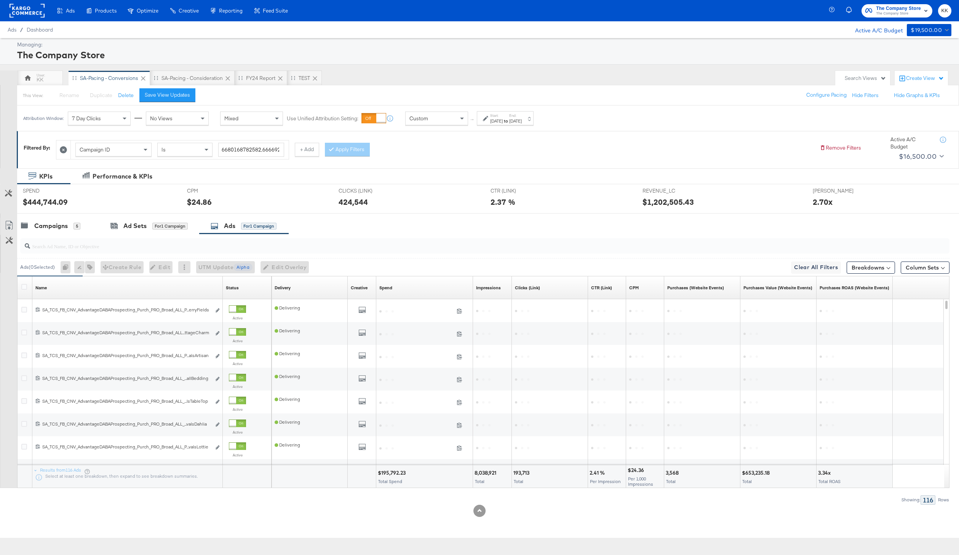
click at [59, 246] on input "search" at bounding box center [446, 243] width 832 height 15
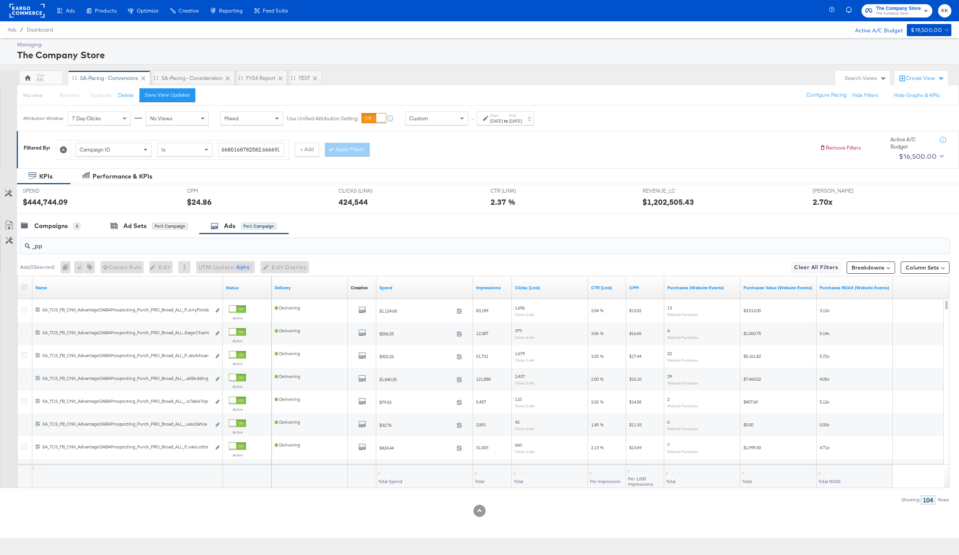
click at [25, 287] on icon at bounding box center [24, 287] width 6 height 6
click at [0, 0] on input "checkbox" at bounding box center [0, 0] width 0 height 0
click at [8, 227] on icon at bounding box center [9, 225] width 9 height 9
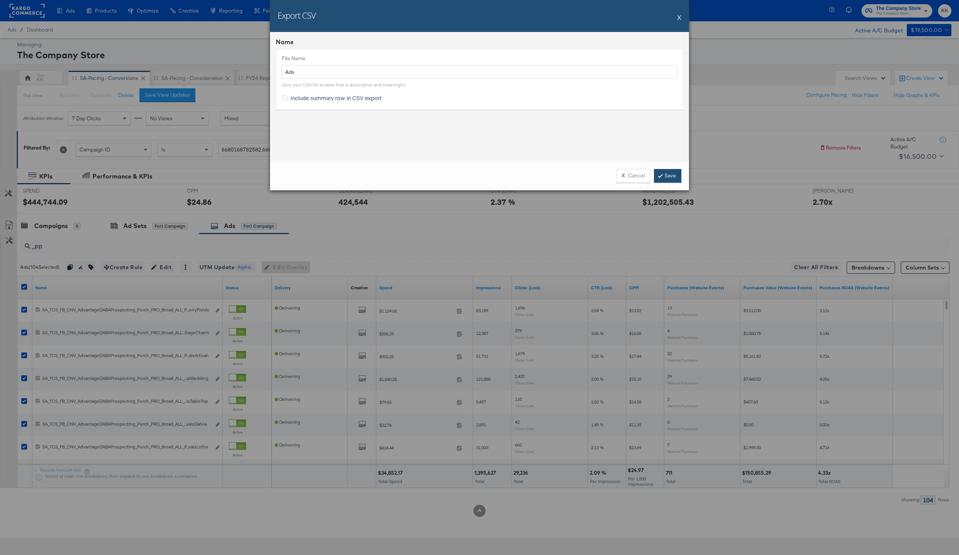
click at [674, 176] on link "Save" at bounding box center [667, 176] width 27 height 14
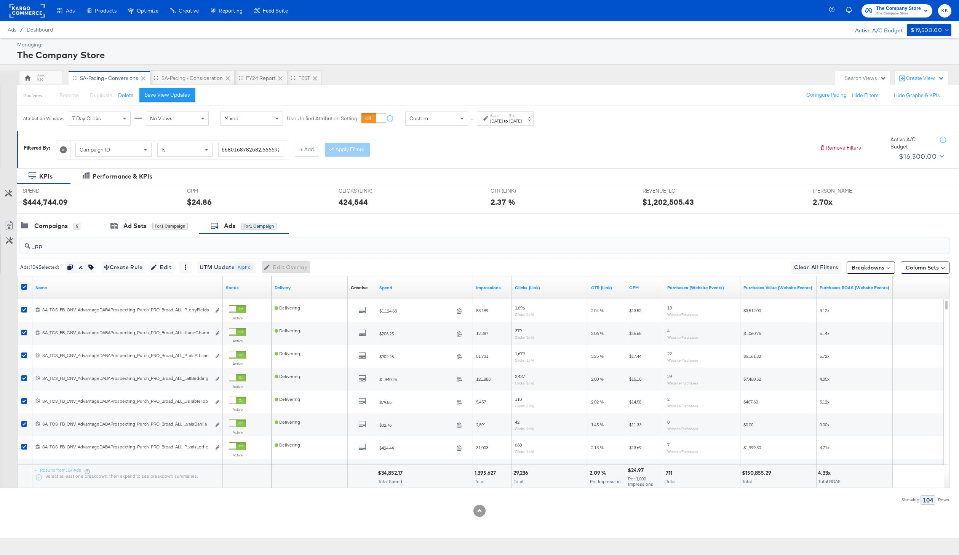
click at [56, 250] on input "_pp" at bounding box center [446, 243] width 832 height 15
click at [65, 245] on input "_pp" at bounding box center [446, 243] width 832 height 15
click at [24, 287] on icon at bounding box center [24, 287] width 6 height 6
click at [0, 0] on input "checkbox" at bounding box center [0, 0] width 0 height 0
click at [54, 250] on div "_pp" at bounding box center [484, 245] width 929 height 15
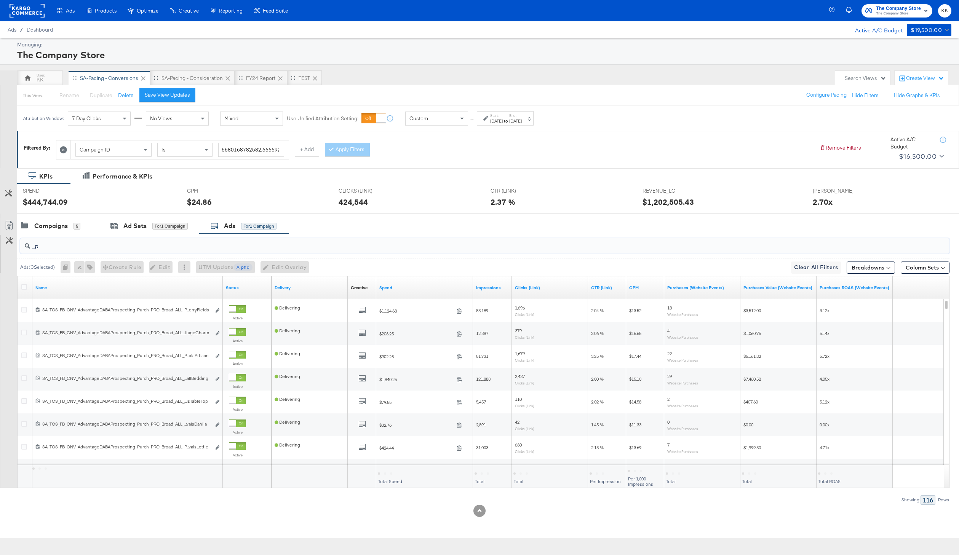
type input "_"
paste input "SA_TCS_FB_CNV_AdvantageDABAProspecting_Purch_PRO_Broad_ALL_PPLA_RifleNewArrival…"
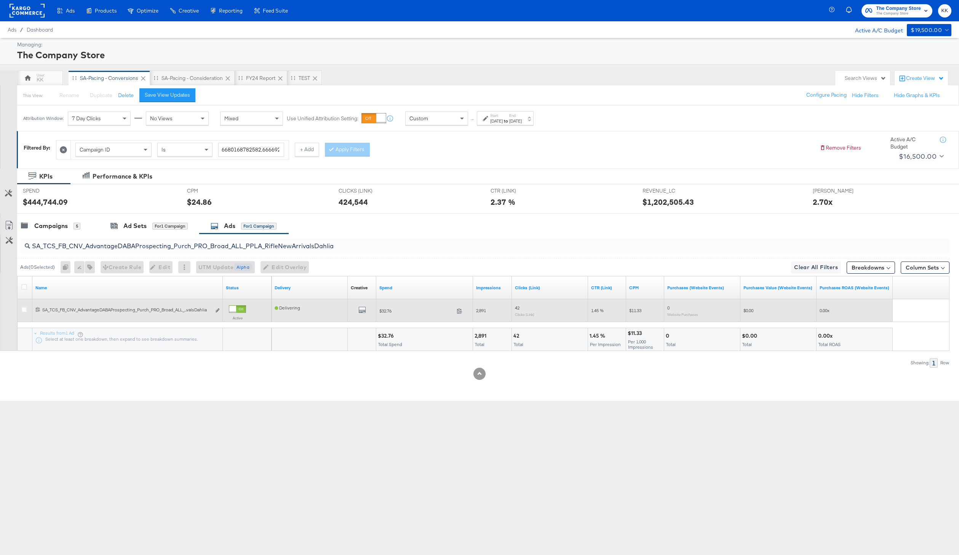
click at [244, 310] on div at bounding box center [237, 309] width 17 height 8
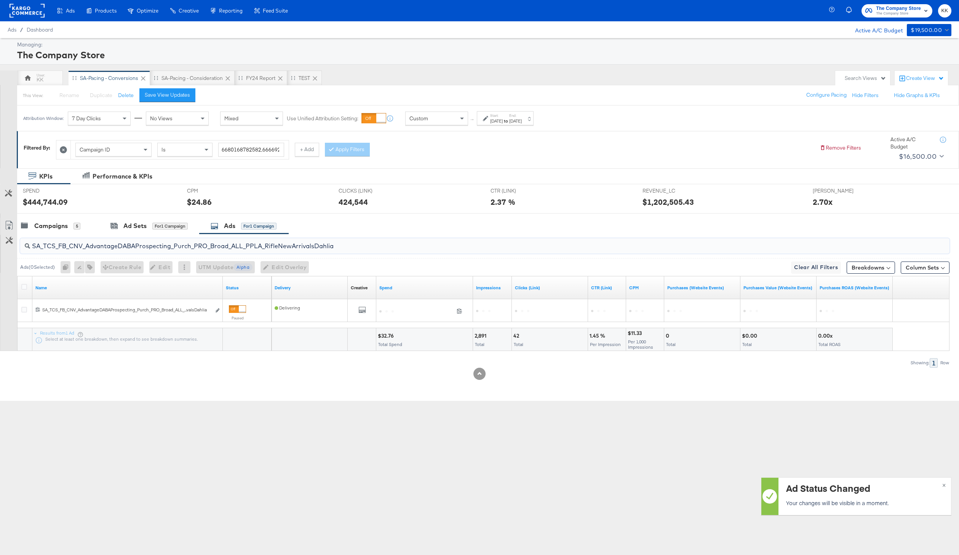
click at [128, 244] on input "SA_TCS_FB_CNV_AdvantageDABAProspecting_Purch_PRO_Broad_ALL_PPLA_RifleNewArrival…" at bounding box center [446, 243] width 832 height 15
paste input "AugustNewArrivalsTableTop"
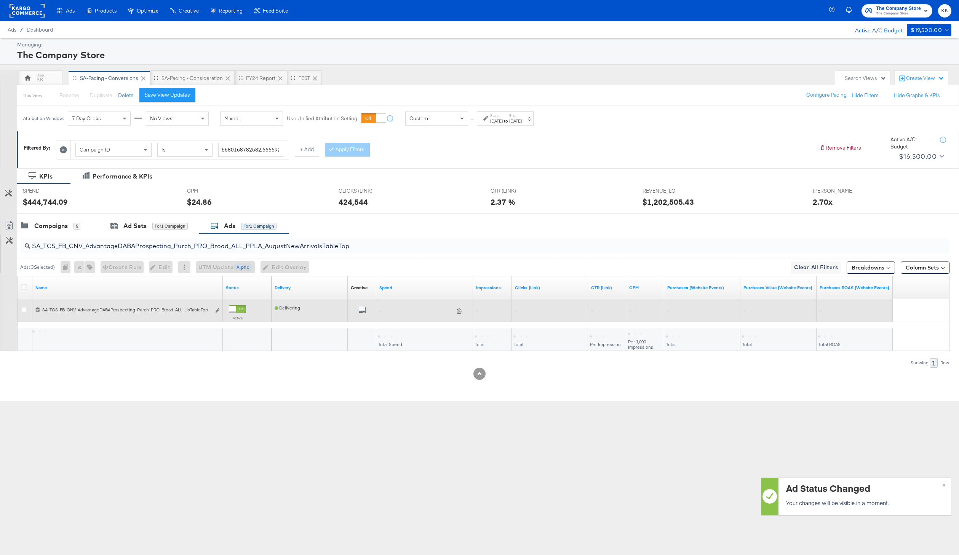
click at [237, 311] on div at bounding box center [237, 309] width 17 height 8
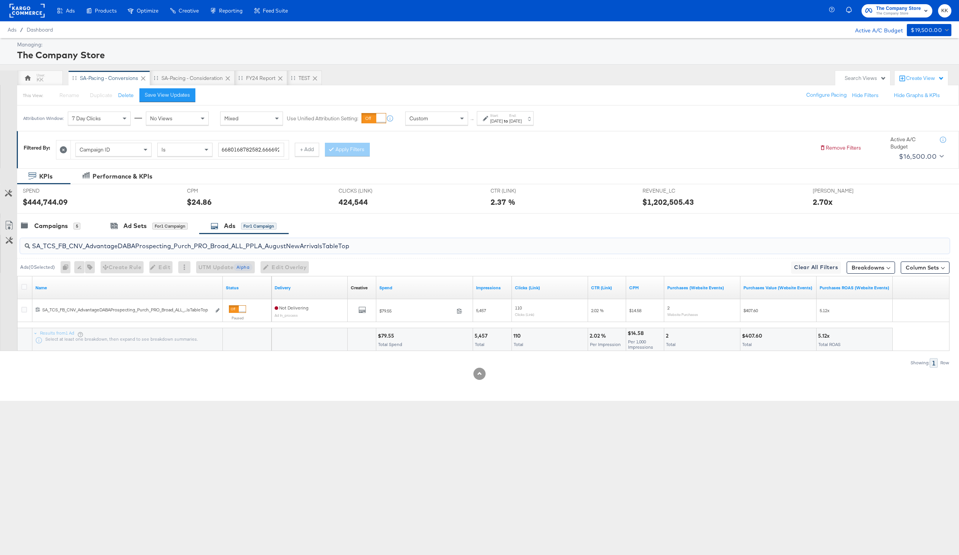
click at [127, 242] on input "SA_TCS_FB_CNV_AdvantageDABAProspecting_Purch_PRO_Broad_ALL_PPLA_AugustNewArriva…" at bounding box center [446, 243] width 832 height 15
paste input "VLA_AugustNewArrivalsPlacematsUGC"
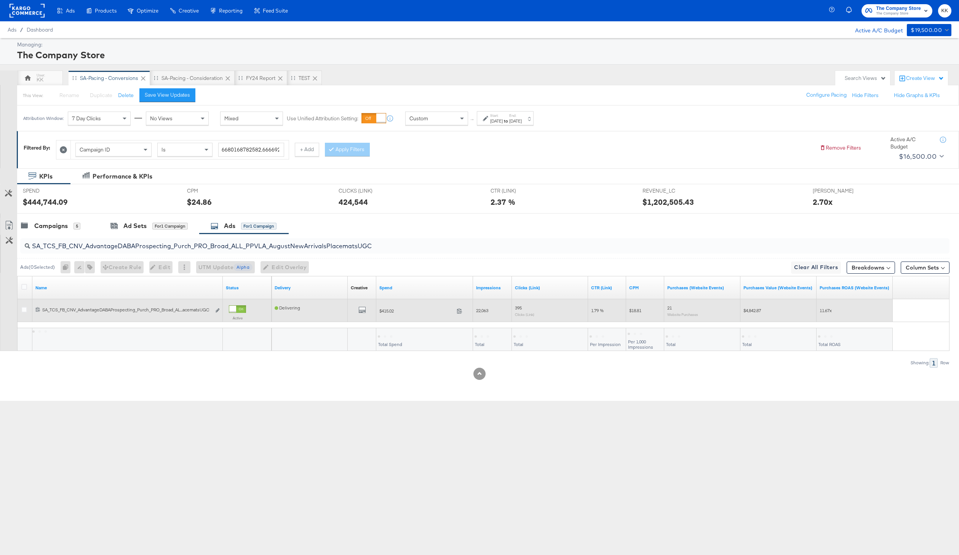
click at [244, 308] on div at bounding box center [237, 309] width 17 height 8
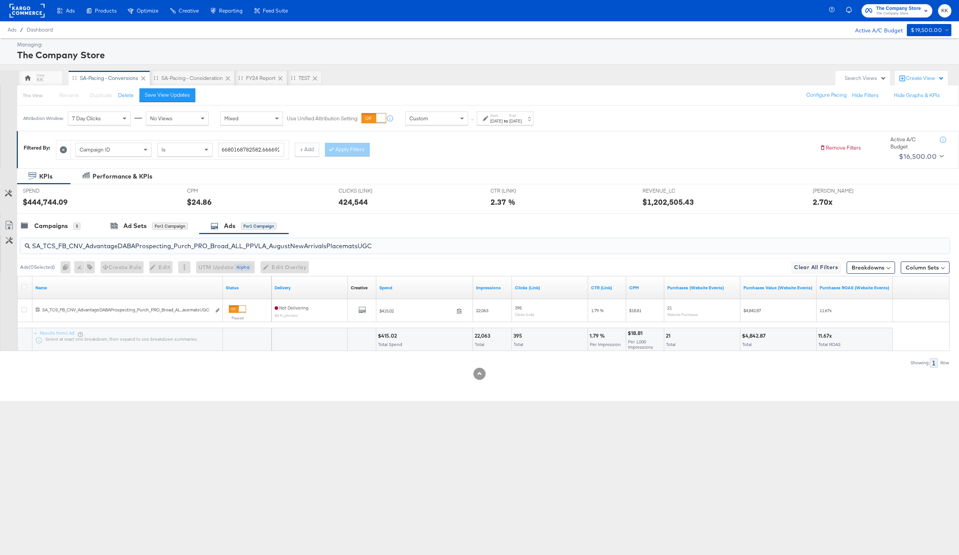
click at [140, 243] on input "SA_TCS_FB_CNV_AdvantageDABAProspecting_Purch_PRO_Broad_ALL_PPVLA_AugustNewArriv…" at bounding box center [446, 243] width 832 height 15
paste input "LA_AugustNewArrivalsCottageCharm"
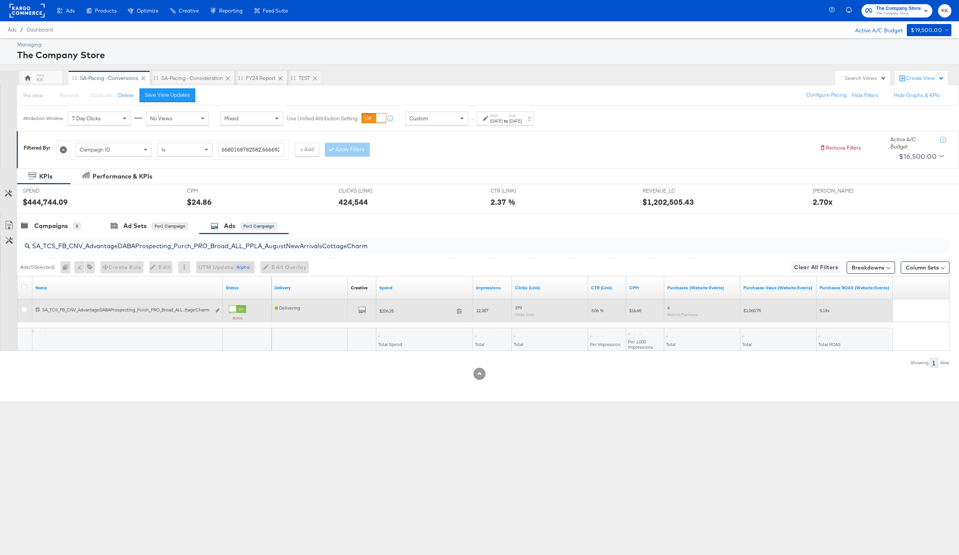
click at [236, 311] on div at bounding box center [232, 309] width 7 height 7
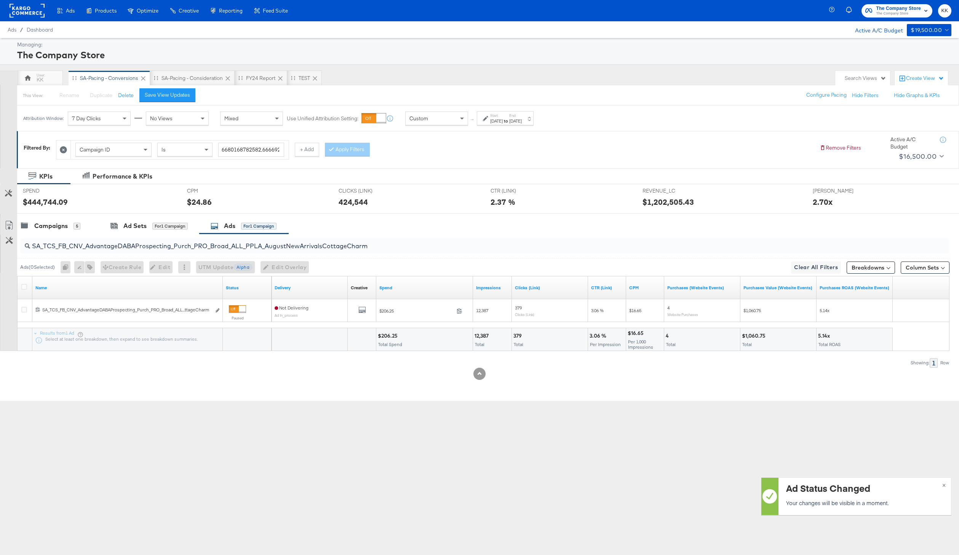
click at [155, 246] on input "SA_TCS_FB_CNV_AdvantageDABAProspecting_Purch_PRO_Broad_ALL_PPLA_AugustNewArriva…" at bounding box center [446, 243] width 832 height 15
paste input "RifleNewArrivalsLottie $424 31,003 660 2.13% $13.69 7 $1,999 $4.71"
type input "SA_TCS_FB_CNV_AdvantageDABAProspecting_Purch_PRO_Broad_ALL_PPLA_RifleNewArrival…"
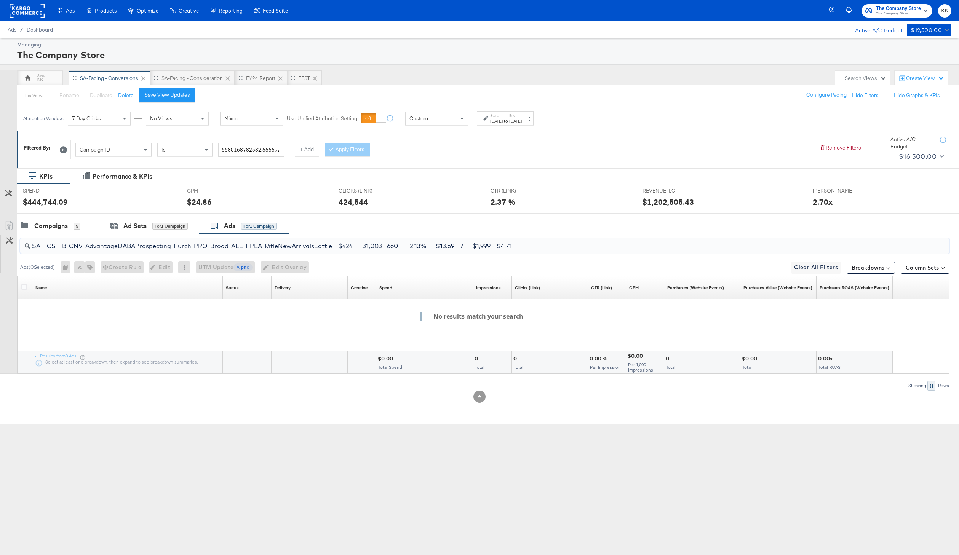
click at [246, 243] on input "SA_TCS_FB_CNV_AdvantageDABAProspecting_Purch_PRO_Broad_ALL_PPLA_RifleNewArrival…" at bounding box center [446, 243] width 832 height 15
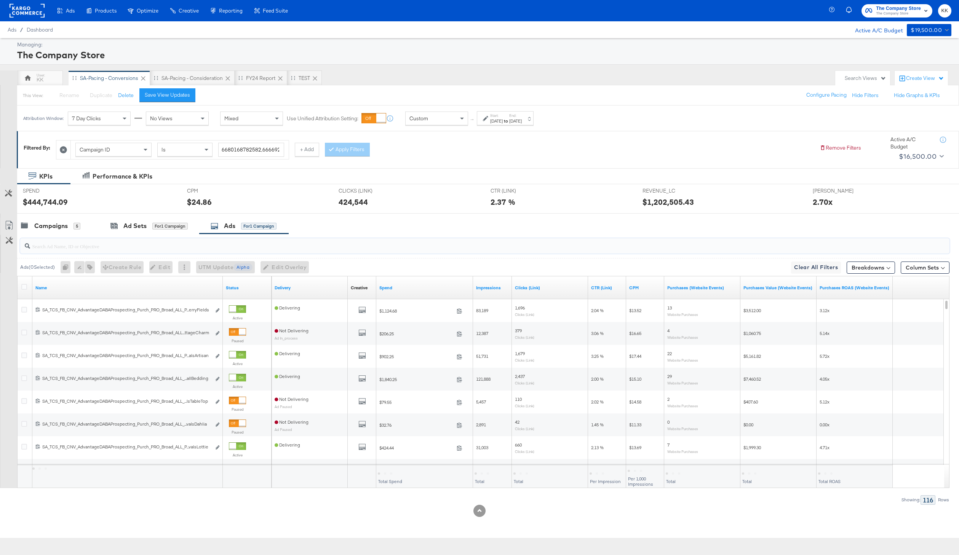
paste input "SA_TCS_FB_CNV_AdvantageDABAProspecting_Purch_PRO_Broad_ALL_PPLA_RifleNewArrival…"
type input "SA_TCS_FB_CNV_AdvantageDABAProspecting_Purch_PRO_Broad_ALL_PPLA_RifleNewArrival…"
click at [202, 242] on input "search" at bounding box center [446, 243] width 832 height 15
click at [102, 241] on input "search" at bounding box center [446, 243] width 832 height 15
paste input "SA_TCS_FB_CNV_AdvantageDABAProspecting_Purch_PRO_Broad_ALL_PPLA_RifleNewArrival…"
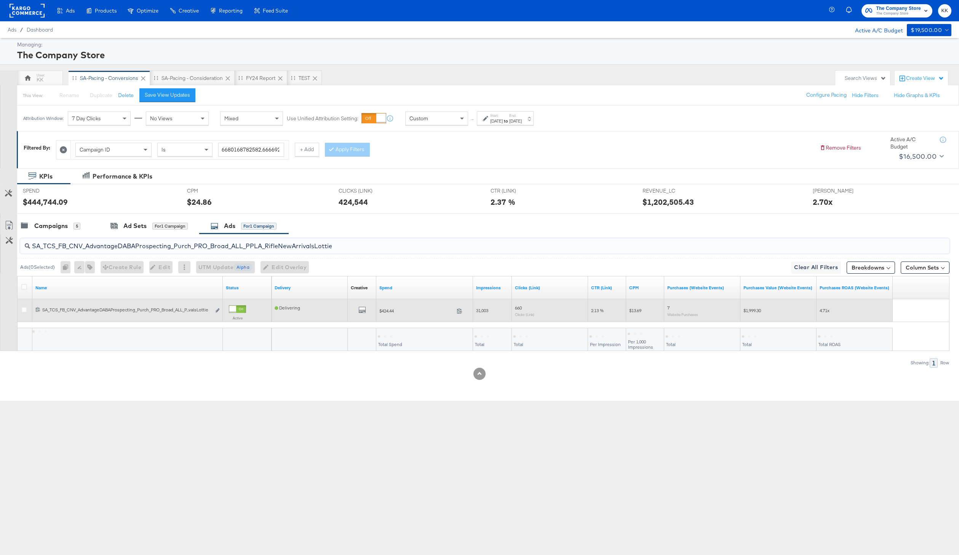
type input "SA_TCS_FB_CNV_AdvantageDABAProspecting_Purch_PRO_Broad_ALL_PPLA_RifleNewArrival…"
click at [244, 310] on div at bounding box center [237, 309] width 17 height 8
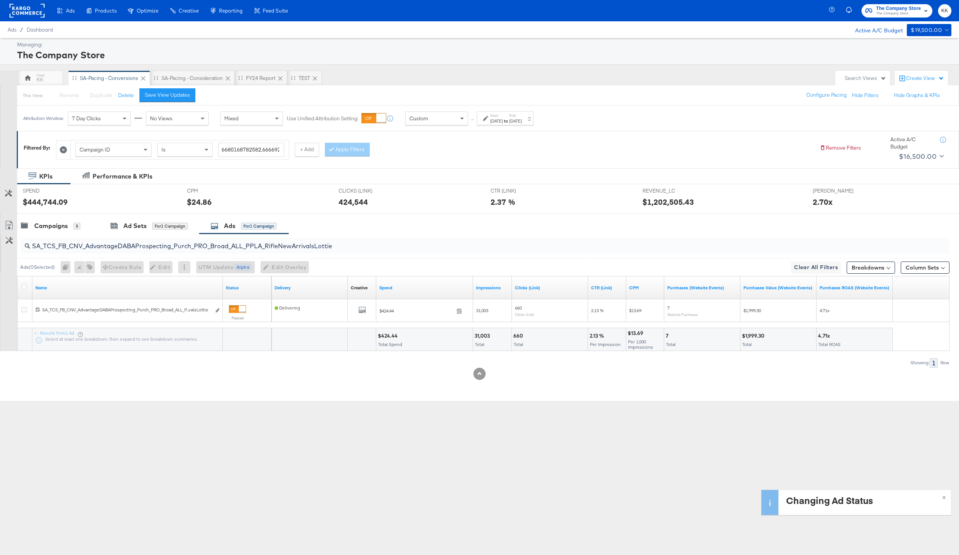
click at [203, 250] on input "SA_TCS_FB_CNV_AdvantageDABAProspecting_Purch_PRO_Broad_ALL_PPLA_RifleNewArrival…" at bounding box center [446, 243] width 832 height 15
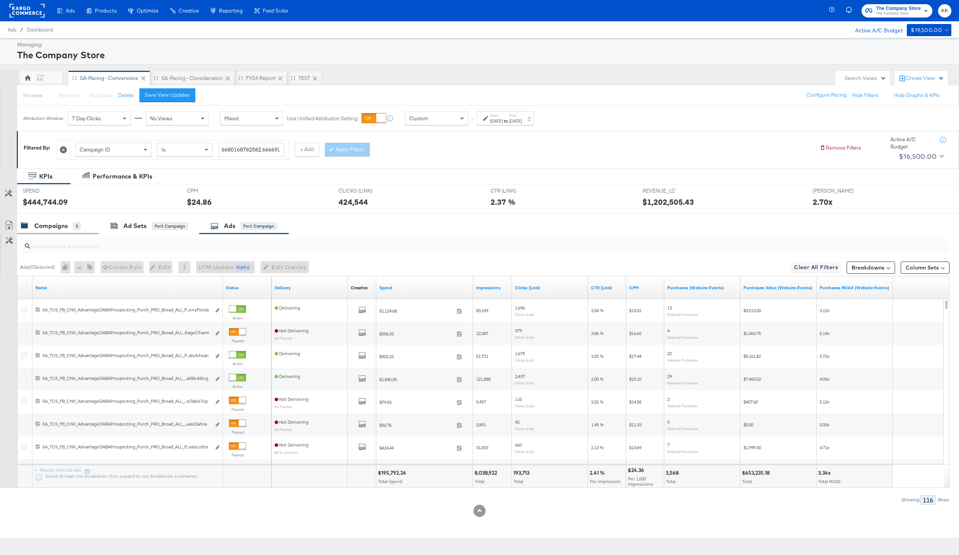
click at [46, 229] on div "Campaigns" at bounding box center [51, 226] width 34 height 9
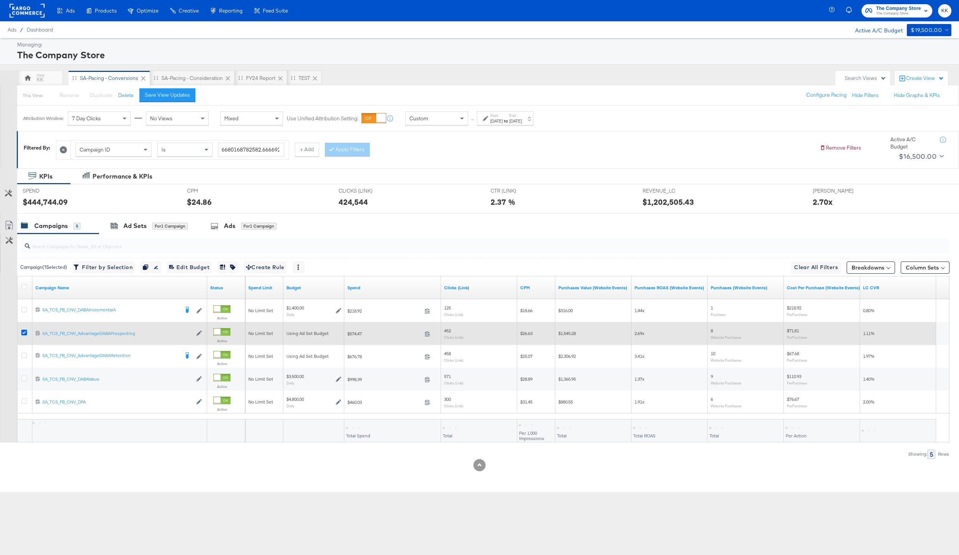
click at [24, 332] on icon at bounding box center [24, 333] width 6 height 6
click at [0, 0] on input "checkbox" at bounding box center [0, 0] width 0 height 0
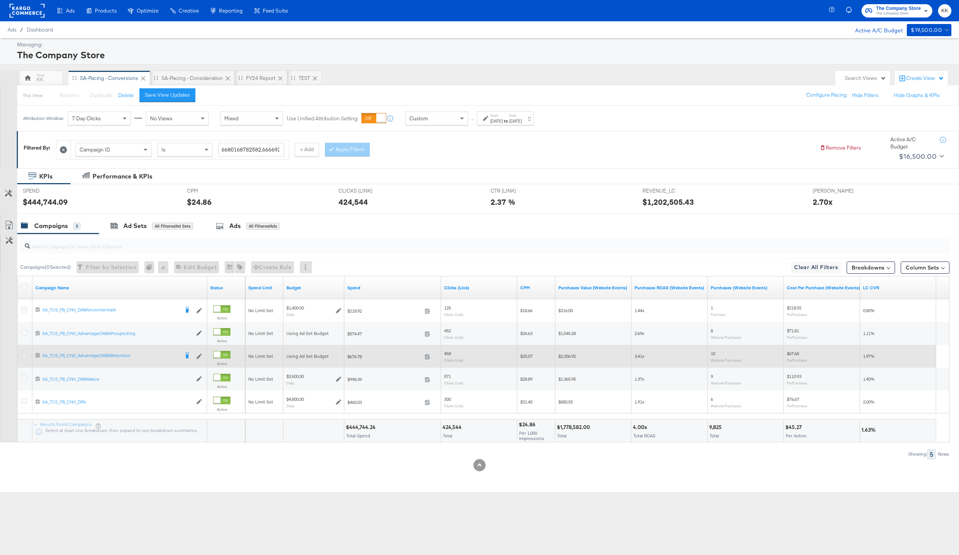
click at [24, 358] on icon at bounding box center [24, 356] width 6 height 6
click at [0, 0] on input "checkbox" at bounding box center [0, 0] width 0 height 0
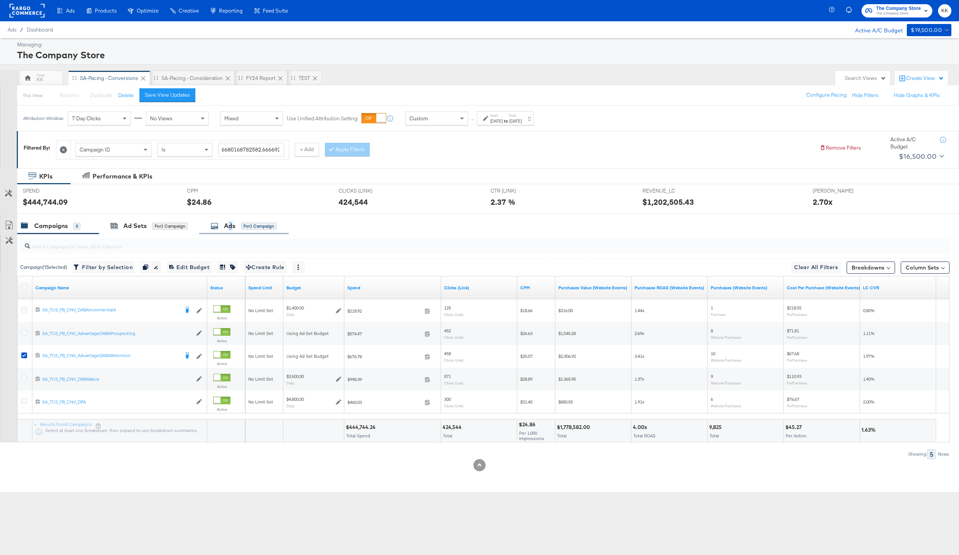
click at [231, 227] on div "Ads" at bounding box center [229, 226] width 11 height 9
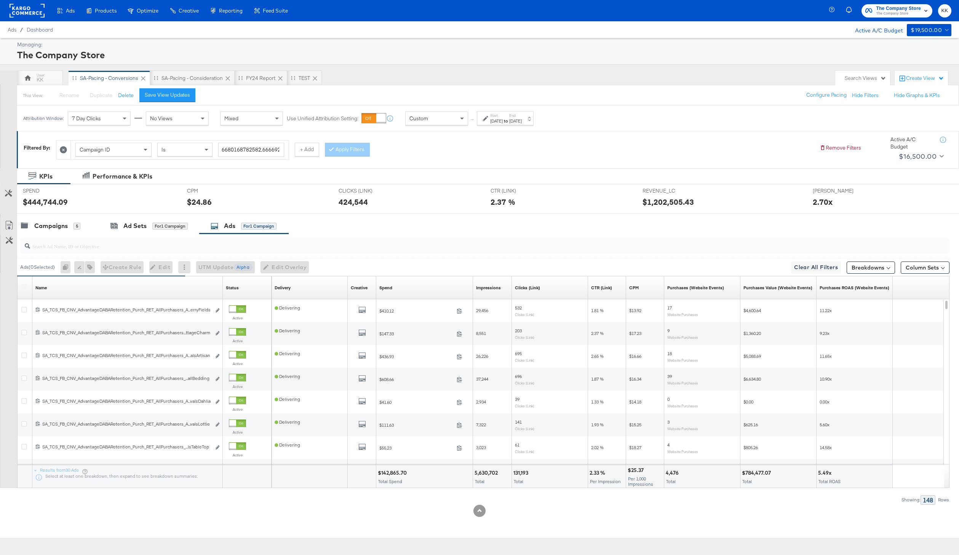
click at [78, 246] on input "search" at bounding box center [446, 243] width 832 height 15
click at [23, 286] on icon at bounding box center [24, 287] width 6 height 6
click at [0, 0] on input "checkbox" at bounding box center [0, 0] width 0 height 0
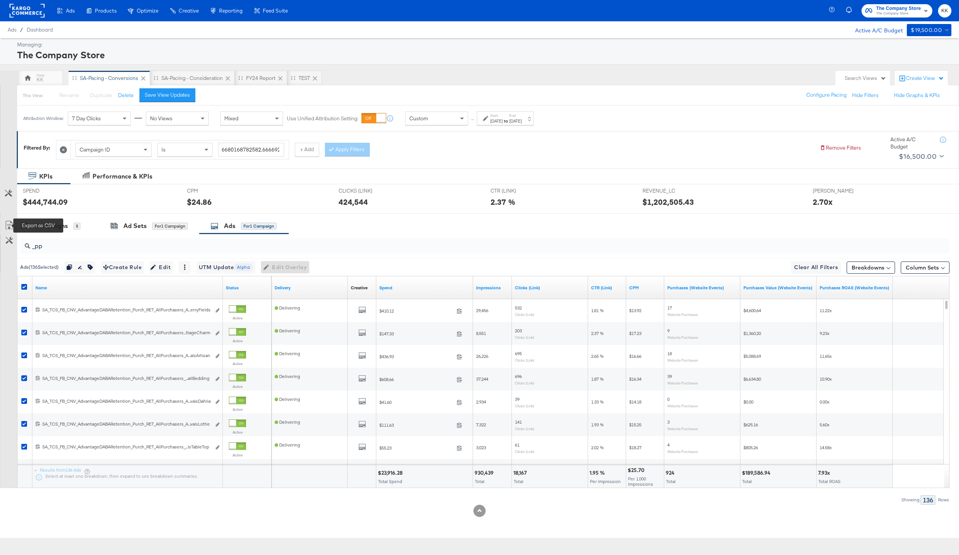
click at [11, 230] on icon at bounding box center [9, 225] width 9 height 9
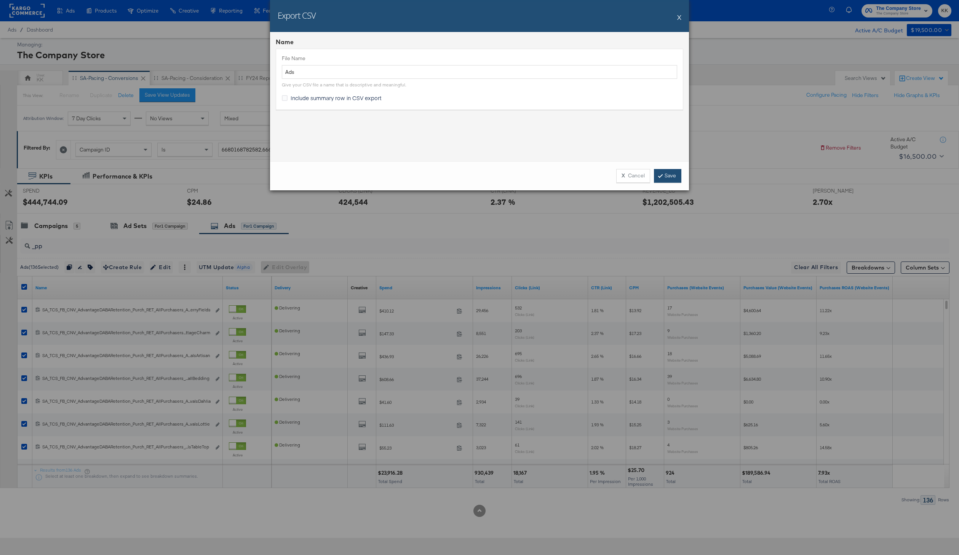
click at [668, 174] on link "Save" at bounding box center [667, 176] width 27 height 14
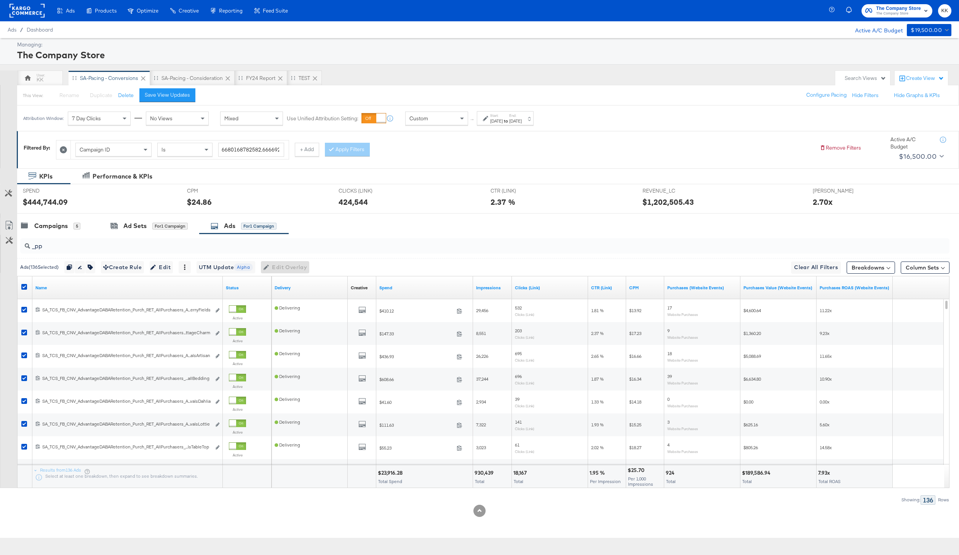
click at [63, 245] on input "_pp" at bounding box center [446, 243] width 832 height 15
type input "_"
paste input "SA_TCS_FB_CNV_AdvantageDABARetention_Purch_RET_AllPurchasers_ALL_PPLA_AugustNew…"
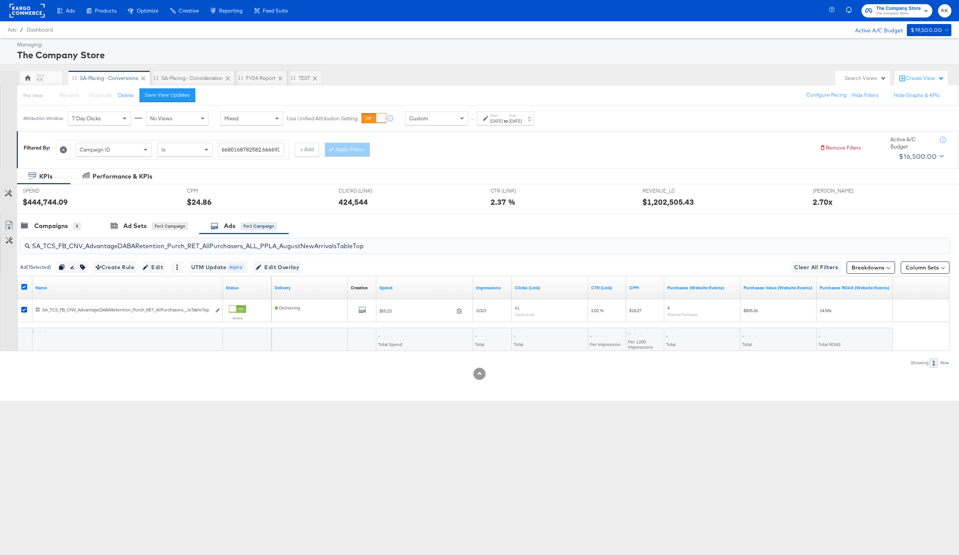
click at [26, 286] on icon at bounding box center [24, 287] width 6 height 6
click at [0, 0] on input "checkbox" at bounding box center [0, 0] width 0 height 0
click at [21, 284] on icon at bounding box center [24, 287] width 6 height 6
click at [0, 0] on input "checkbox" at bounding box center [0, 0] width 0 height 0
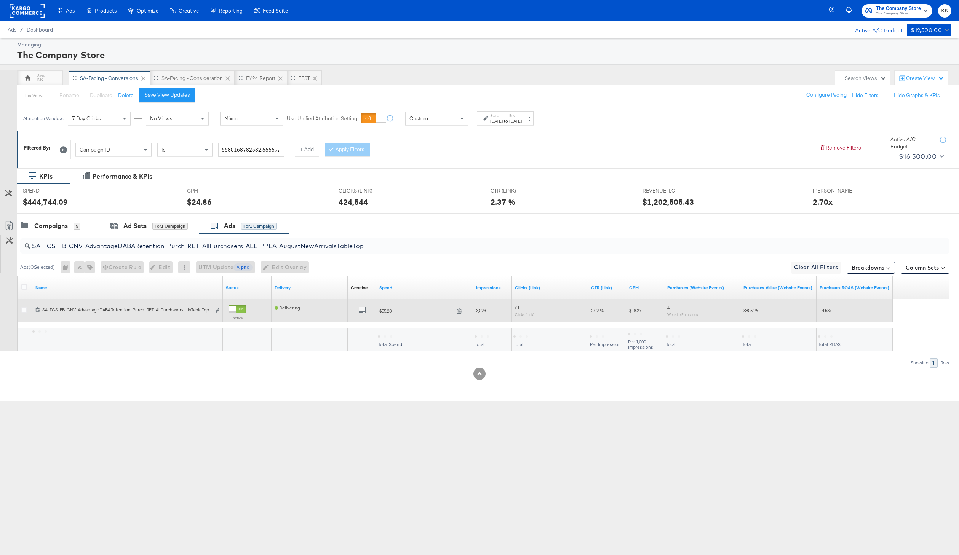
click at [236, 310] on div at bounding box center [232, 309] width 7 height 7
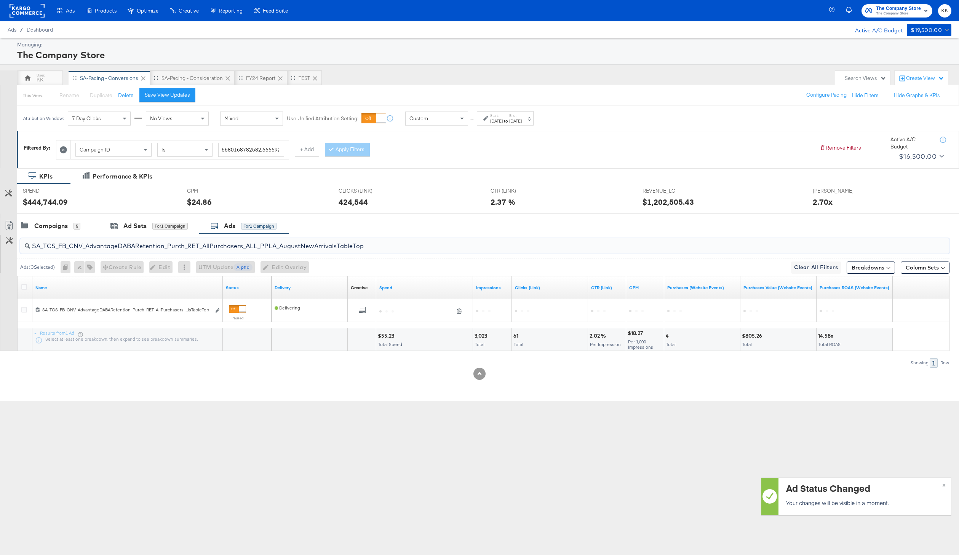
click at [136, 248] on input "SA_TCS_FB_CNV_AdvantageDABARetention_Purch_RET_AllPurchasers_ALL_PPLA_AugustNew…" at bounding box center [446, 243] width 832 height 15
paste input "CottageCharm"
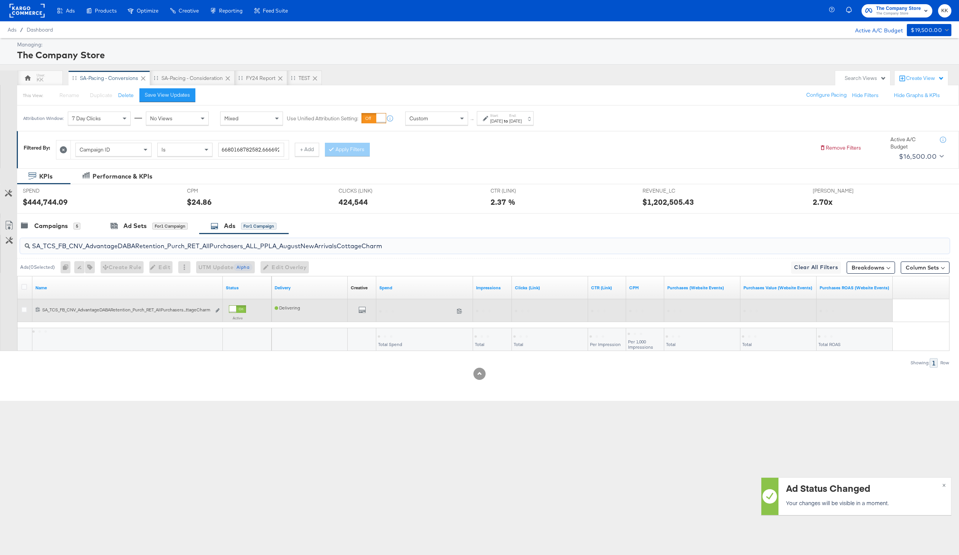
click at [234, 306] on div at bounding box center [232, 309] width 7 height 7
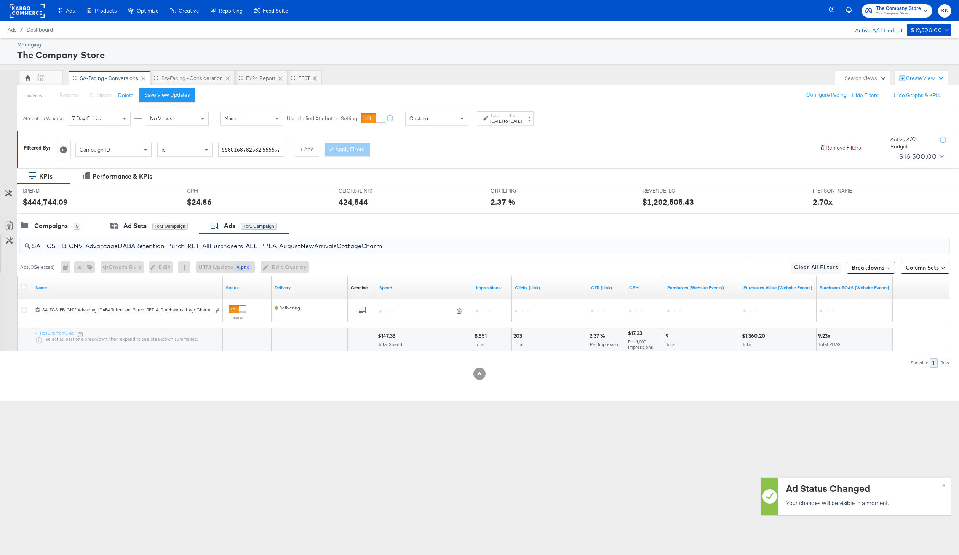
click at [171, 249] on input "SA_TCS_FB_CNV_AdvantageDABARetention_Purch_RET_AllPurchasers_ALL_PPLA_AugustNew…" at bounding box center [446, 243] width 832 height 15
paste input "RifleNewArrivalsLottie"
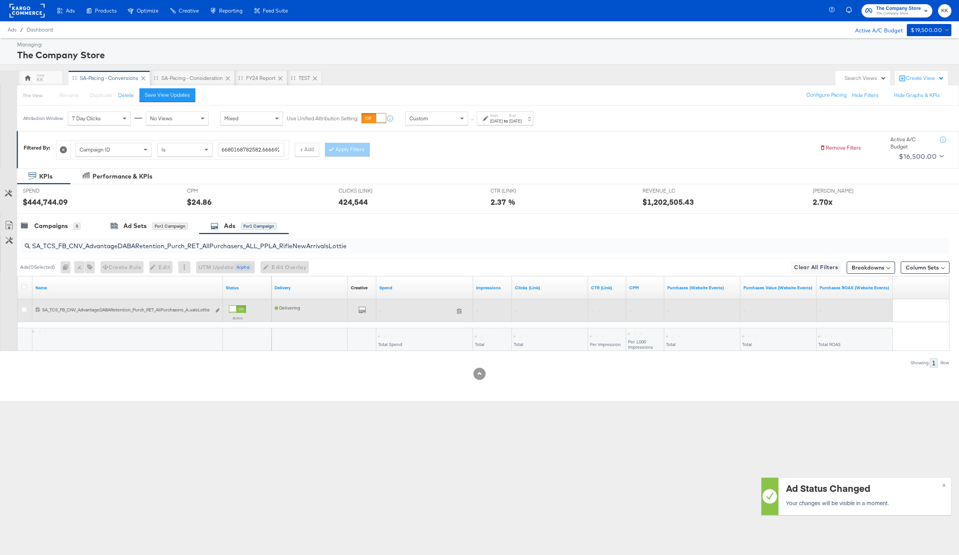
click at [236, 308] on div at bounding box center [232, 309] width 7 height 7
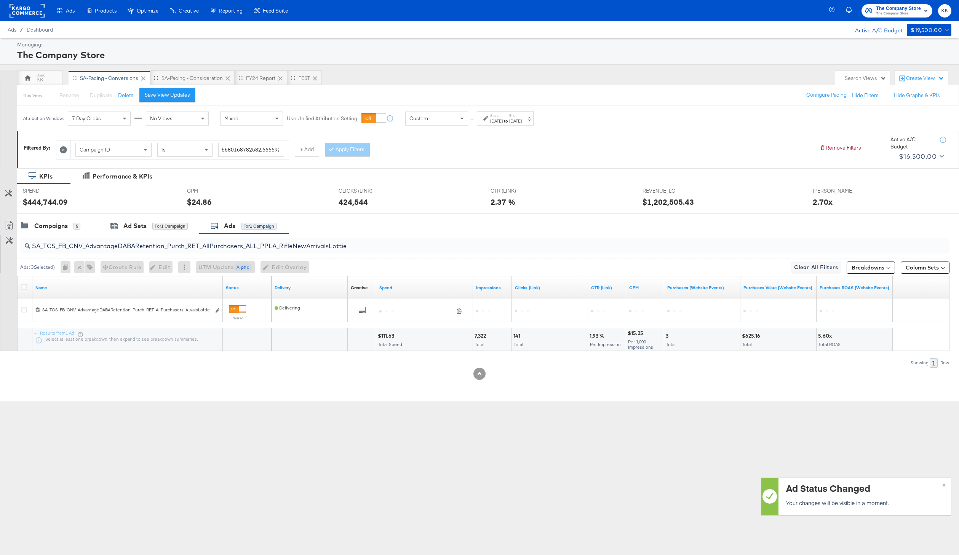
click at [177, 248] on input "SA_TCS_FB_CNV_AdvantageDABARetention_Purch_RET_AllPurchasers_ALL_PPLA_RifleNewA…" at bounding box center [446, 243] width 832 height 15
paste input "Dahlia"
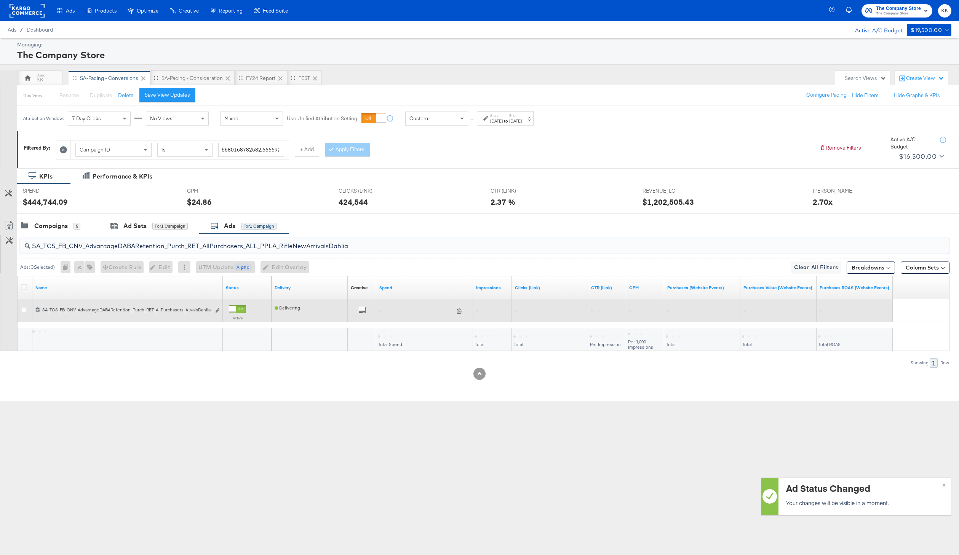
type input "SA_TCS_FB_CNV_AdvantageDABARetention_Purch_RET_AllPurchasers_ALL_PPLA_RifleNewA…"
click at [236, 311] on div at bounding box center [232, 309] width 7 height 7
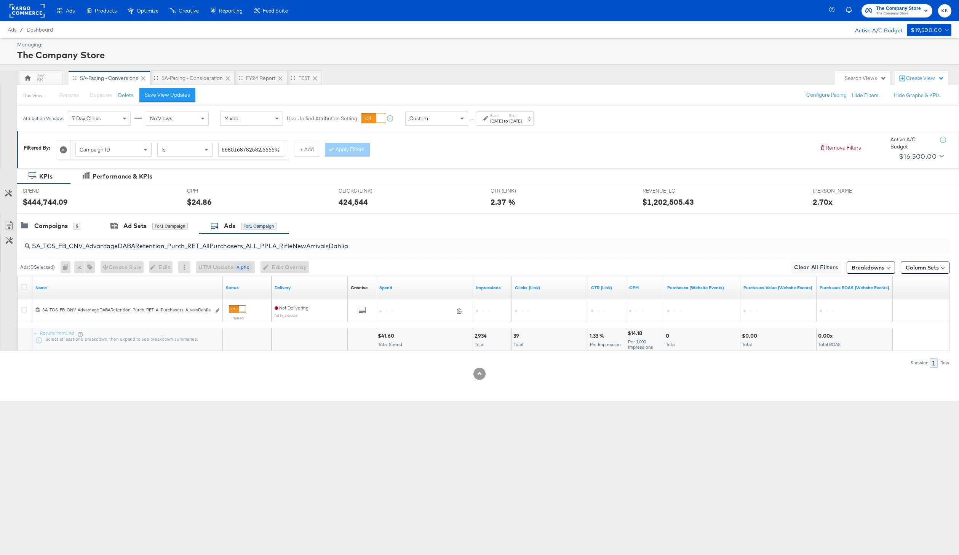
click at [160, 246] on input "SA_TCS_FB_CNV_AdvantageDABARetention_Purch_RET_AllPurchasers_ALL_PPLA_RifleNewA…" at bounding box center [446, 243] width 832 height 15
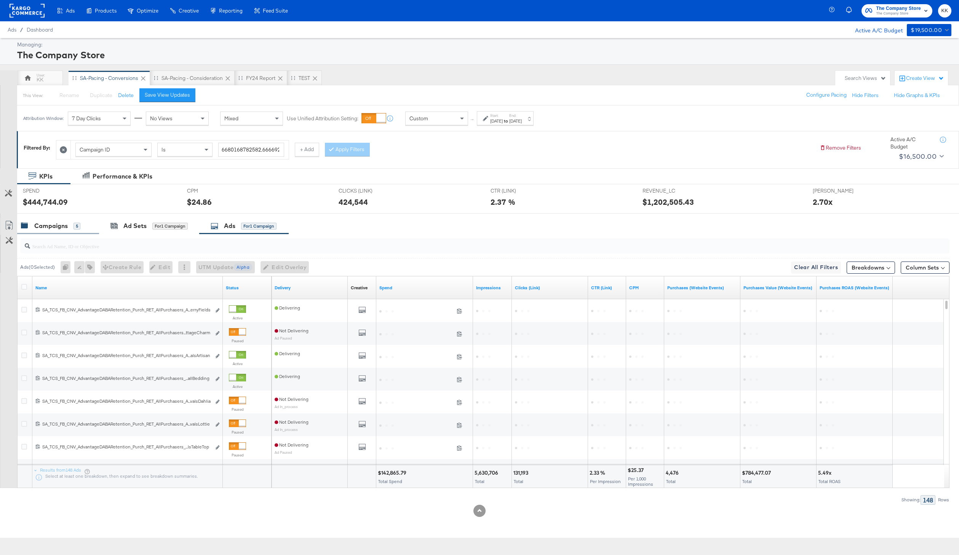
click at [48, 219] on div "Campaigns 5" at bounding box center [58, 226] width 82 height 16
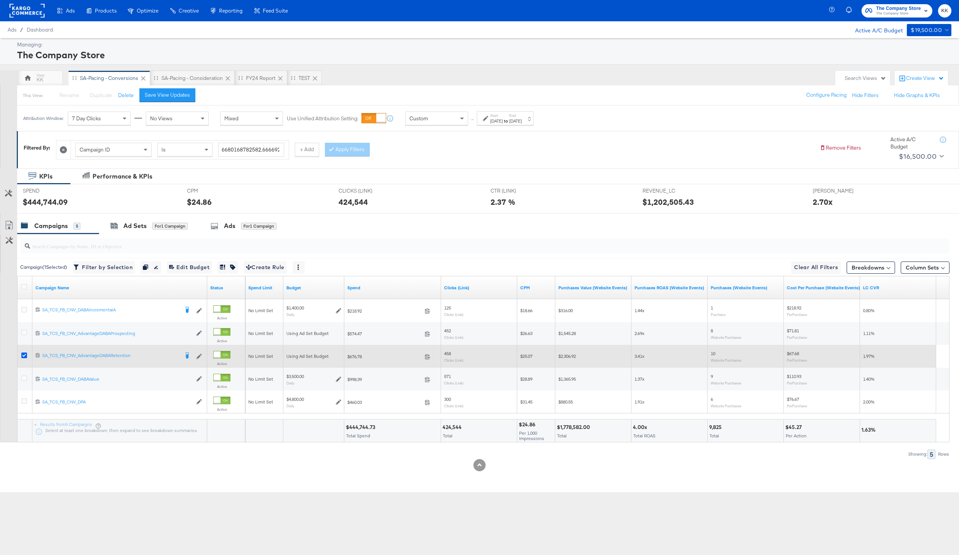
click at [25, 354] on icon at bounding box center [24, 356] width 6 height 6
click at [0, 0] on input "checkbox" at bounding box center [0, 0] width 0 height 0
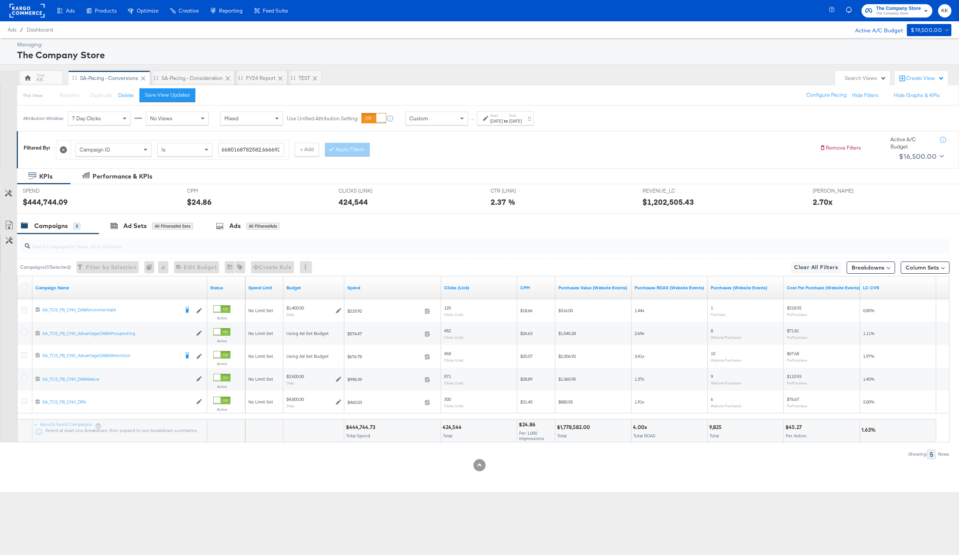
click at [503, 123] on div "[DATE]" at bounding box center [496, 121] width 13 height 6
click at [430, 176] on input "[DATE]" at bounding box center [415, 179] width 82 height 14
click at [395, 270] on td "1" at bounding box center [395, 270] width 13 height 11
type input "September 1st 2025"
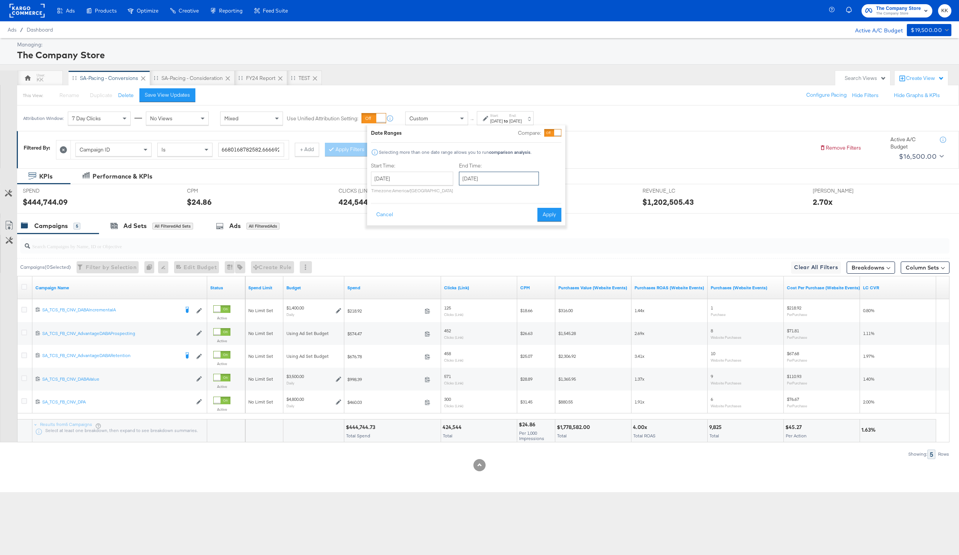
click at [495, 184] on input "[DATE]" at bounding box center [499, 179] width 80 height 14
click at [545, 166] on div "Start Time: September 1st 2025 ‹ September 2025 › Su Mo Tu We Th Fr Sa 31 1 2 3…" at bounding box center [466, 179] width 190 height 35
click at [545, 213] on button "Apply" at bounding box center [549, 215] width 24 height 14
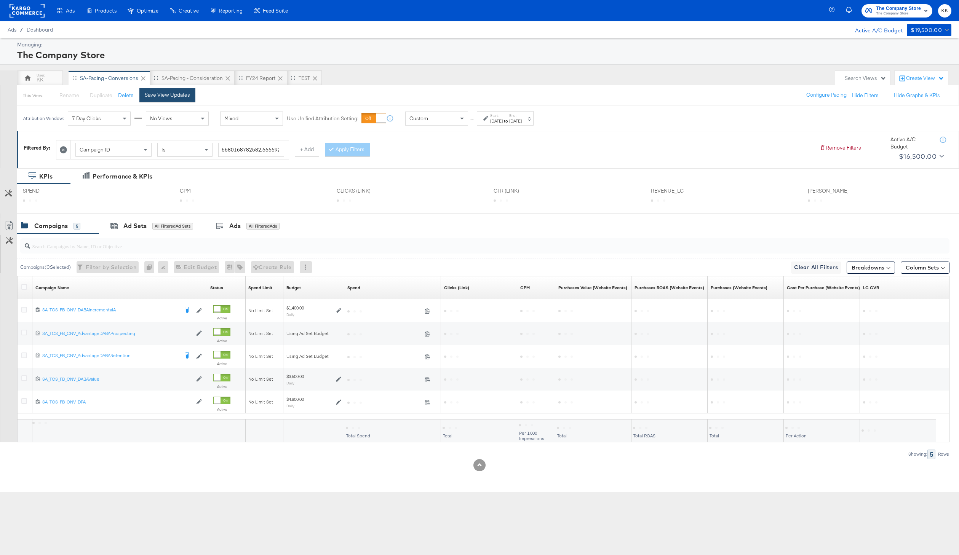
click at [187, 99] on button "Save View Updates" at bounding box center [167, 95] width 56 height 14
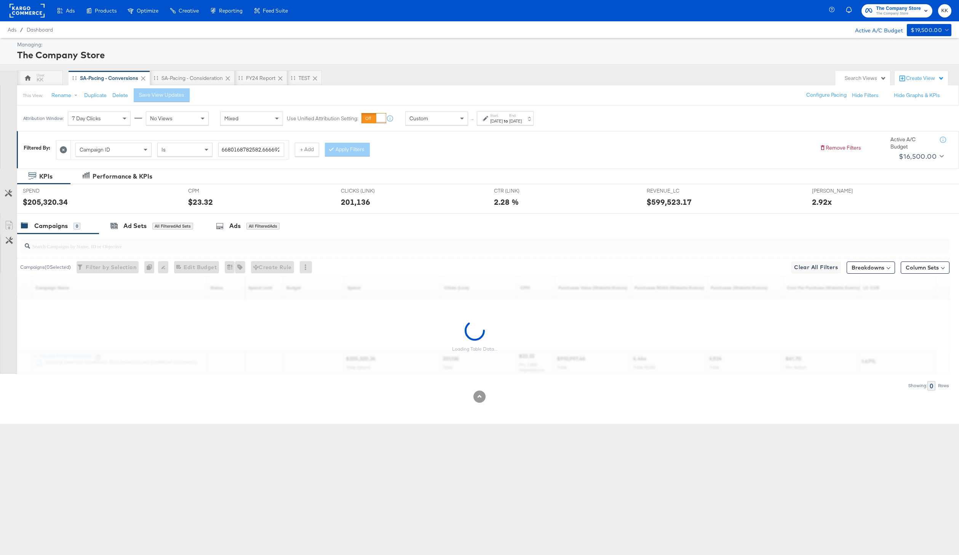
click at [364, 427] on div "Ads Ads Dashboard Main dashboard for Media Buying. New Campaign Create a new ca…" at bounding box center [479, 277] width 959 height 555
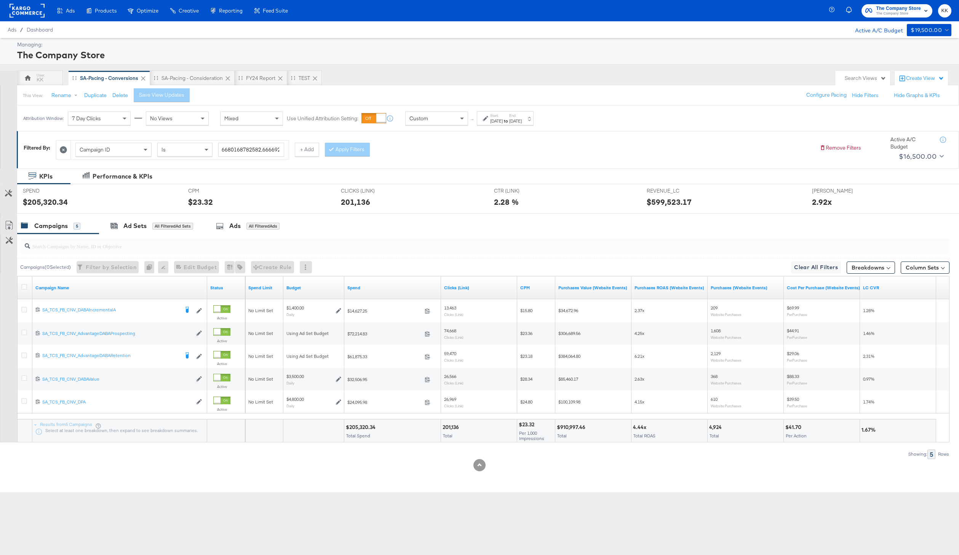
click at [364, 427] on div "$205,320.34" at bounding box center [362, 427] width 32 height 7
copy div "205,320.34"
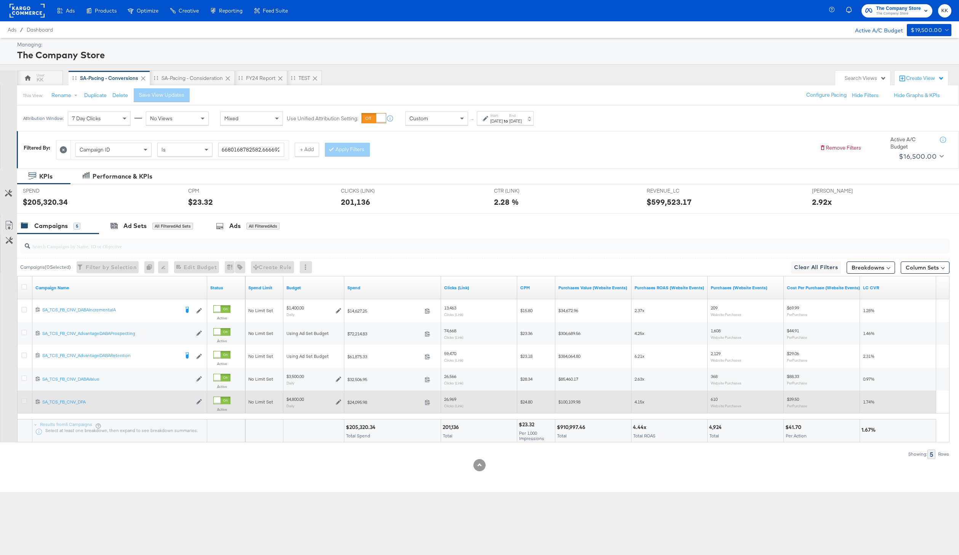
click at [22, 401] on icon at bounding box center [24, 401] width 6 height 6
click at [0, 0] on input "checkbox" at bounding box center [0, 0] width 0 height 0
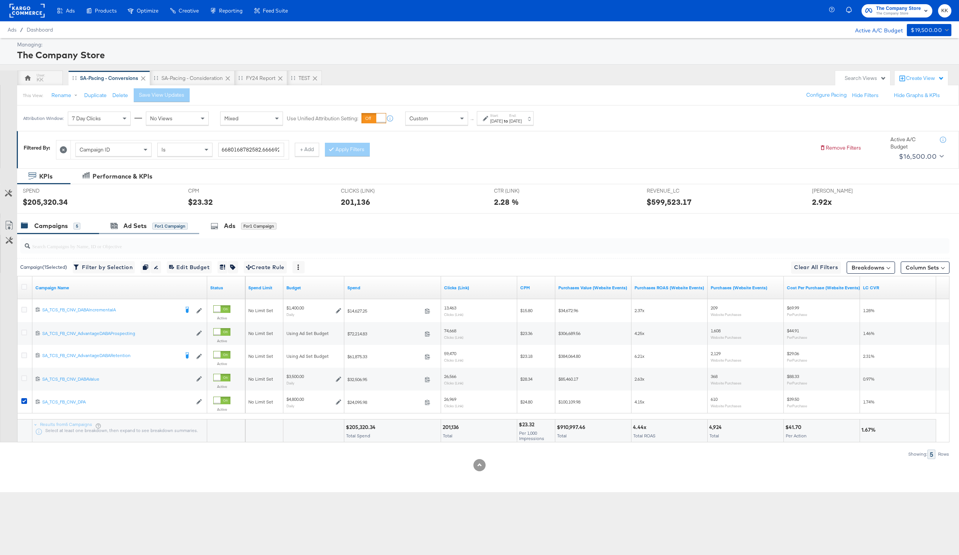
click at [173, 219] on div "Ad Sets for 1 Campaign" at bounding box center [149, 226] width 100 height 16
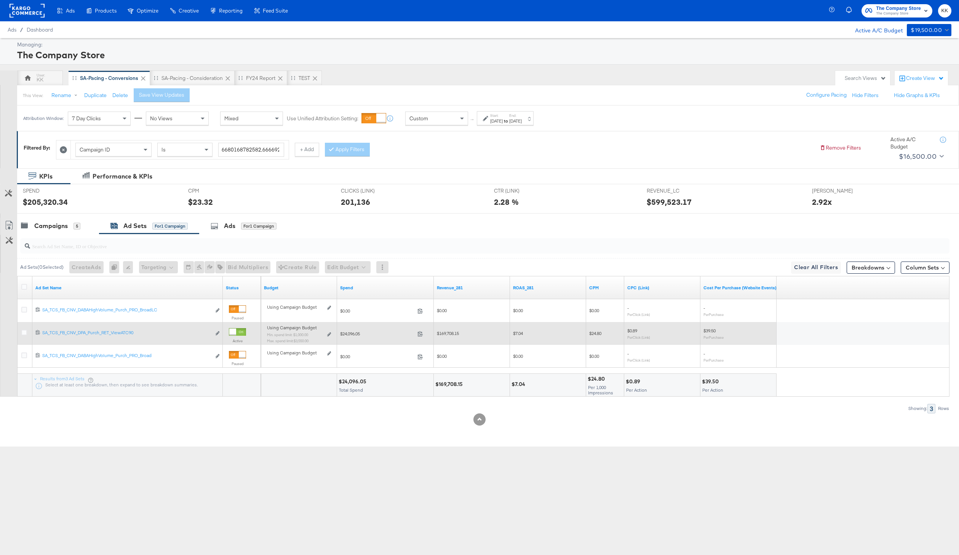
click at [331, 334] on div "Using Campaign Budget Min. spend limit: $1,000.00 Max. spend limit : $3,550.00 …" at bounding box center [299, 337] width 70 height 24
click at [328, 334] on icon at bounding box center [329, 334] width 4 height 4
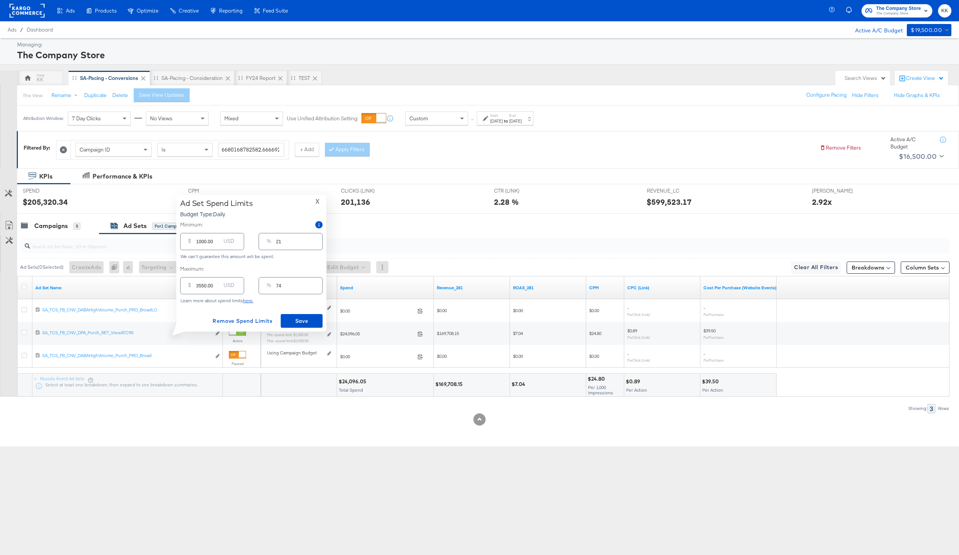
click at [427, 117] on span "Custom" at bounding box center [418, 118] width 19 height 7
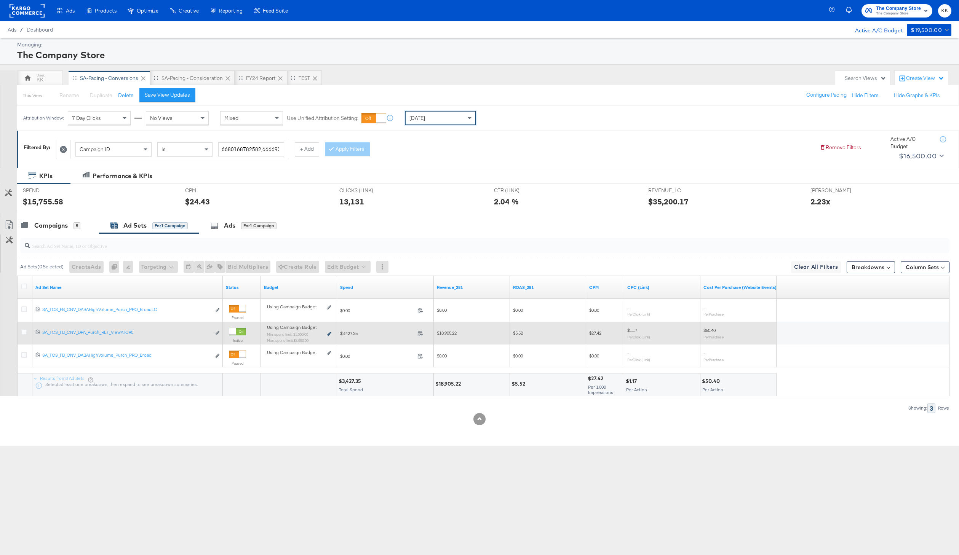
click at [329, 334] on icon at bounding box center [329, 334] width 4 height 4
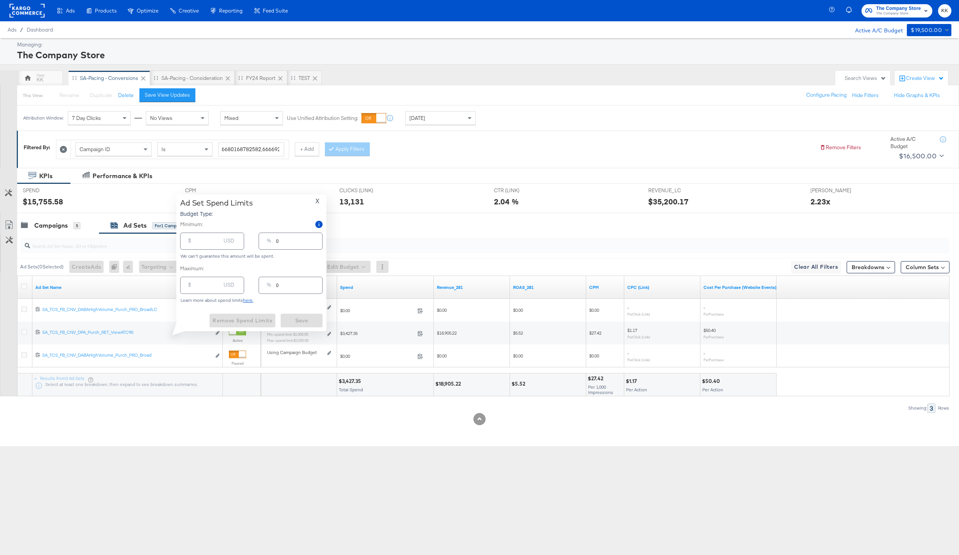
type input "1000.00"
type input "21"
type input "3550.00"
type input "74"
drag, startPoint x: 201, startPoint y: 286, endPoint x: 194, endPoint y: 286, distance: 7.2
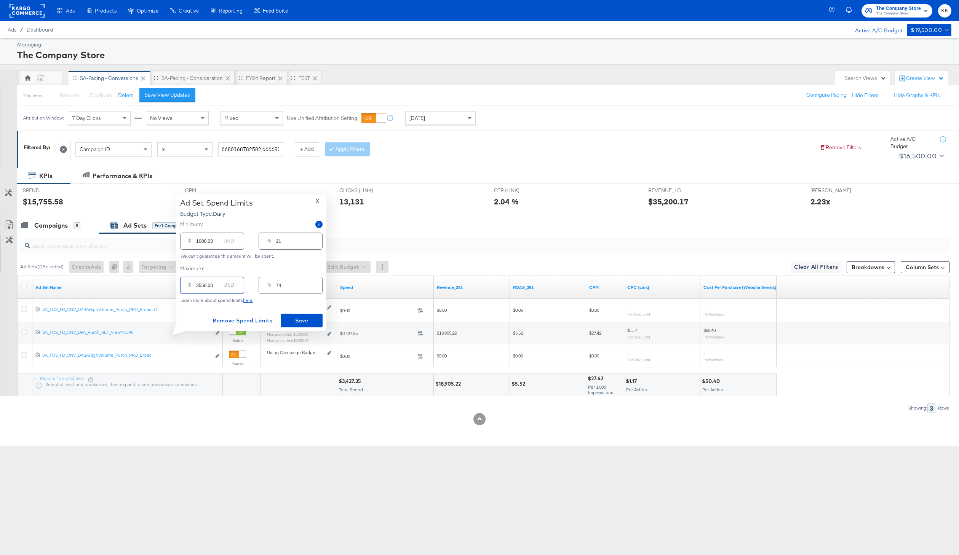
click at [194, 286] on div "$ 3550.00 USD" at bounding box center [212, 285] width 64 height 17
type input "150.00"
type input "3"
type input "1550.00"
type input "32"
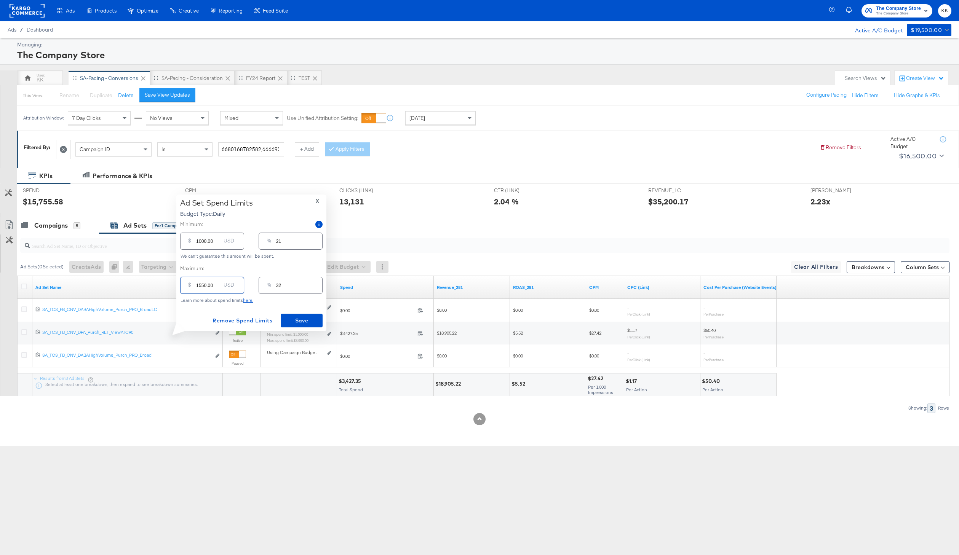
type input "150.00"
type input "3"
type input "150.00"
click at [200, 227] on input "1000.00" at bounding box center [208, 223] width 24 height 16
type input "100.00"
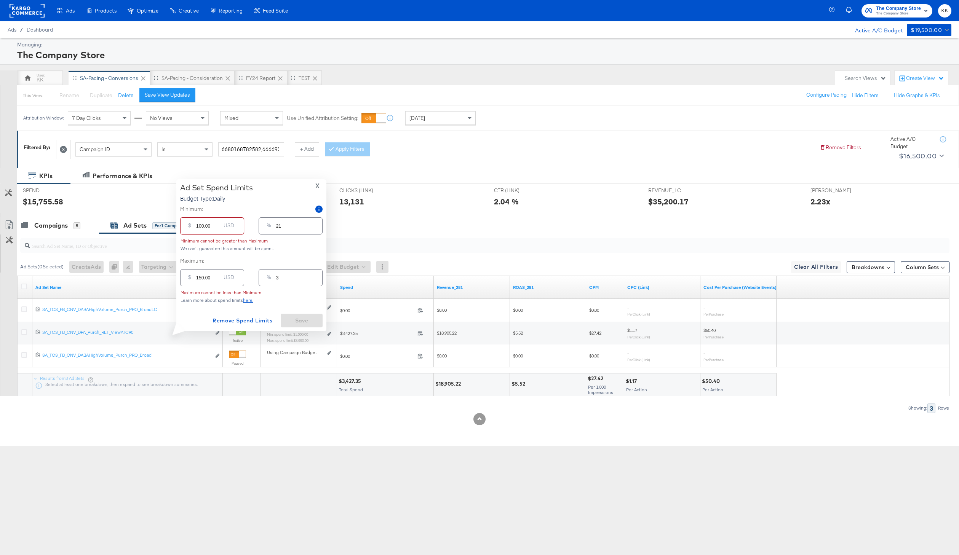
type input "2"
type input "100.00"
click at [202, 286] on input "150.00" at bounding box center [208, 282] width 24 height 16
type input "1500.00"
type input "31"
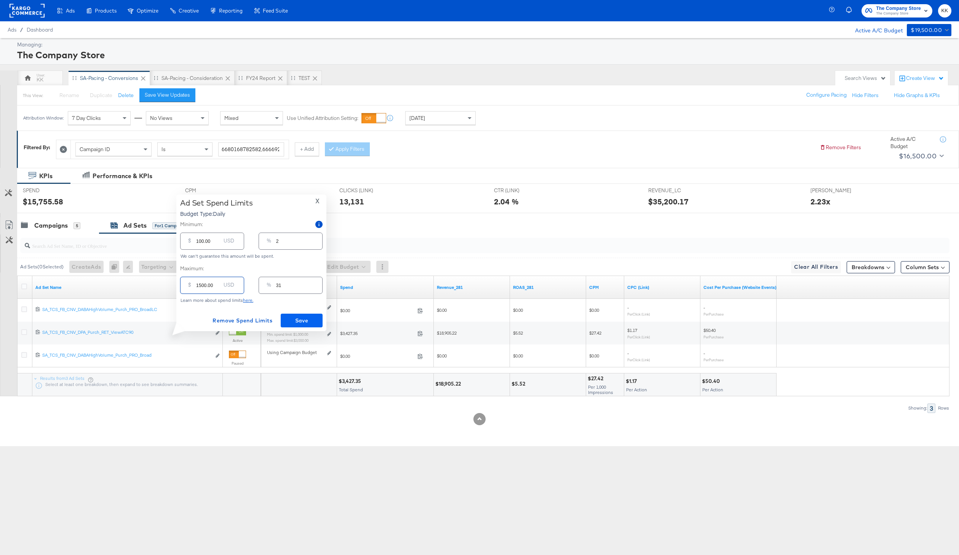
type input "1500.00"
click at [308, 319] on span "Save" at bounding box center [302, 321] width 36 height 10
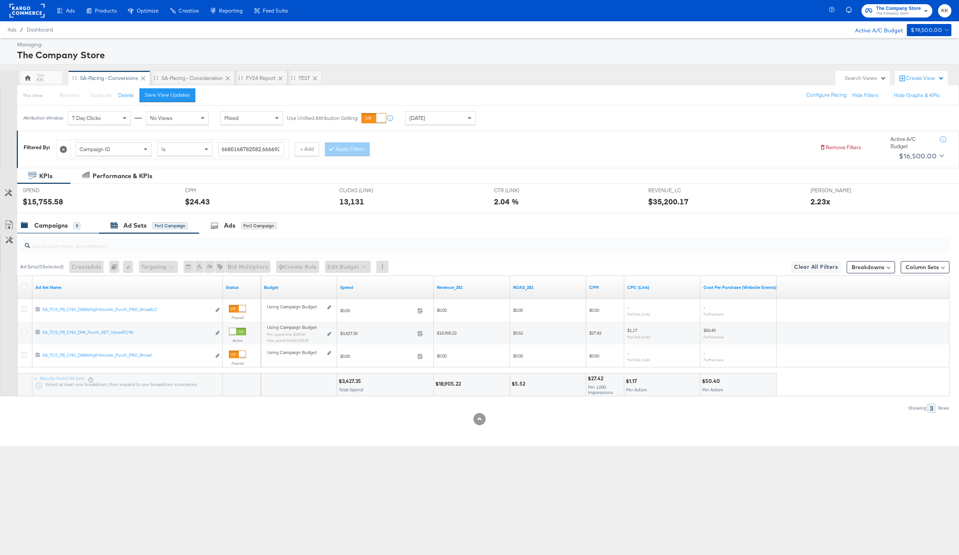
click at [53, 223] on div "Campaigns" at bounding box center [51, 225] width 34 height 9
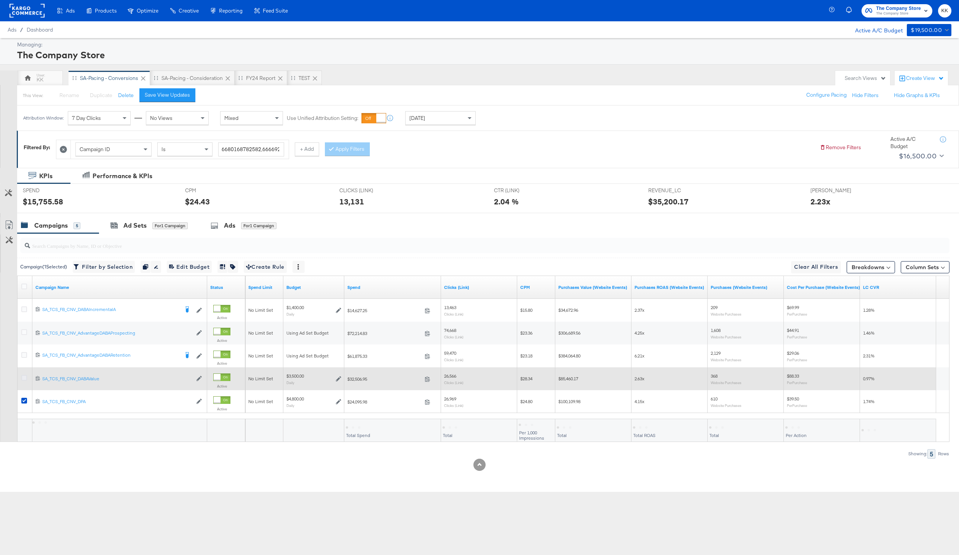
click at [23, 378] on icon at bounding box center [24, 378] width 6 height 6
click at [0, 0] on input "checkbox" at bounding box center [0, 0] width 0 height 0
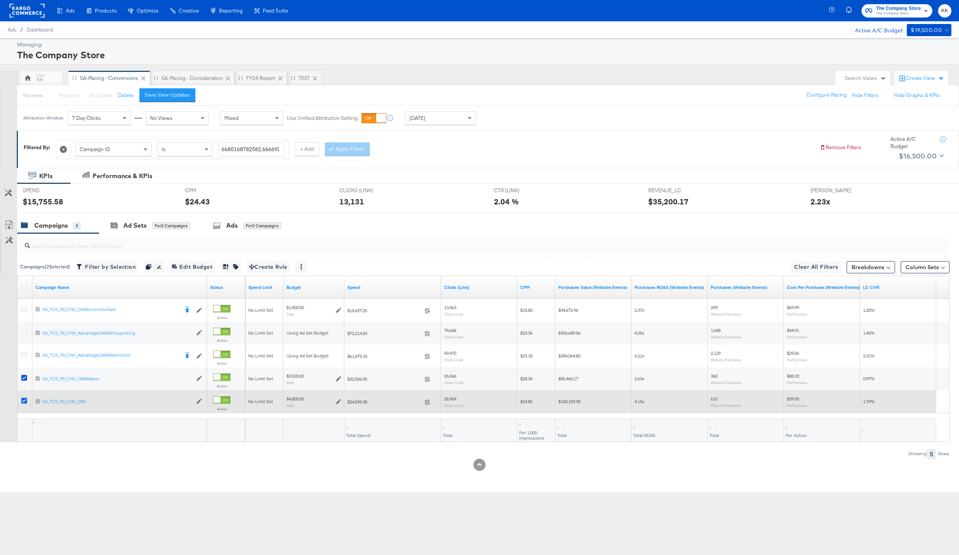
click at [23, 399] on icon at bounding box center [24, 401] width 6 height 6
click at [0, 0] on input "checkbox" at bounding box center [0, 0] width 0 height 0
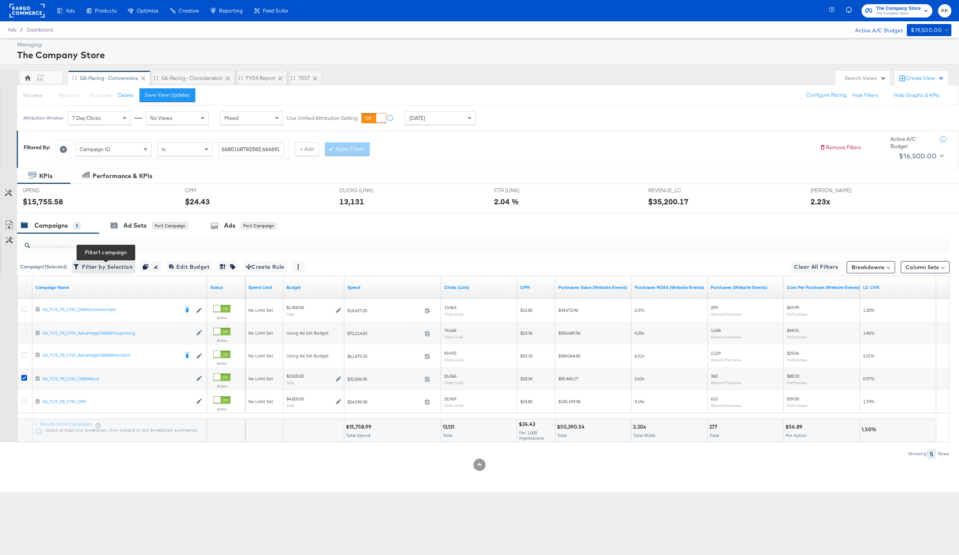
click at [104, 261] on button "Filter by Selection Filter 1 campaign" at bounding box center [104, 267] width 62 height 12
type input "6664458643782"
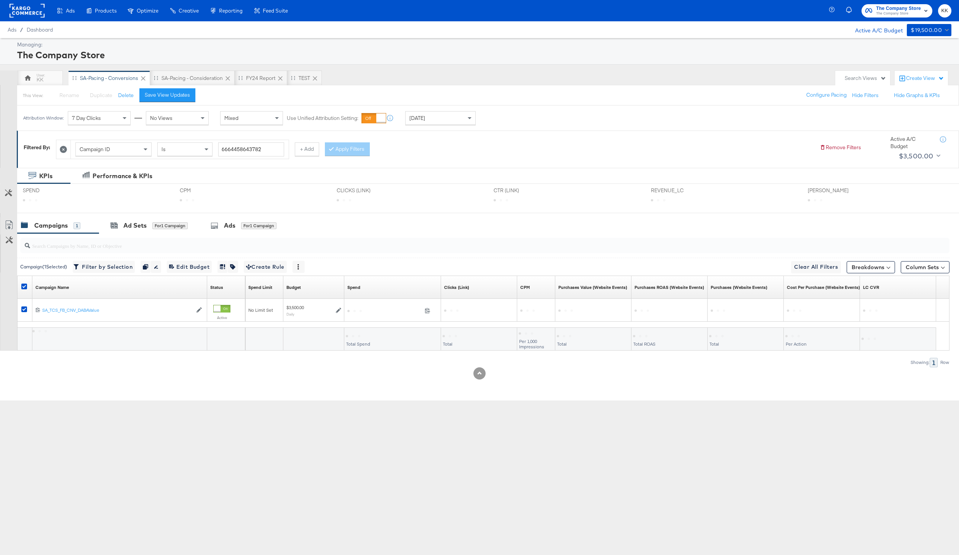
click at [72, 228] on div "Campaigns 1" at bounding box center [50, 225] width 59 height 9
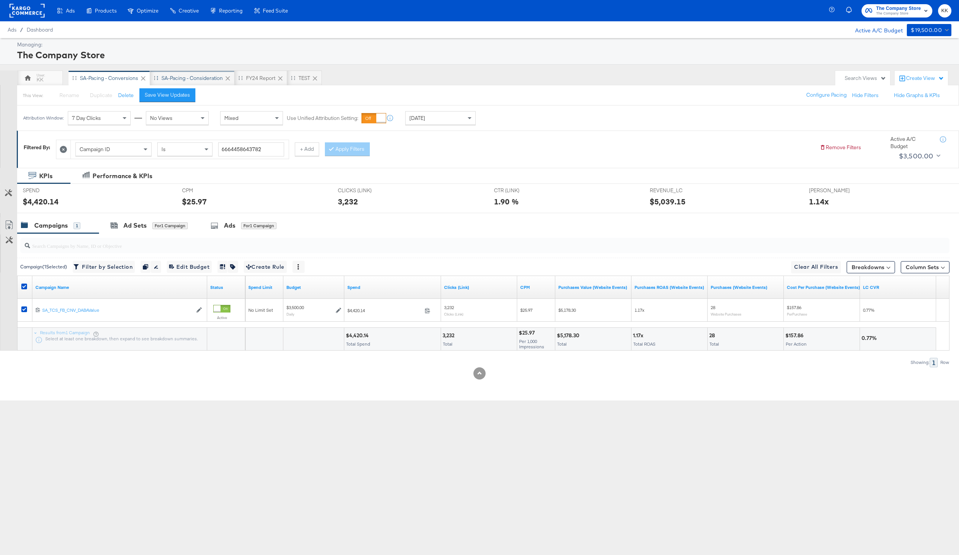
click at [202, 79] on div "SA-Pacing - Consideration" at bounding box center [191, 78] width 61 height 7
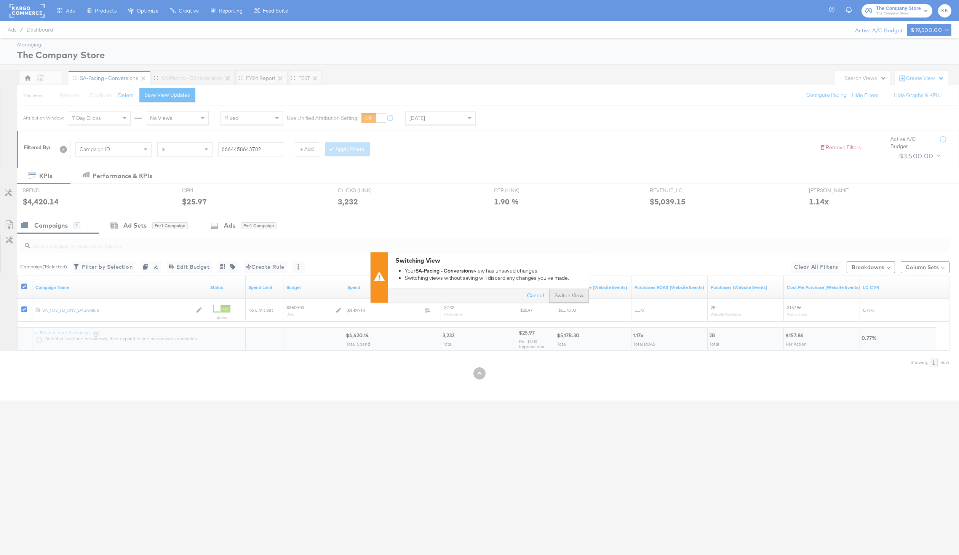
click at [576, 291] on button "Switch View" at bounding box center [569, 296] width 40 height 14
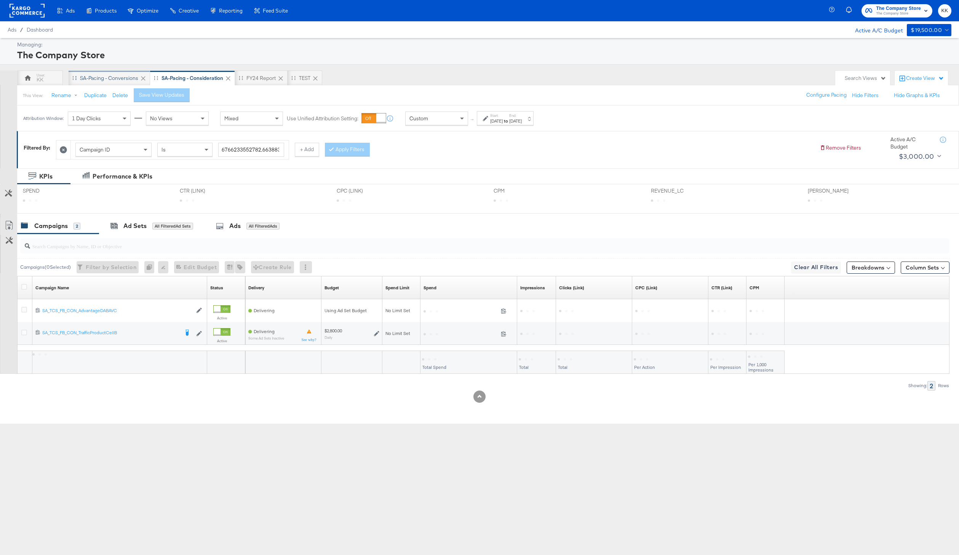
click at [105, 82] on div "SA-Pacing - Conversions" at bounding box center [109, 77] width 81 height 15
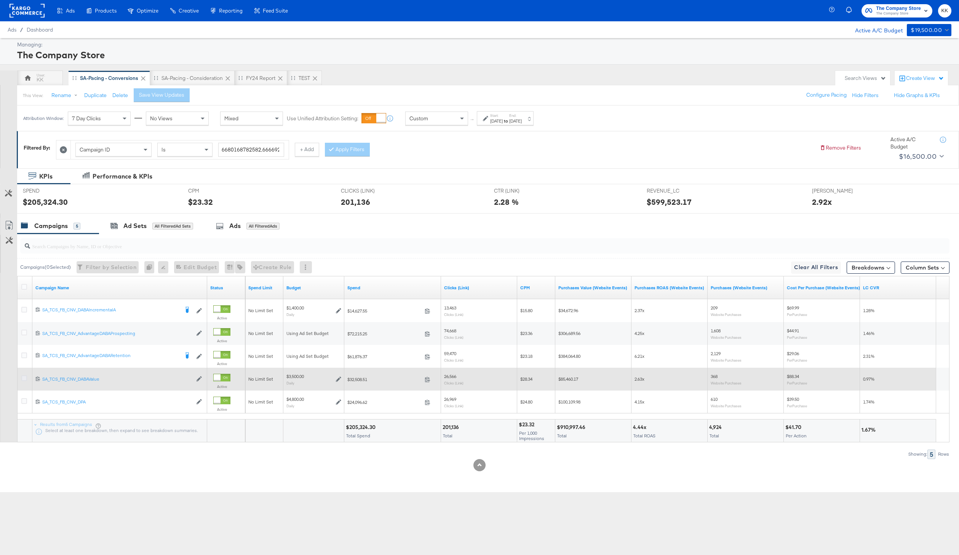
click at [26, 380] on icon at bounding box center [24, 378] width 6 height 6
click at [0, 0] on input "checkbox" at bounding box center [0, 0] width 0 height 0
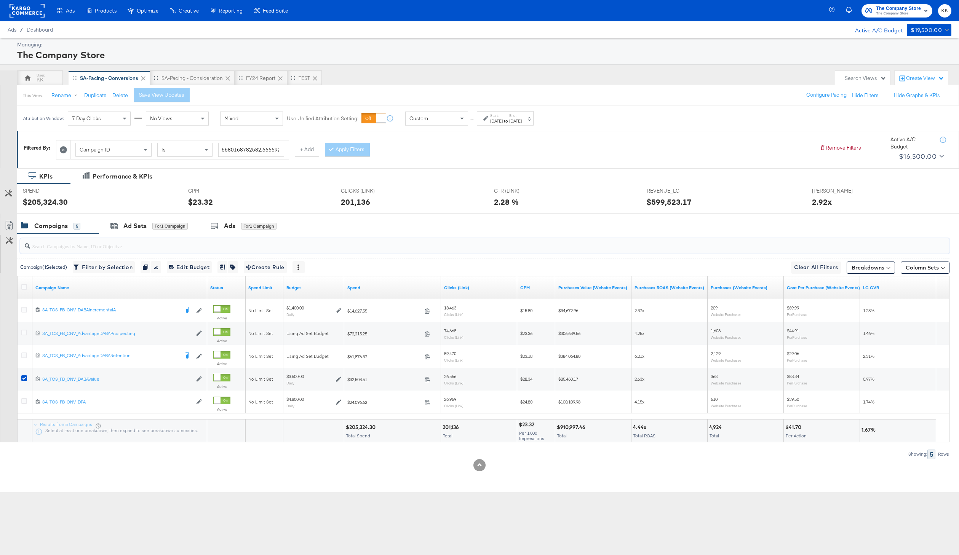
click at [140, 237] on input "search" at bounding box center [446, 243] width 832 height 15
click at [140, 228] on div "Ad Sets" at bounding box center [134, 226] width 23 height 9
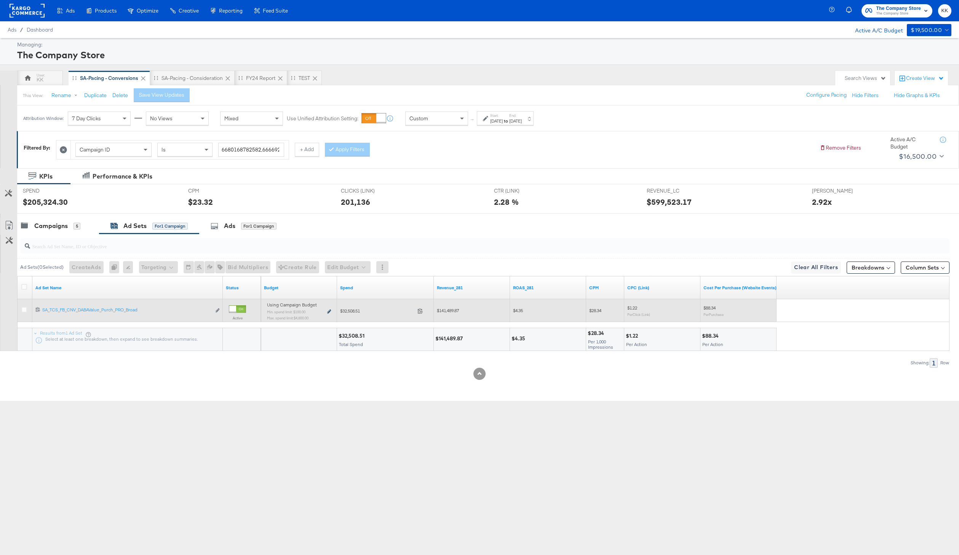
click at [329, 313] on icon at bounding box center [329, 312] width 4 height 4
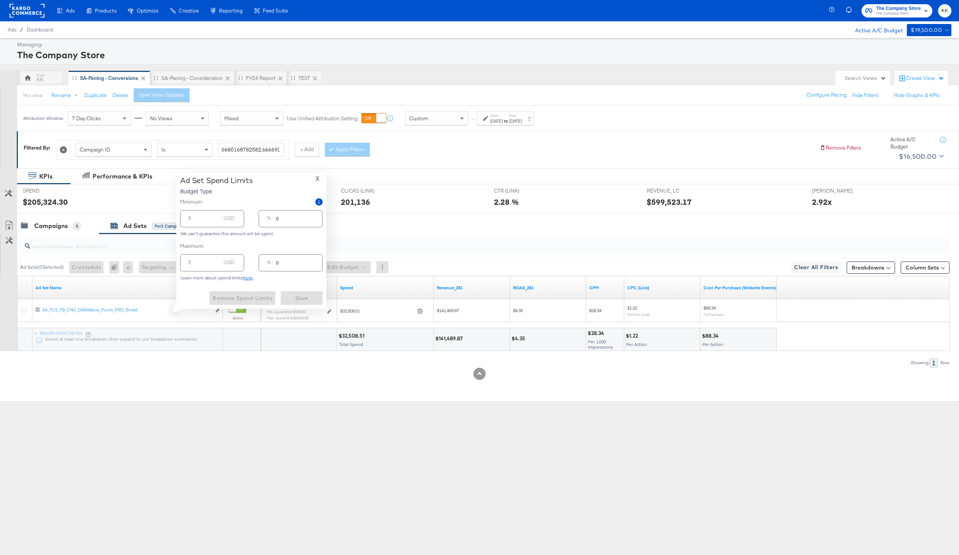
type input "100.00"
type input "3"
type input "4800.00"
type input "137"
drag, startPoint x: 202, startPoint y: 264, endPoint x: 193, endPoint y: 264, distance: 8.4
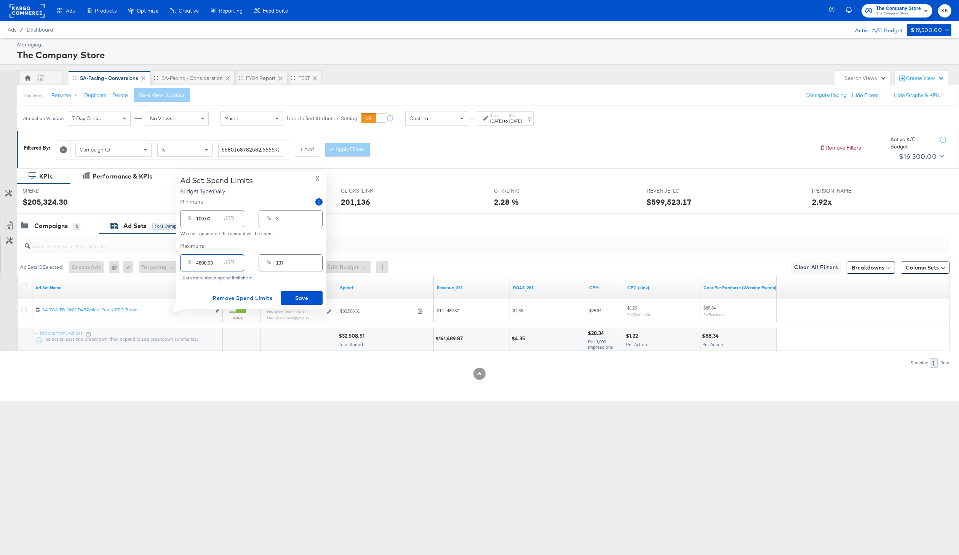
click at [193, 264] on div "$ 4800.00 USD" at bounding box center [212, 262] width 64 height 17
type input "100.00"
type input "3"
type input "1500.00"
type input "43"
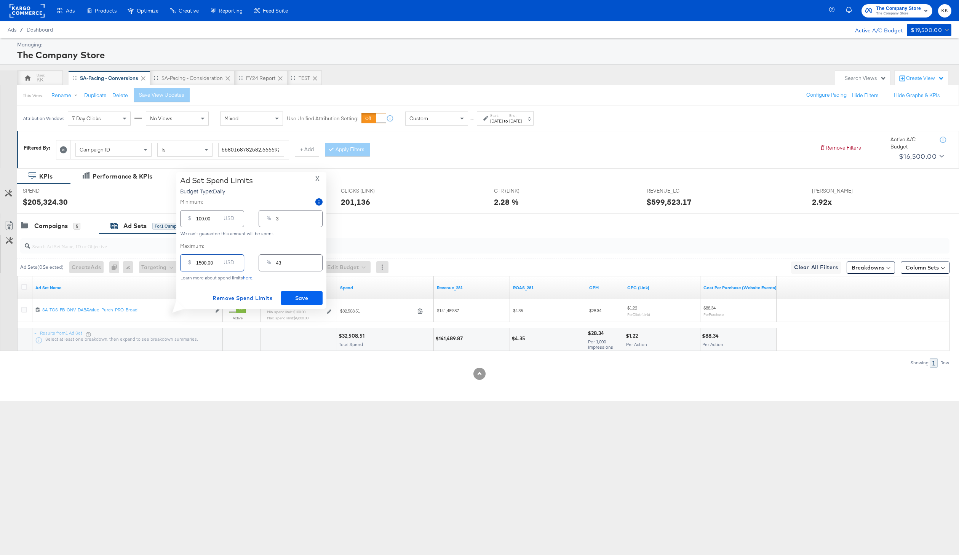
type input "1500.00"
click at [286, 292] on button "Save" at bounding box center [302, 298] width 42 height 14
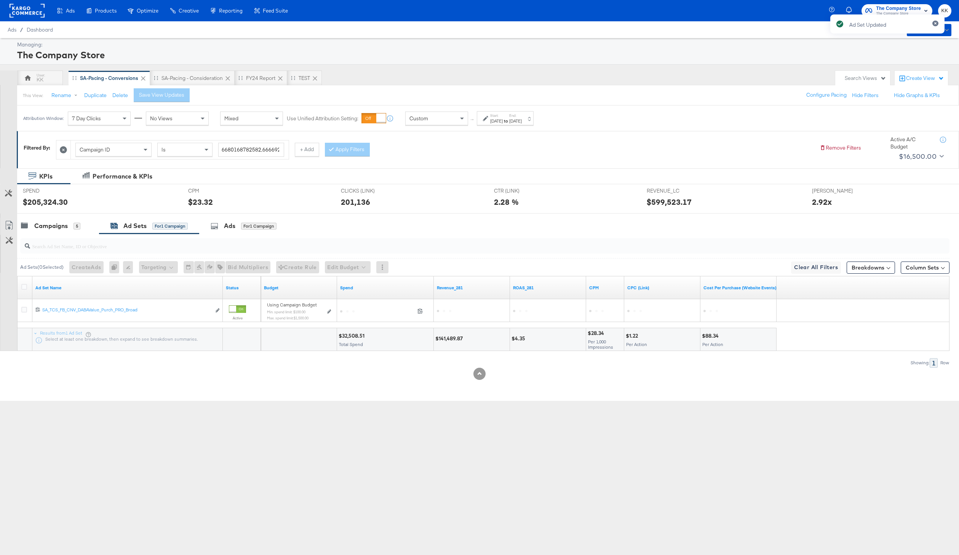
click at [61, 236] on input "search" at bounding box center [446, 243] width 832 height 15
click at [53, 232] on div "Campaigns 5" at bounding box center [58, 226] width 82 height 16
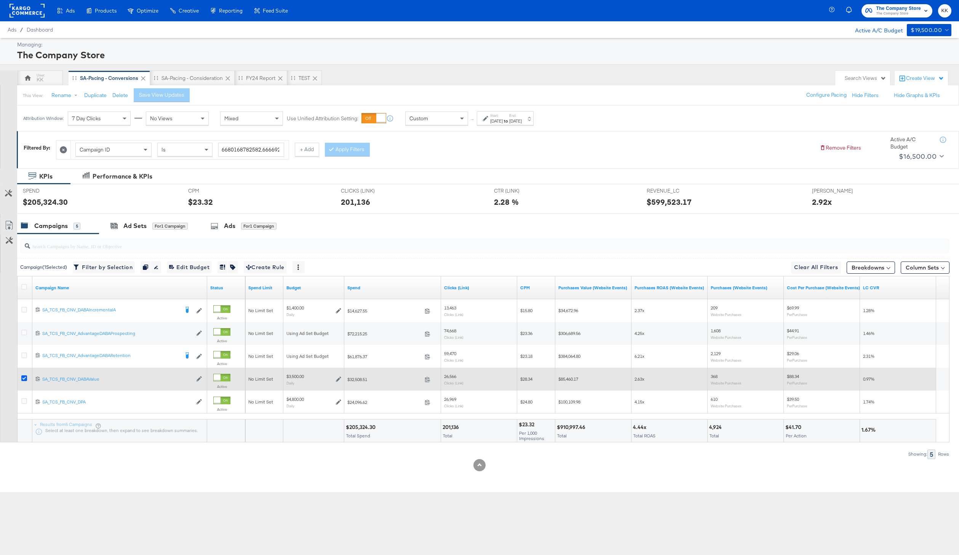
click at [24, 378] on icon at bounding box center [24, 378] width 6 height 6
click at [0, 0] on input "checkbox" at bounding box center [0, 0] width 0 height 0
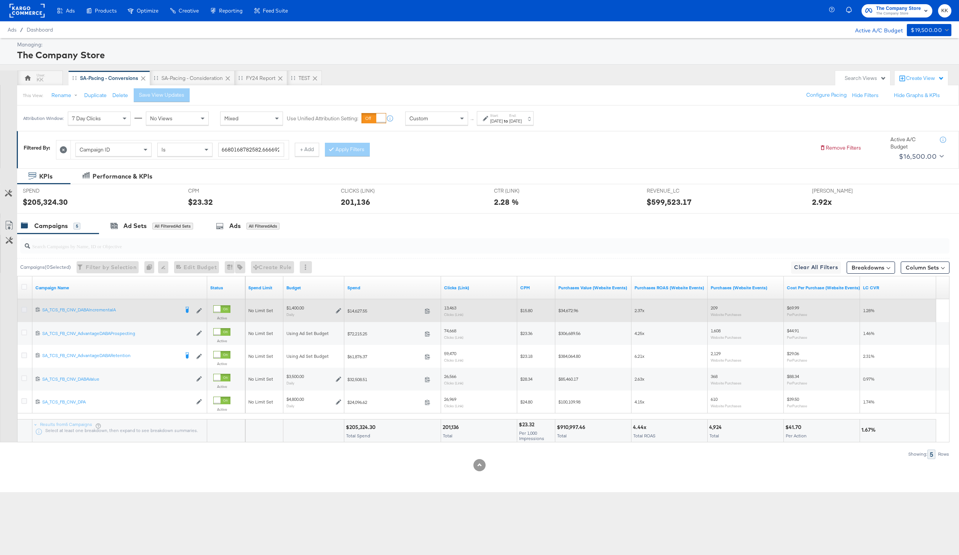
click at [24, 308] on icon at bounding box center [24, 310] width 6 height 6
click at [0, 0] on input "checkbox" at bounding box center [0, 0] width 0 height 0
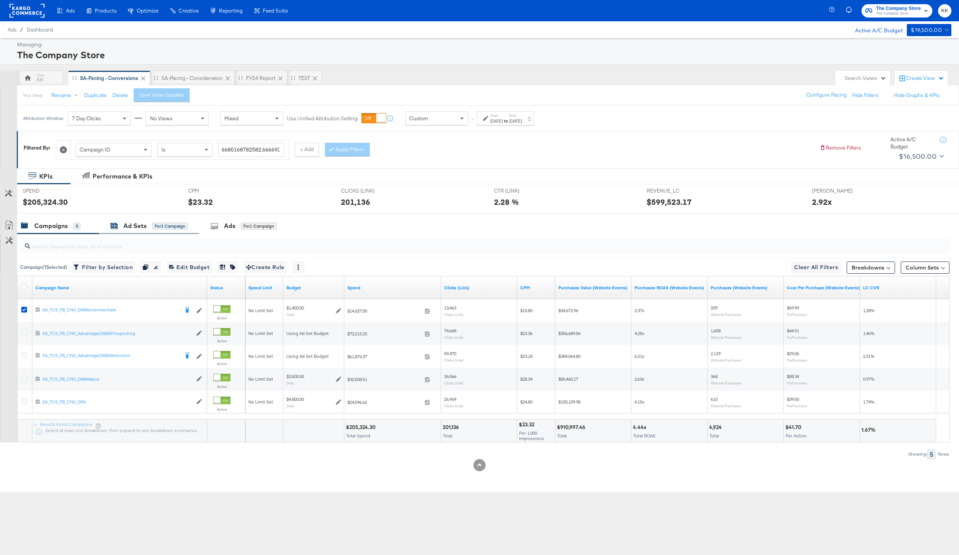
click at [135, 227] on div "Ad Sets" at bounding box center [134, 226] width 23 height 9
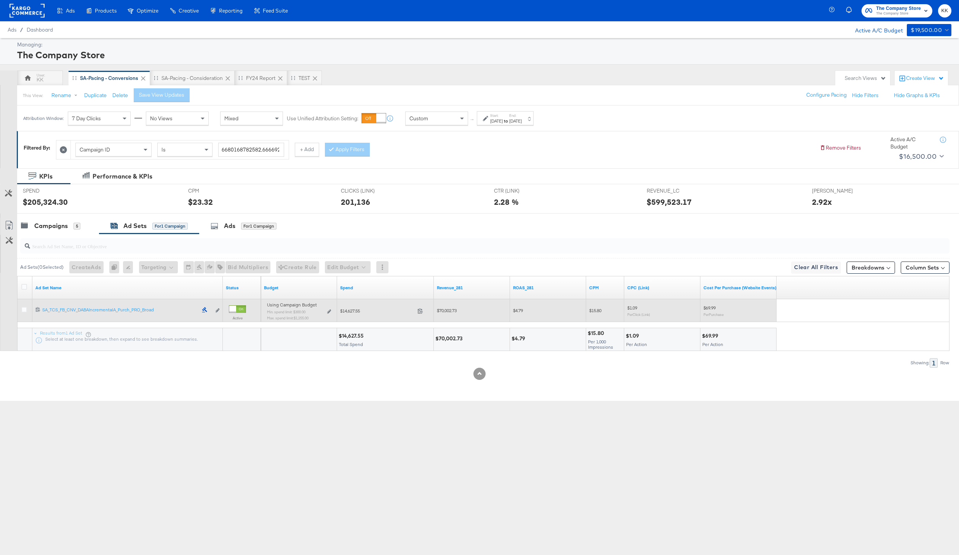
click at [326, 312] on div "Using Campaign Budget Min. spend limit: $300.00 Max. spend limit : $1,255.00 Ed…" at bounding box center [299, 314] width 64 height 18
click at [330, 312] on icon at bounding box center [329, 312] width 4 height 4
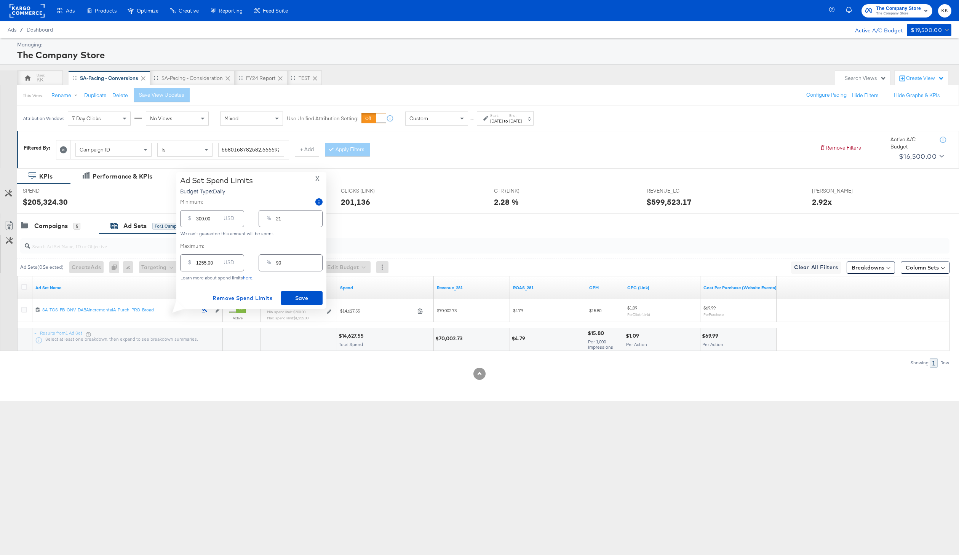
click at [274, 364] on div "Showing: 1 Row" at bounding box center [474, 363] width 949 height 10
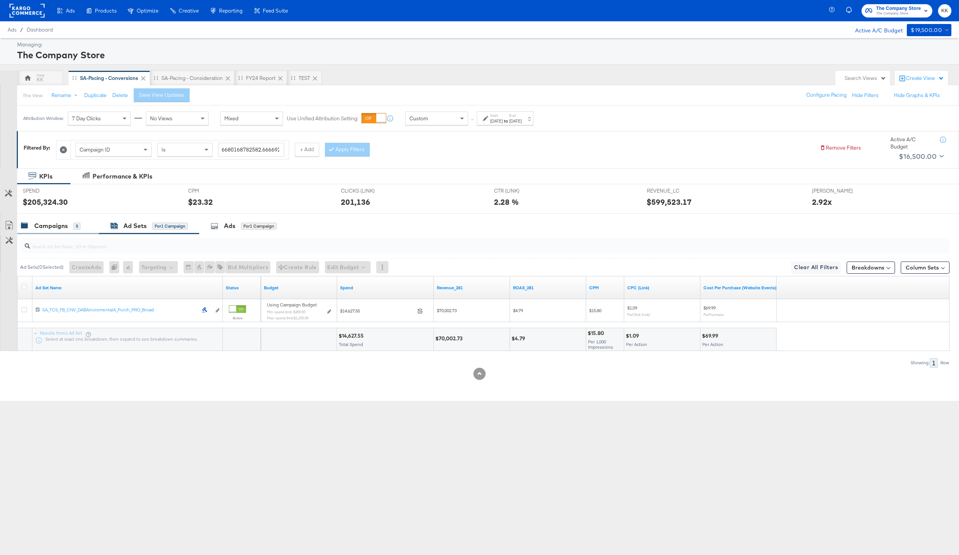
click at [67, 223] on div "Campaigns" at bounding box center [51, 226] width 34 height 9
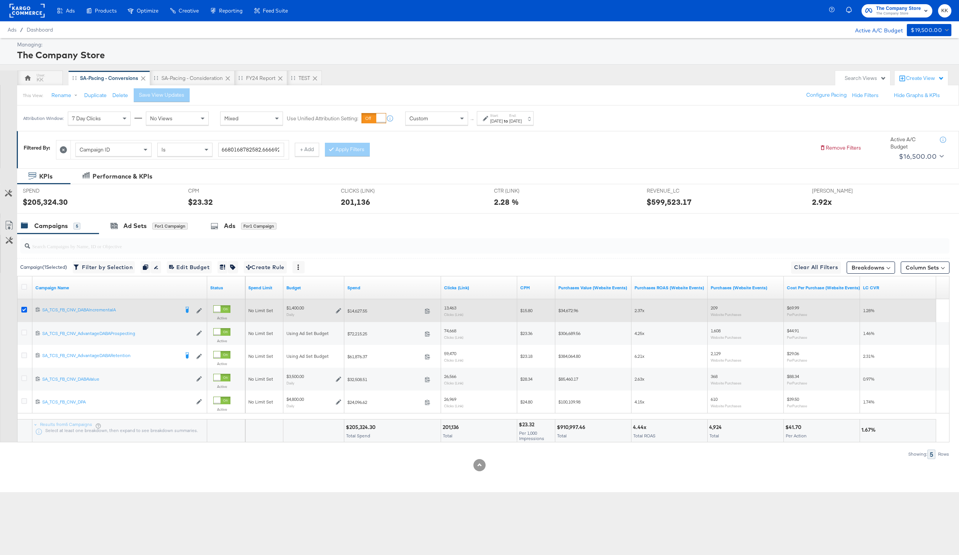
click at [24, 308] on icon at bounding box center [24, 310] width 6 height 6
click at [0, 0] on input "checkbox" at bounding box center [0, 0] width 0 height 0
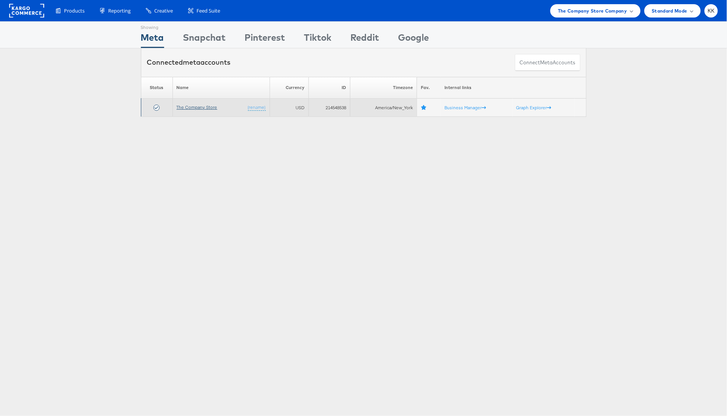
click at [200, 108] on link "The Company Store" at bounding box center [197, 107] width 41 height 6
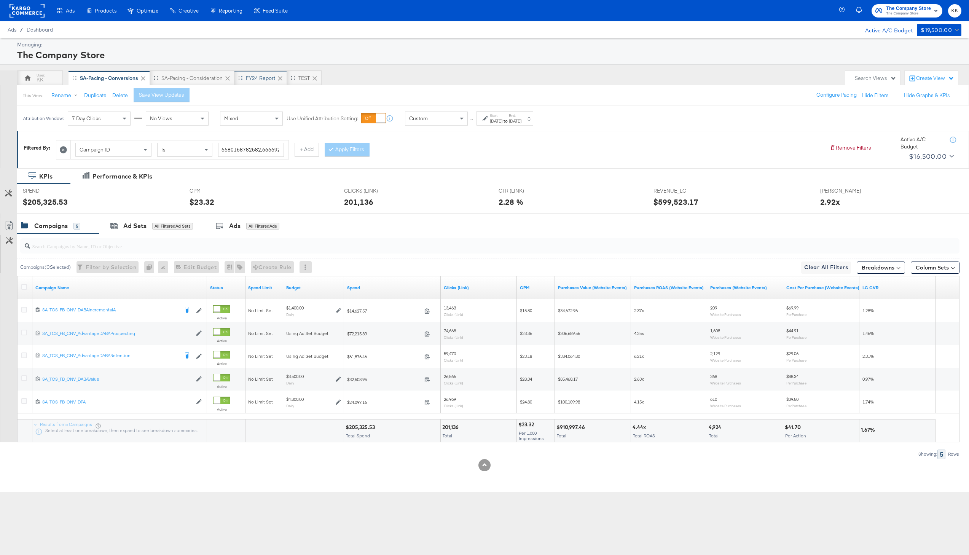
click at [265, 79] on div "FY24 Report" at bounding box center [260, 78] width 29 height 7
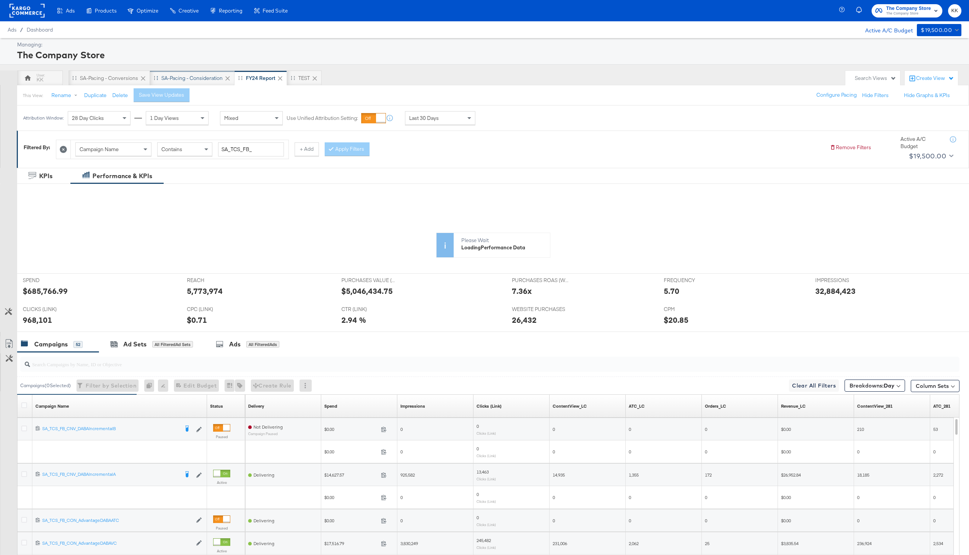
click at [190, 77] on div "SA-Pacing - Consideration" at bounding box center [191, 78] width 61 height 7
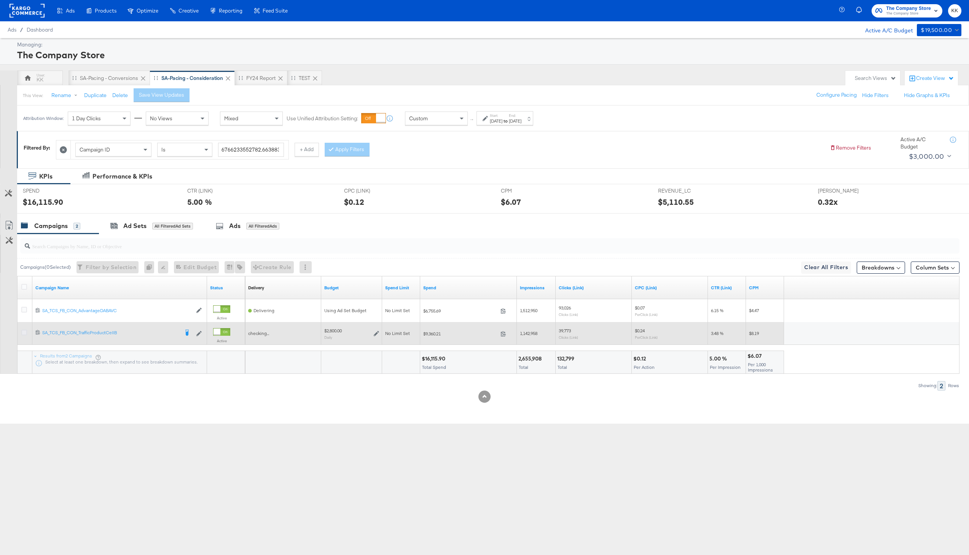
click at [22, 334] on icon at bounding box center [24, 333] width 6 height 6
click at [0, 0] on input "checkbox" at bounding box center [0, 0] width 0 height 0
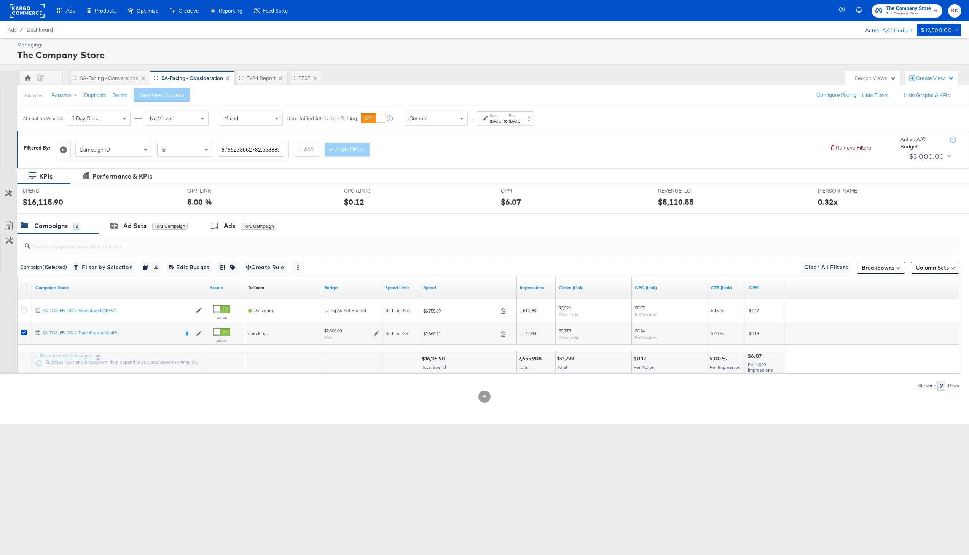
click at [120, 238] on input "search" at bounding box center [450, 243] width 841 height 15
click at [152, 221] on div "Ad Sets for 1 Campaign" at bounding box center [149, 226] width 100 height 16
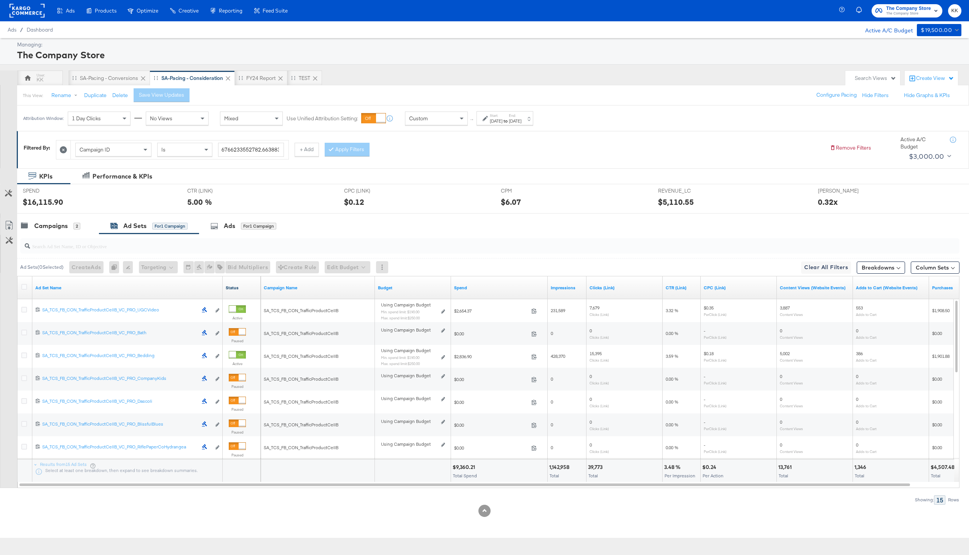
click at [232, 286] on link "Status" at bounding box center [242, 288] width 32 height 6
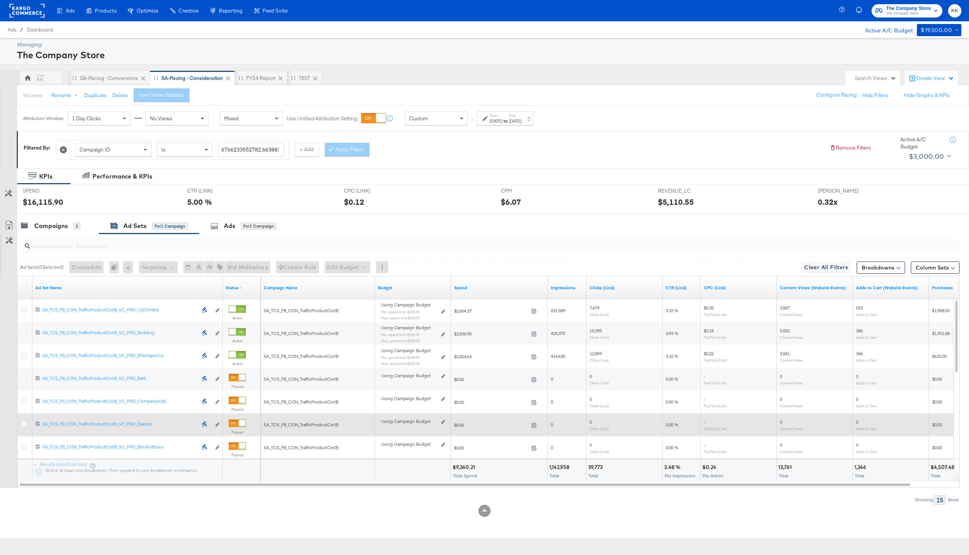
click at [239, 425] on div at bounding box center [242, 423] width 7 height 7
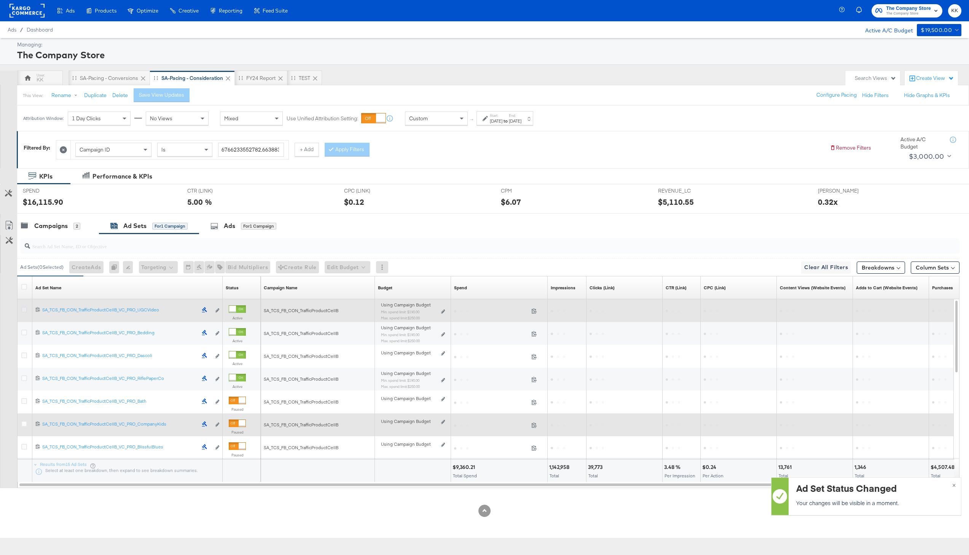
click at [23, 309] on icon at bounding box center [24, 310] width 6 height 6
click at [0, 0] on input "checkbox" at bounding box center [0, 0] width 0 height 0
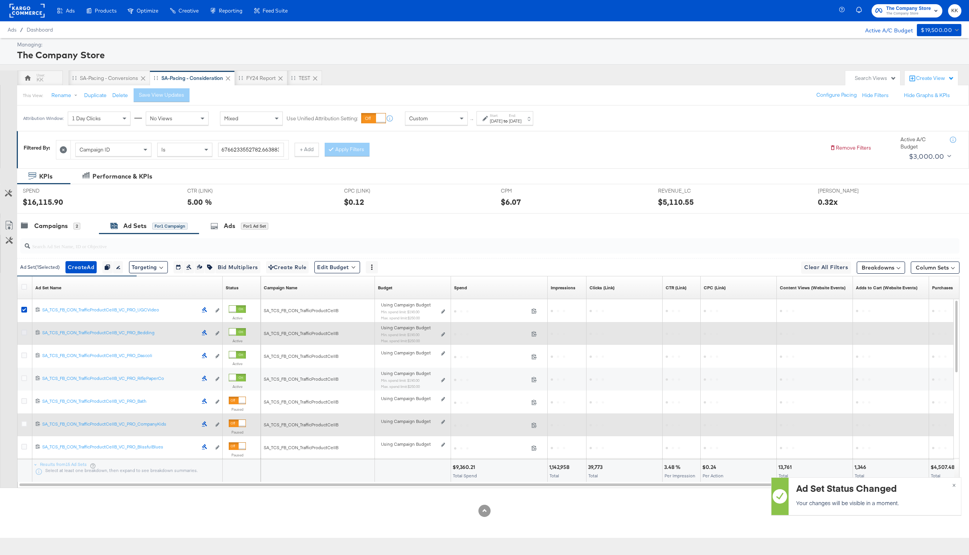
click at [23, 331] on icon at bounding box center [24, 333] width 6 height 6
click at [0, 0] on input "checkbox" at bounding box center [0, 0] width 0 height 0
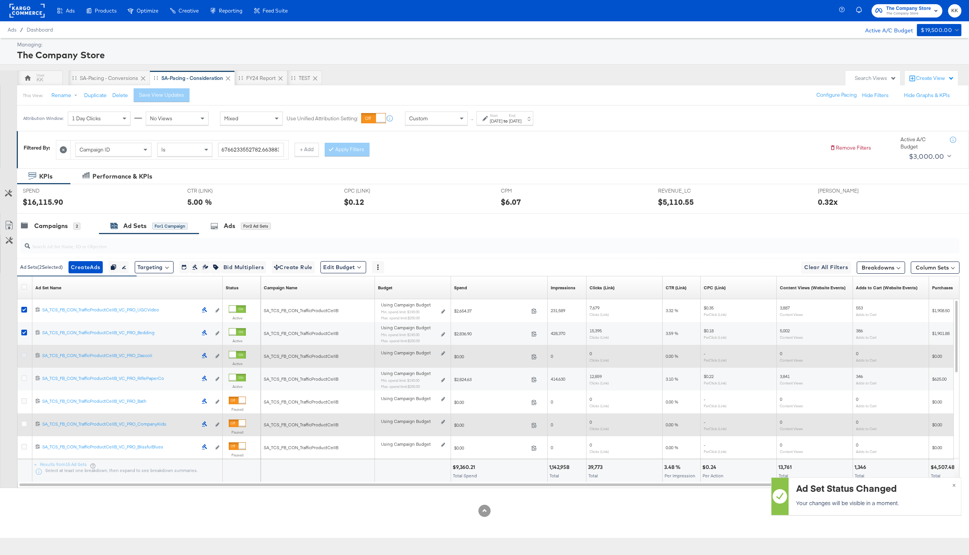
click at [23, 354] on icon at bounding box center [24, 356] width 6 height 6
click at [0, 0] on input "checkbox" at bounding box center [0, 0] width 0 height 0
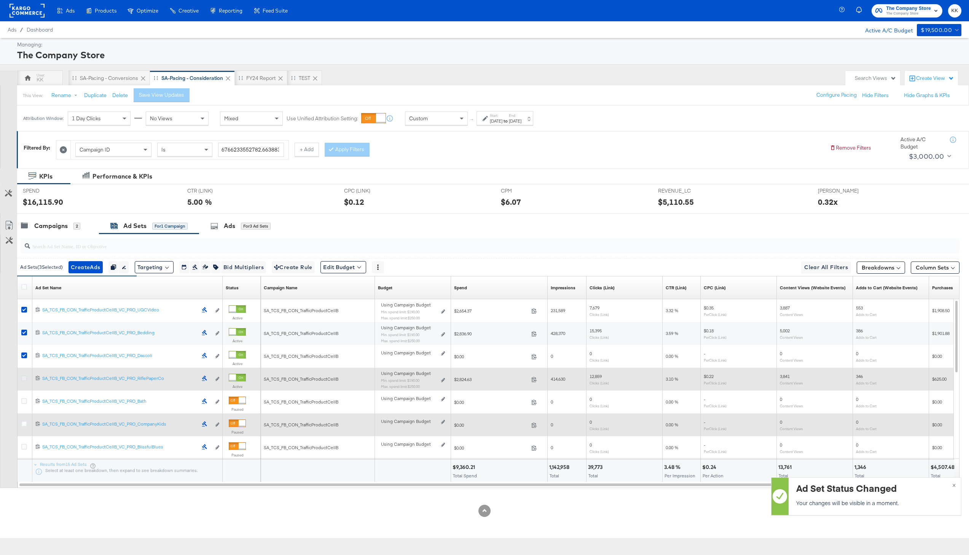
click at [23, 378] on icon at bounding box center [24, 378] width 6 height 6
click at [0, 0] on input "checkbox" at bounding box center [0, 0] width 0 height 0
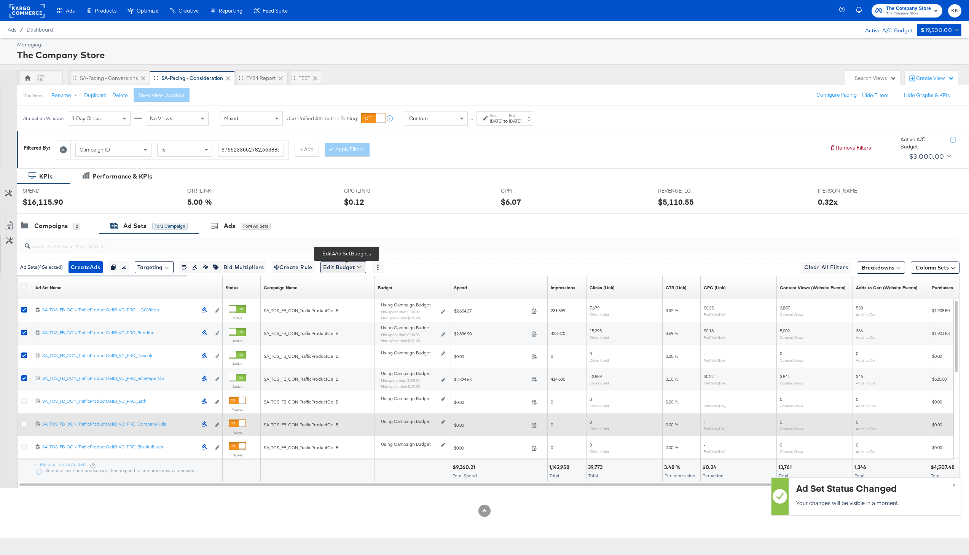
click at [338, 265] on button "Edit Budget" at bounding box center [344, 267] width 46 height 12
click at [350, 292] on button "Edit Ad Set Budget" at bounding box center [355, 287] width 67 height 12
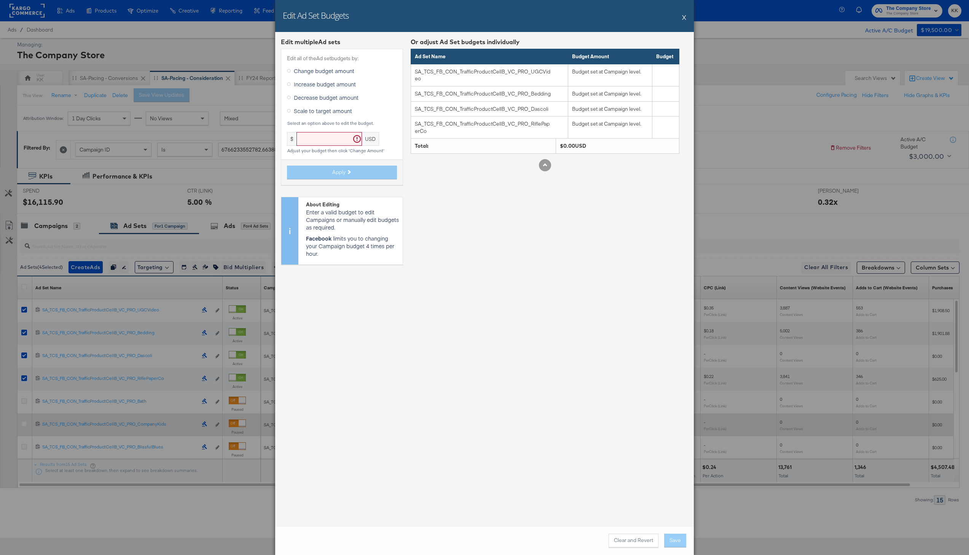
click at [686, 18] on button "X" at bounding box center [684, 17] width 4 height 15
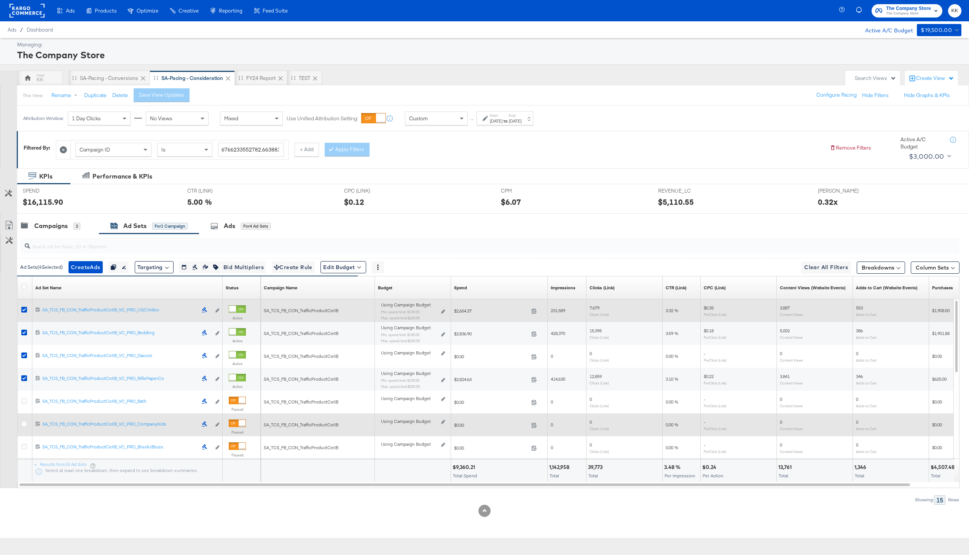
click at [445, 312] on div "Using Campaign Budget Min. spend limit: $190.00 Max. spend limit : $250.00 Edit…" at bounding box center [413, 314] width 70 height 24
click at [443, 311] on icon at bounding box center [443, 312] width 4 height 4
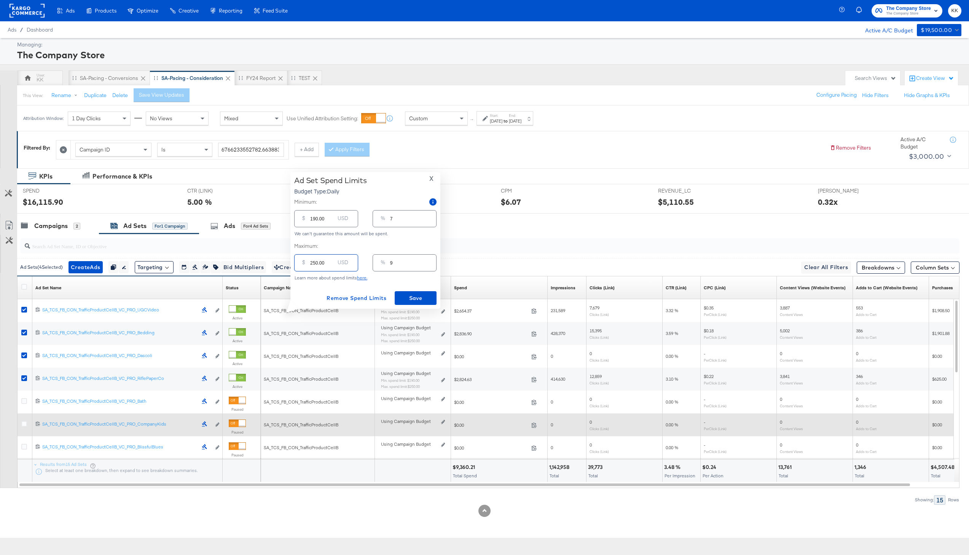
click at [318, 262] on input "250.00" at bounding box center [322, 260] width 24 height 16
drag, startPoint x: 315, startPoint y: 220, endPoint x: 317, endPoint y: 226, distance: 6.2
click at [315, 220] on input "190.00" at bounding box center [322, 216] width 24 height 16
type input "10.00"
type input "0"
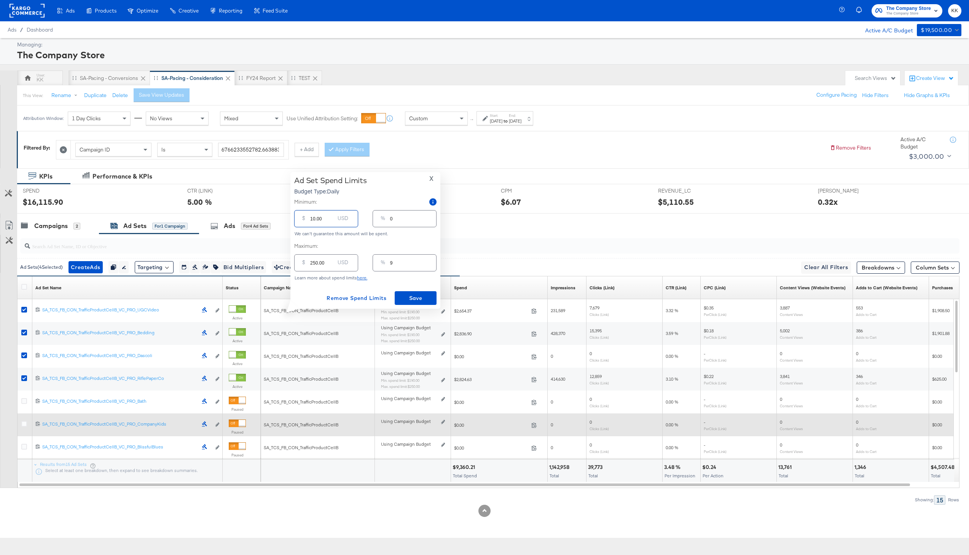
type input "150.00"
type input "5"
type input "150.00"
drag, startPoint x: 319, startPoint y: 264, endPoint x: 302, endPoint y: 264, distance: 16.4
click at [302, 264] on div "$ 250.00 USD" at bounding box center [326, 262] width 64 height 17
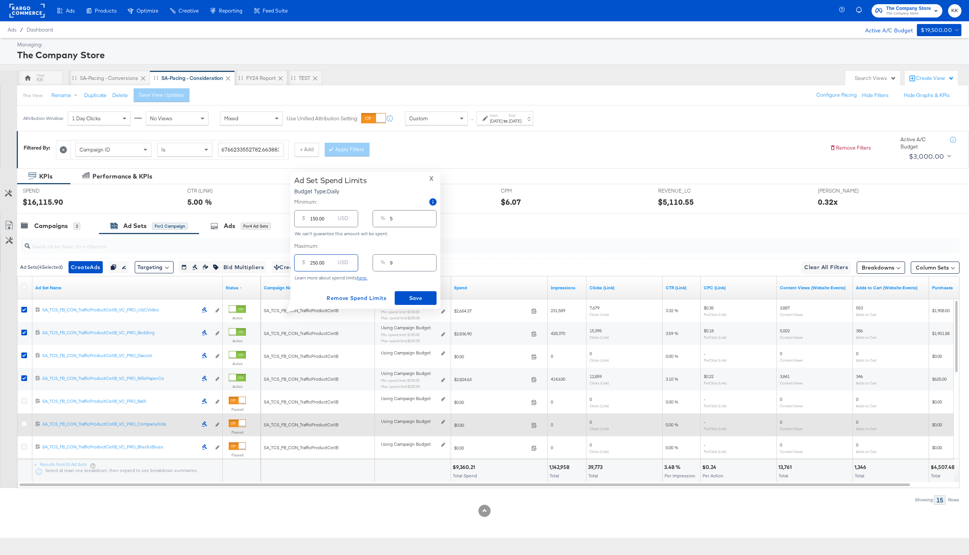
type input "100"
type input "4"
type input "1800"
type input "64"
type input "18700"
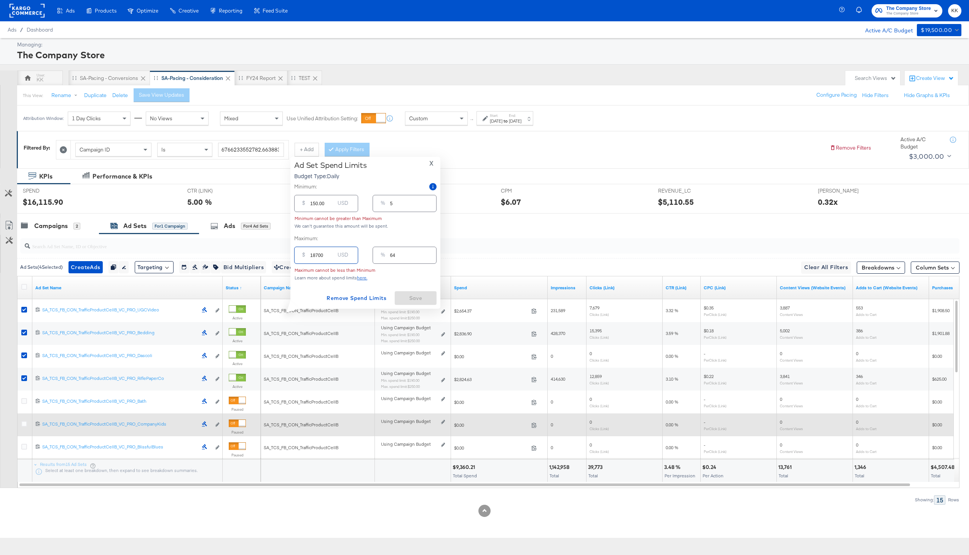
type input "668"
type input "187.00"
type input "7"
type input "187.00"
click at [414, 291] on div "Ad Set Spend Limits Budget Type: Daily X Minimum: $ 150.00 USD % 5 We can't gua…" at bounding box center [365, 240] width 142 height 129
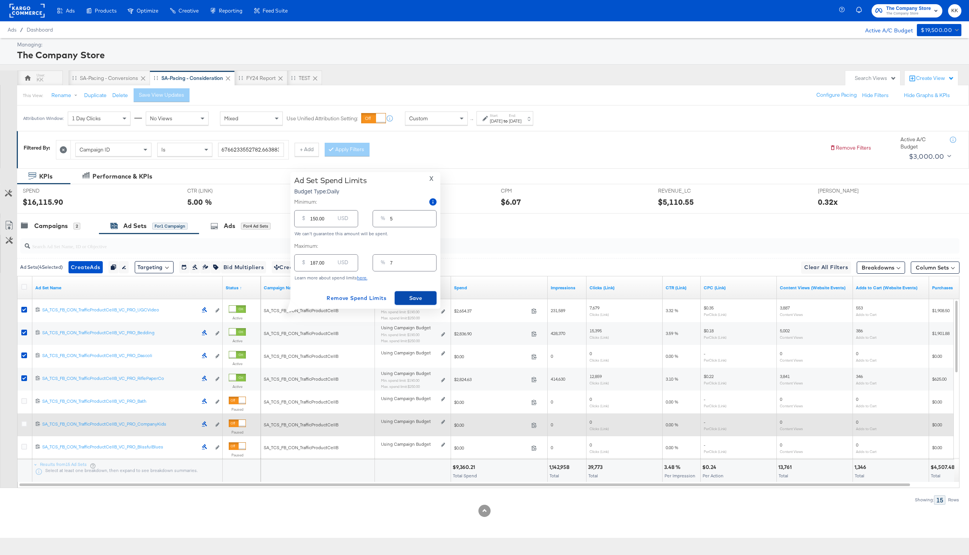
click at [416, 301] on span "Save" at bounding box center [416, 299] width 36 height 10
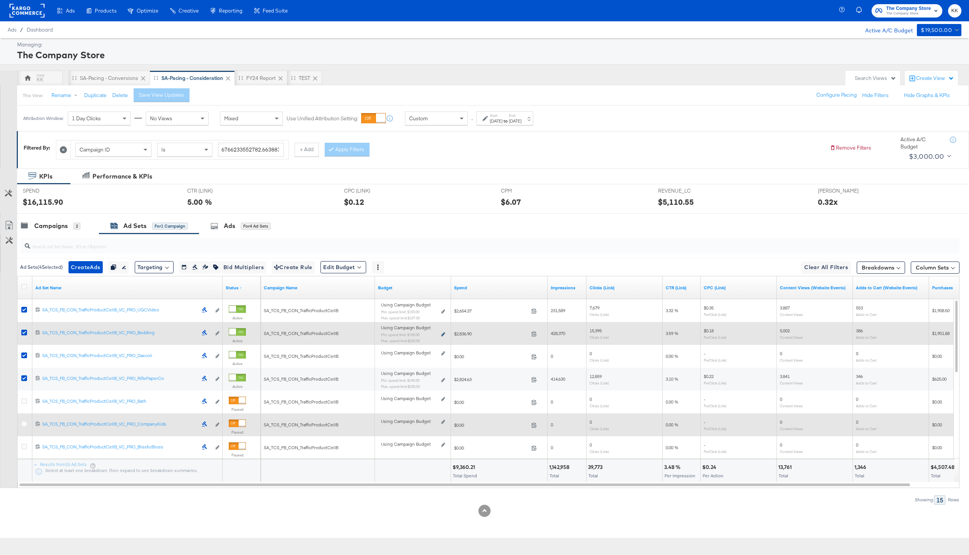
click at [444, 333] on icon at bounding box center [443, 334] width 4 height 4
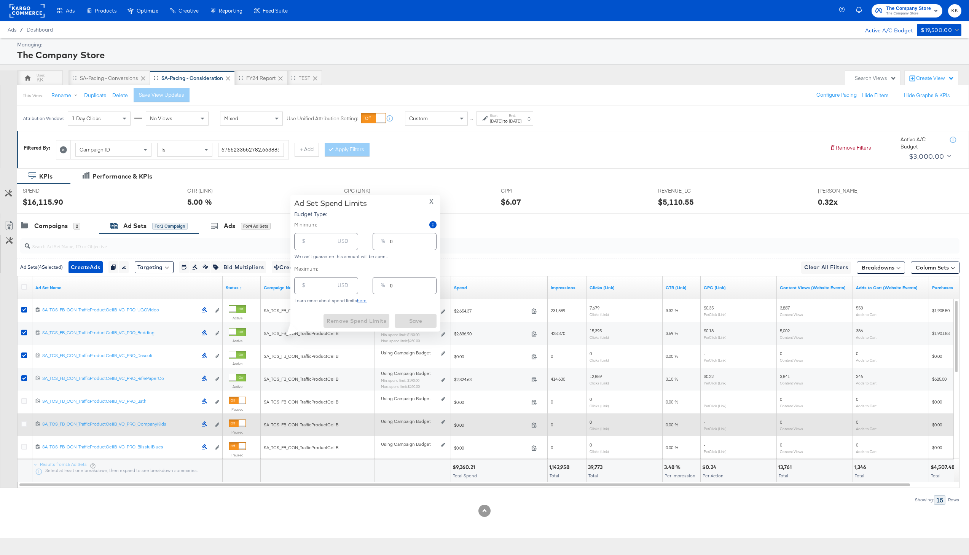
type input "190.00"
type input "7"
type input "250.00"
type input "9"
click at [316, 243] on input "190.00" at bounding box center [322, 238] width 24 height 16
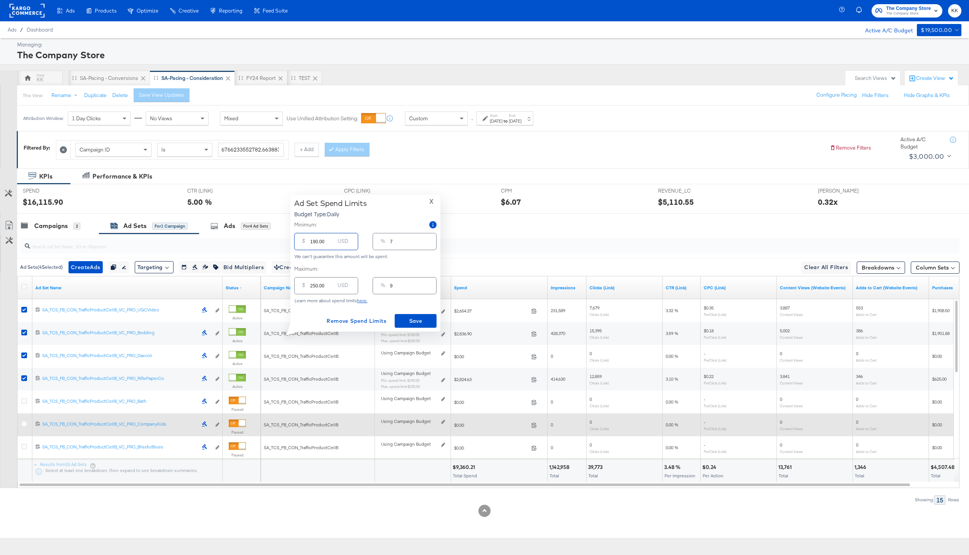
type input "10.00"
type input "0"
type input "160.00"
type input "6"
type input "160.00"
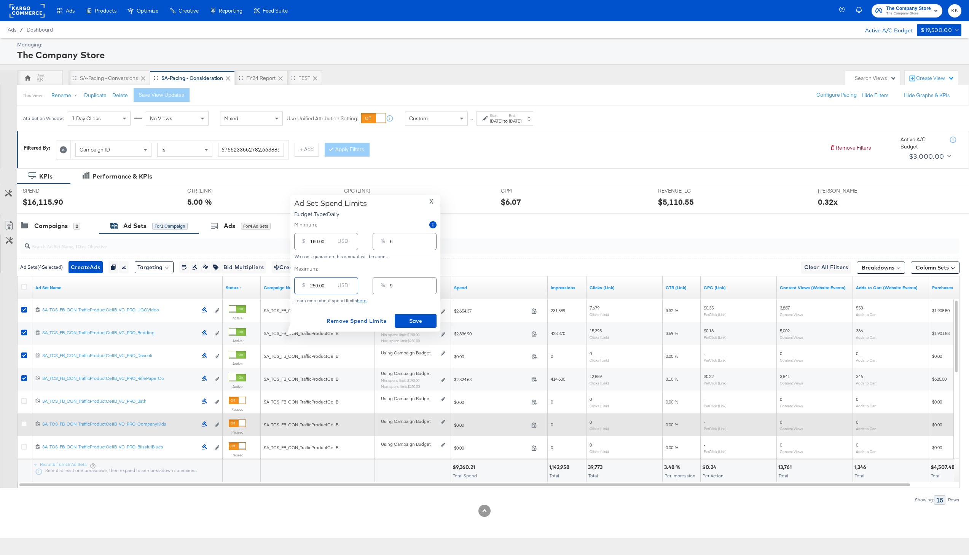
drag, startPoint x: 317, startPoint y: 285, endPoint x: 308, endPoint y: 285, distance: 9.5
click at [308, 285] on div "$ 250.00 USD" at bounding box center [326, 285] width 64 height 17
type input "1.00"
type input "0"
type input "18.00"
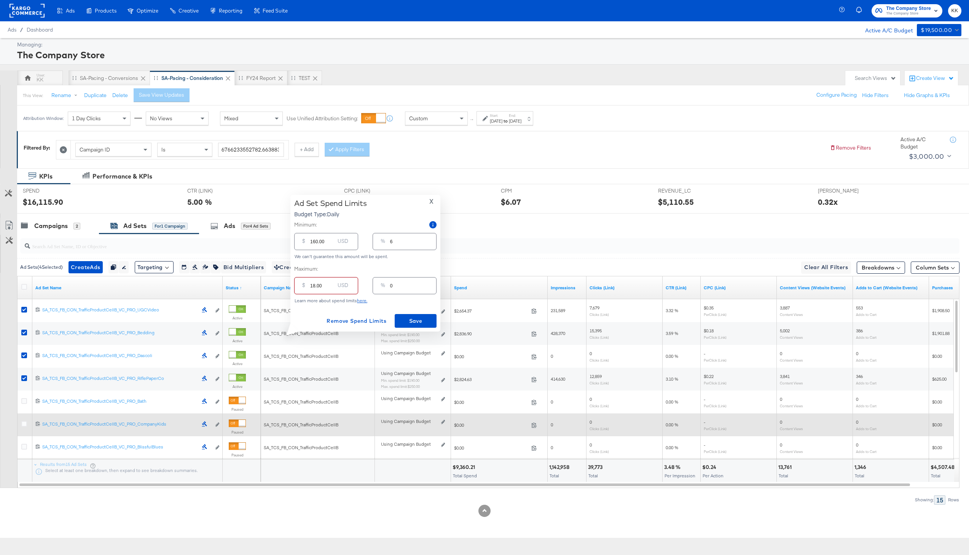
type input "1"
type input "187.00"
type input "7"
type input "187.00"
click at [408, 324] on span "Save" at bounding box center [416, 321] width 36 height 10
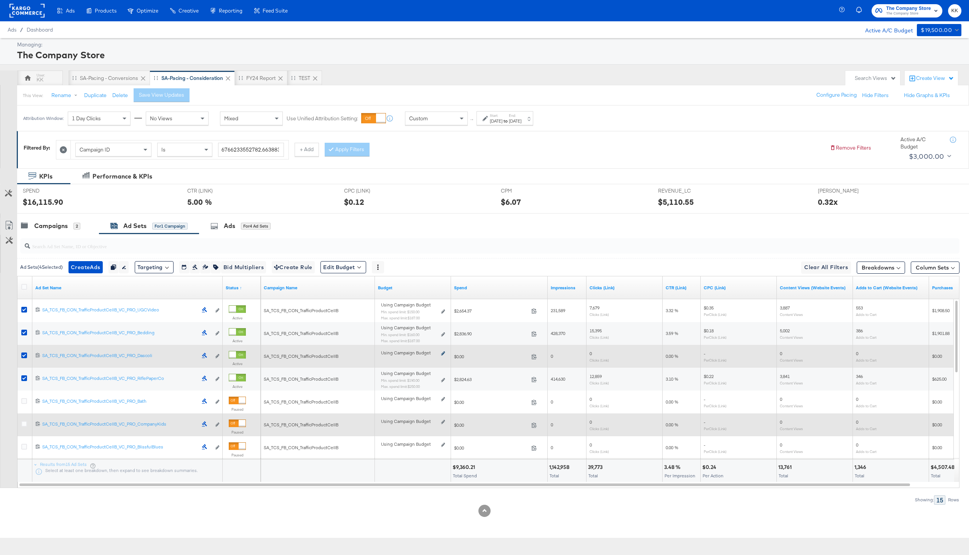
click at [445, 354] on icon at bounding box center [443, 353] width 4 height 4
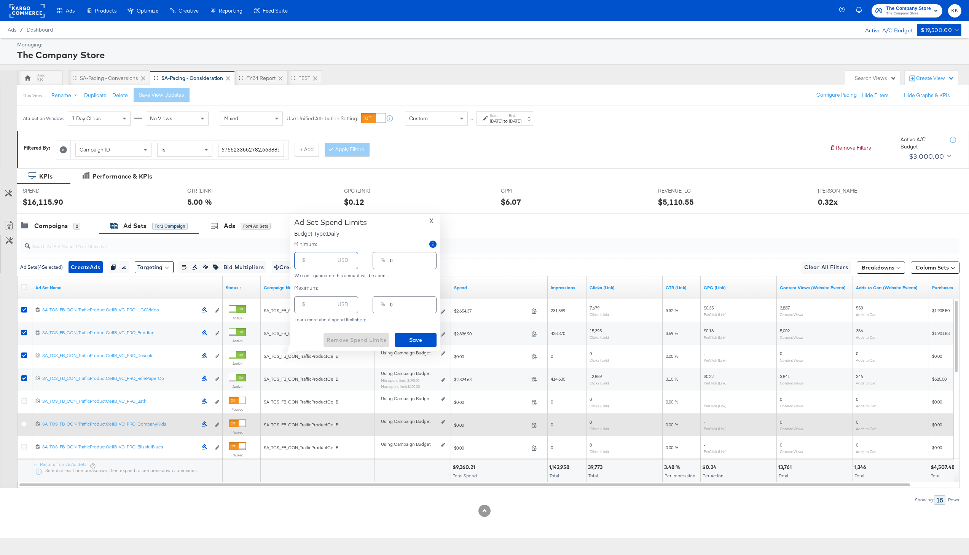
click at [317, 263] on input "number" at bounding box center [322, 257] width 24 height 16
type input "1"
type input "16"
type input "1"
type input "160"
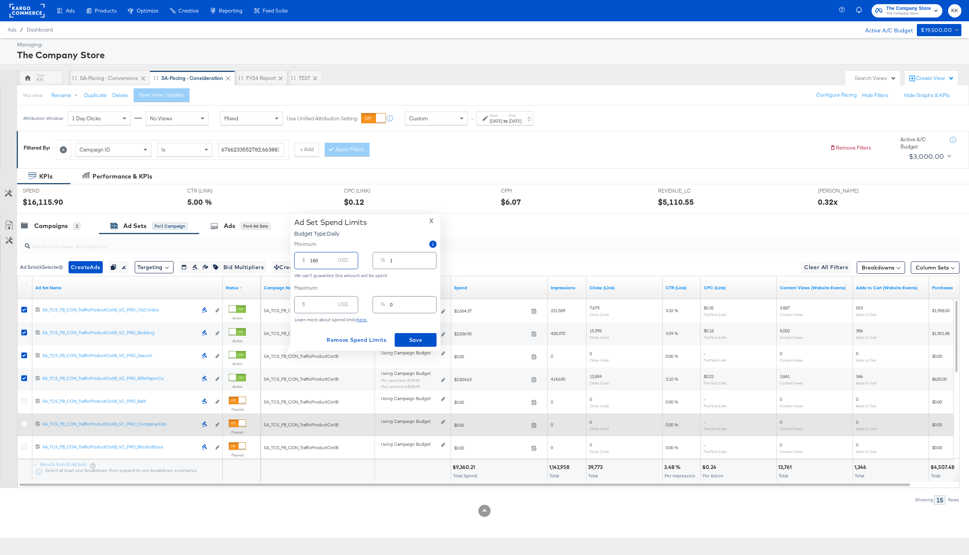
type input "6"
type input "160.00"
click at [310, 302] on input "number" at bounding box center [322, 302] width 24 height 16
type input "18"
type input "1"
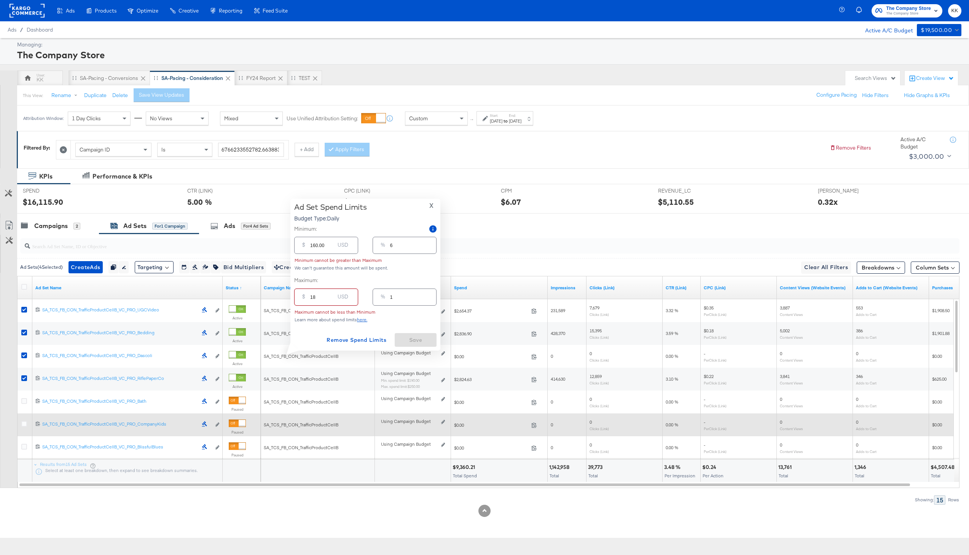
type input "187"
type input "7"
type input "187.00"
click at [303, 334] on div "Remove Spend Limits Save" at bounding box center [365, 340] width 142 height 14
click at [417, 343] on span "Save" at bounding box center [416, 340] width 36 height 10
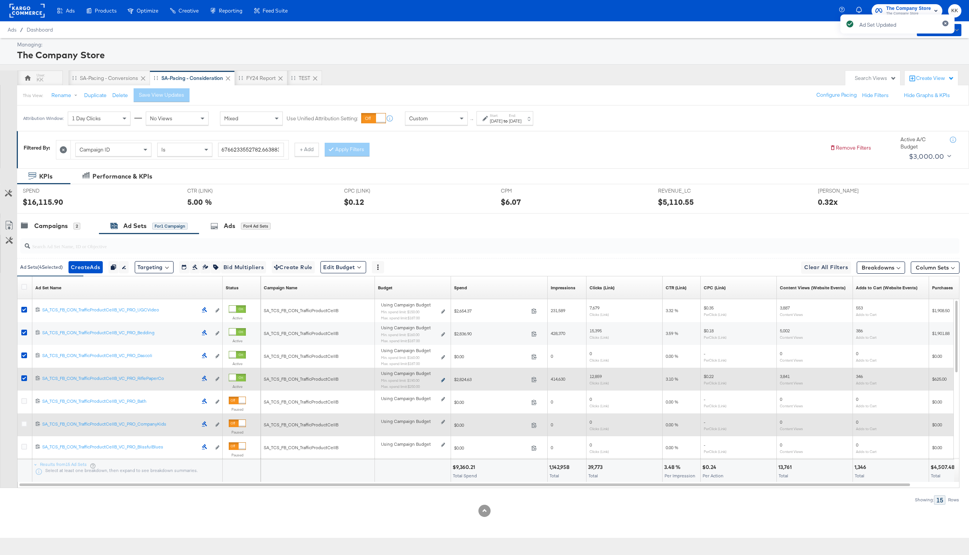
click at [442, 380] on icon at bounding box center [443, 380] width 4 height 4
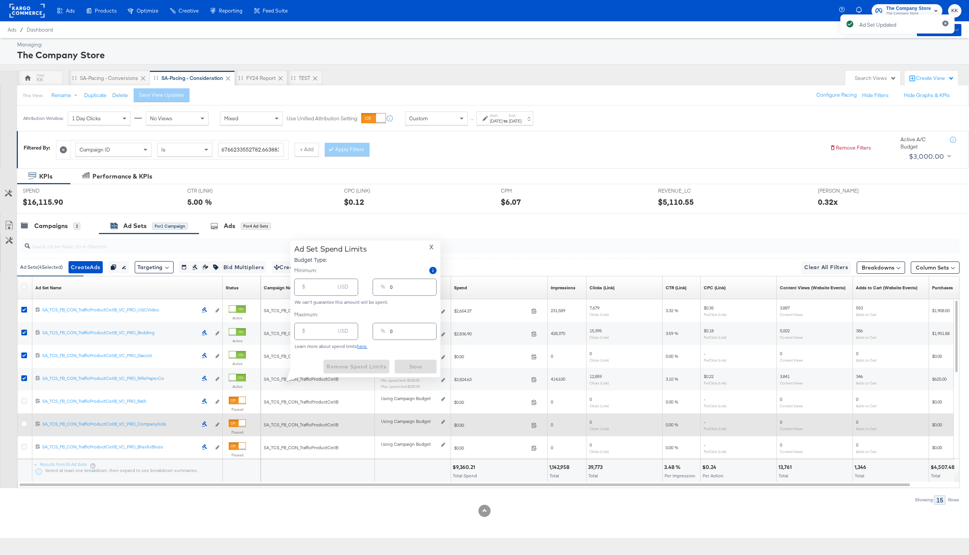
type input "190.00"
type input "7"
type input "250.00"
type input "9"
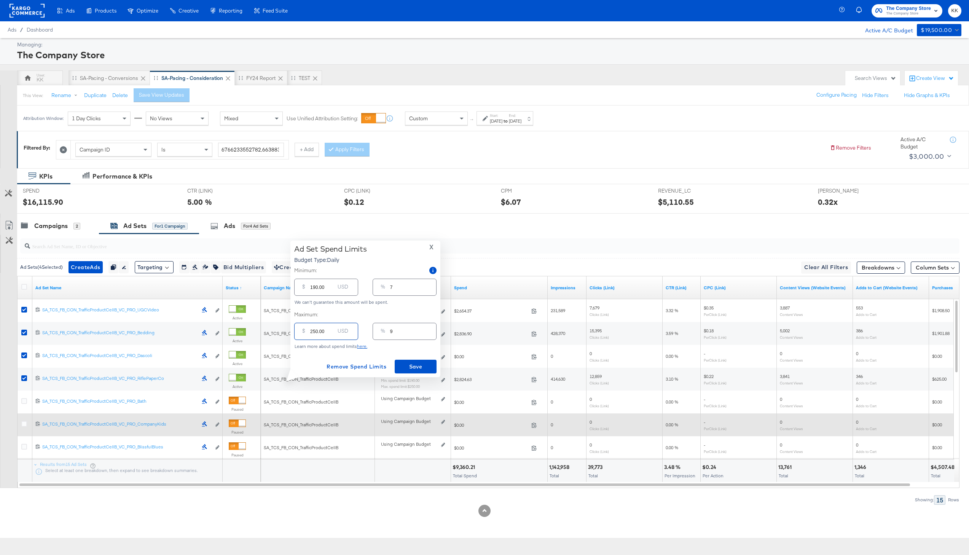
drag, startPoint x: 316, startPoint y: 332, endPoint x: 307, endPoint y: 332, distance: 9.1
click at [307, 332] on div "$ 250.00 USD" at bounding box center [326, 331] width 64 height 17
type input "25.00"
type input "1"
type input "2.00"
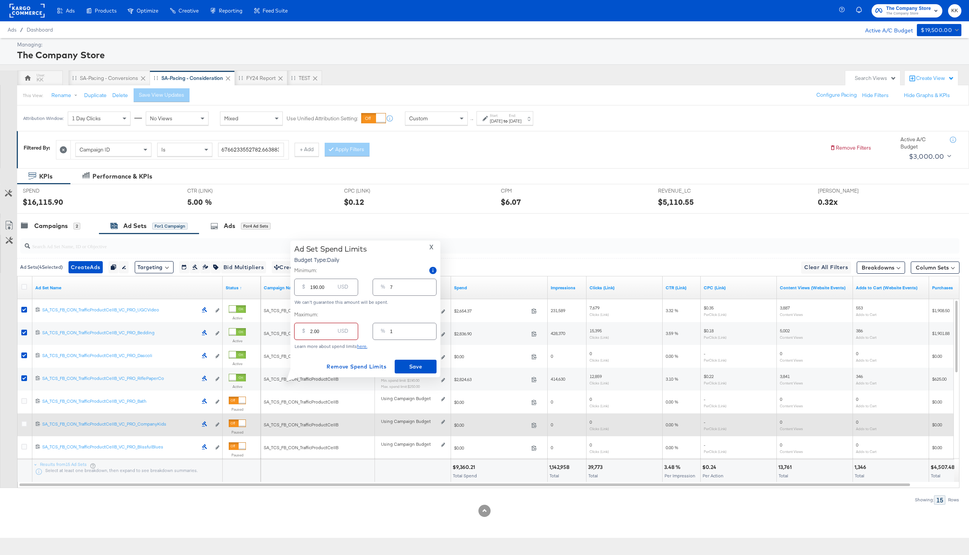
type input "0"
type input "18.00"
type input "1"
type input "187.00"
type input "7"
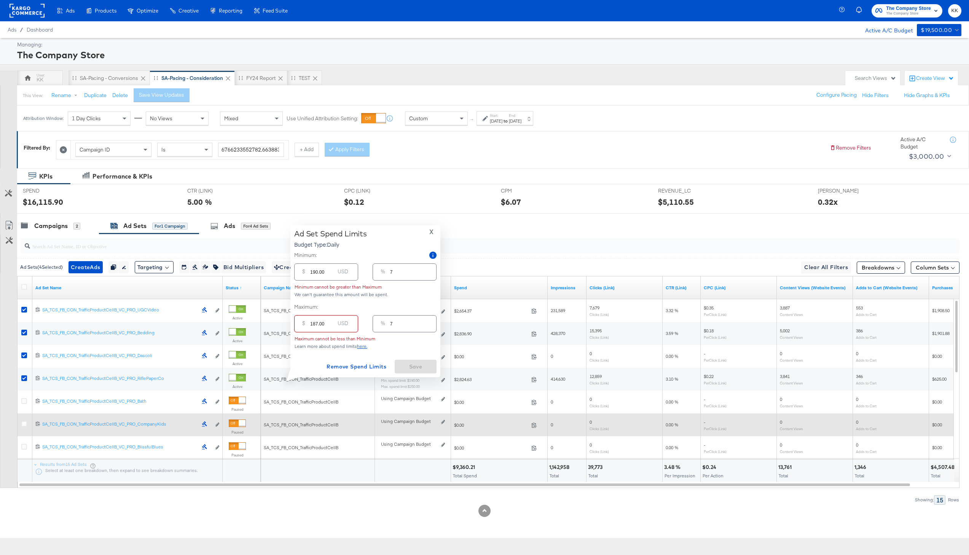
type input "187.00"
click at [316, 273] on input "190.00" at bounding box center [322, 269] width 24 height 16
type input "10.00"
type input "0"
type input "150.00"
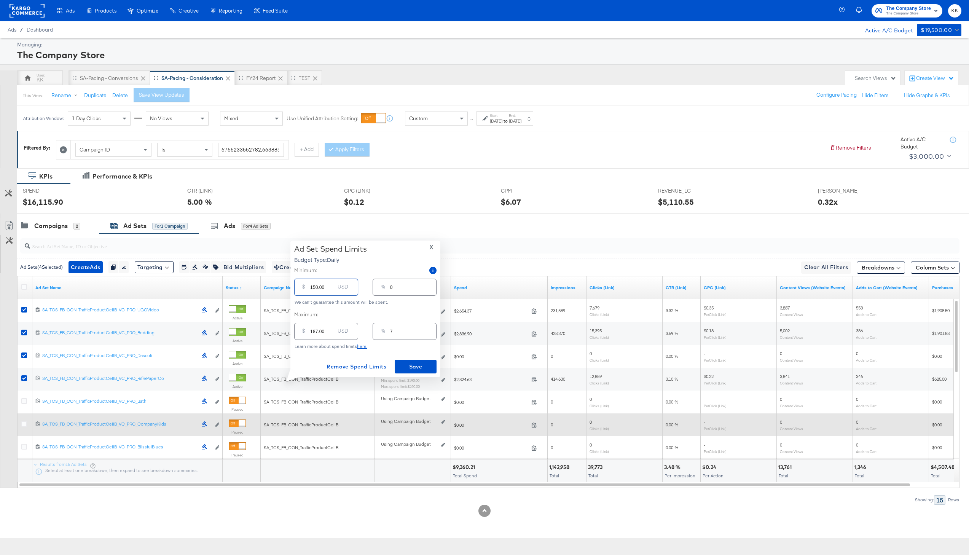
type input "5"
type input "150.00"
click at [415, 362] on span "Save" at bounding box center [416, 367] width 36 height 10
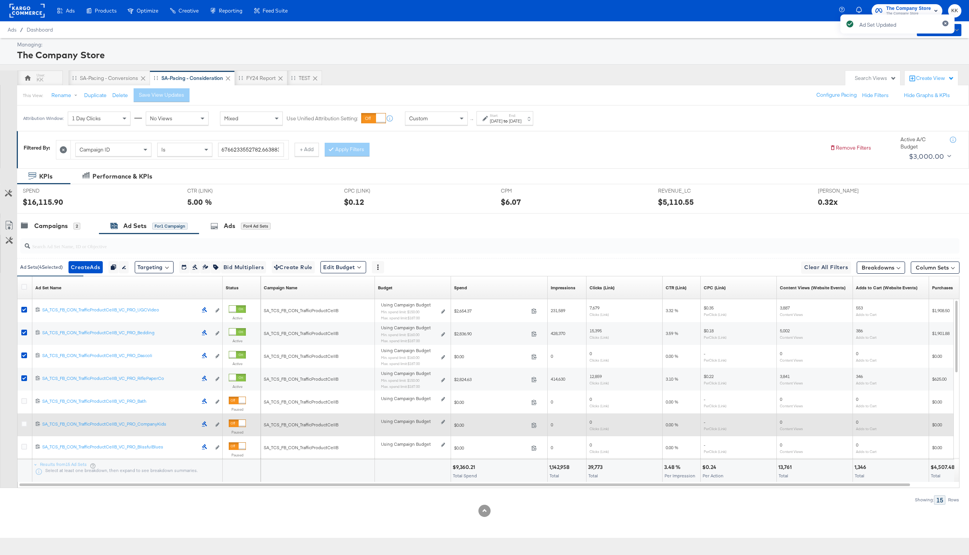
click at [67, 237] on input "search" at bounding box center [450, 243] width 841 height 15
click at [51, 234] on div "Campaigns 2" at bounding box center [58, 226] width 82 height 16
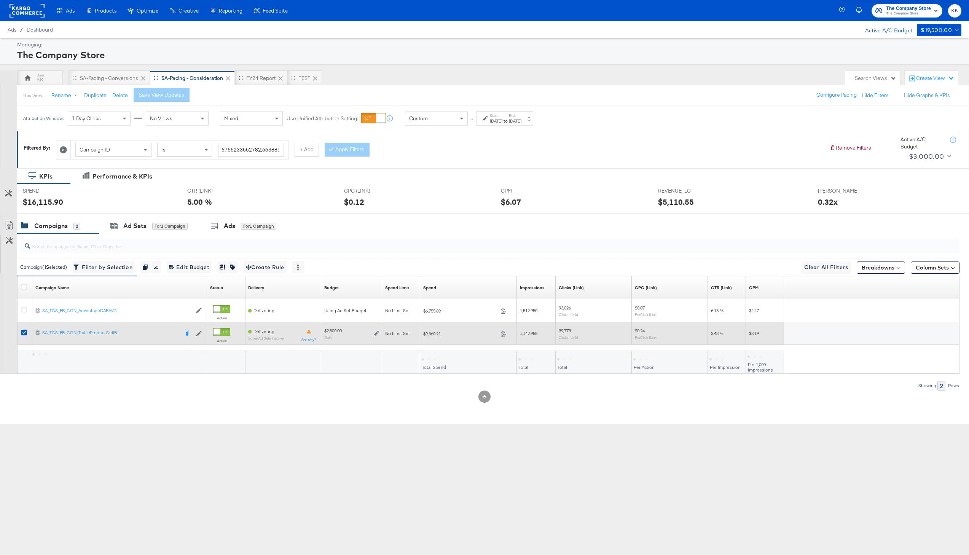
click at [27, 332] on div at bounding box center [25, 334] width 8 height 8
click at [22, 333] on icon at bounding box center [24, 333] width 6 height 6
click at [0, 0] on input "checkbox" at bounding box center [0, 0] width 0 height 0
